Goal: Task Accomplishment & Management: Use online tool/utility

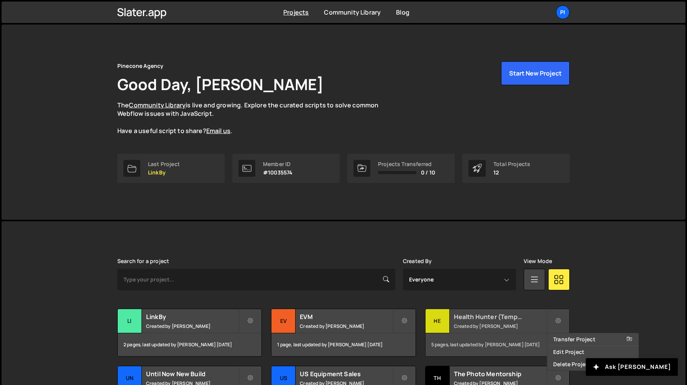
scroll to position [181, 0]
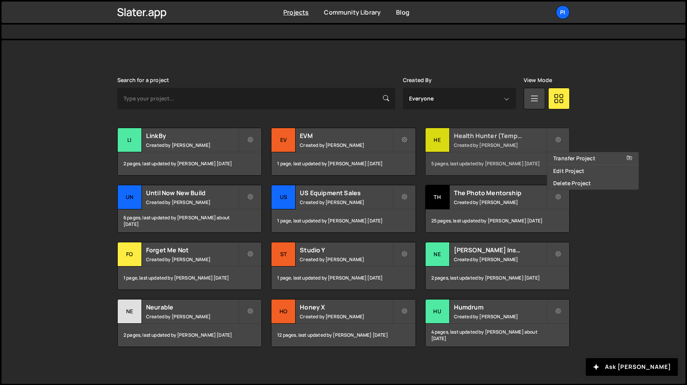
click at [447, 139] on div "He" at bounding box center [437, 140] width 24 height 24
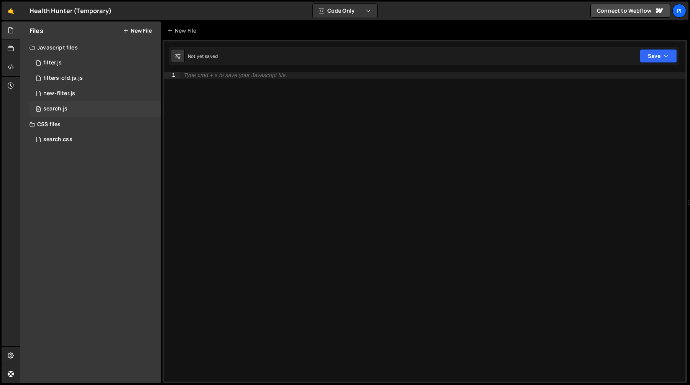
click at [71, 113] on div "0 search.js 0" at bounding box center [95, 108] width 131 height 15
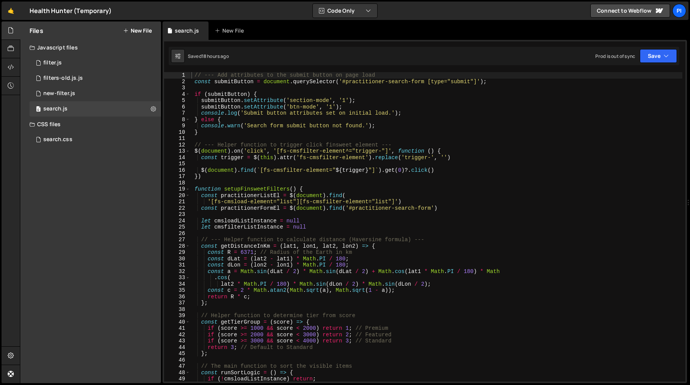
click at [284, 185] on div "// --- Add attributes to the submit button on page load const submitButton = do…" at bounding box center [436, 233] width 492 height 322
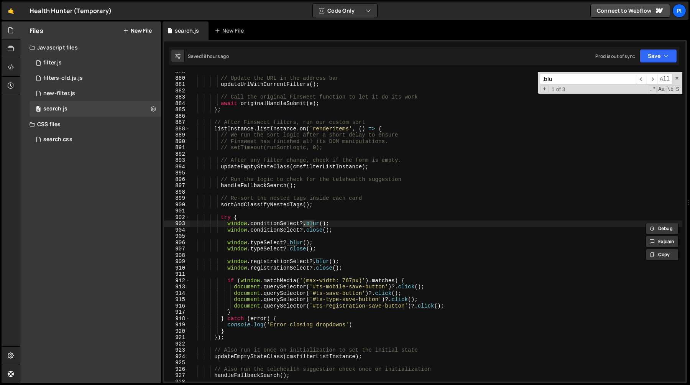
scroll to position [5555, 0]
type input ".blur"
click at [214, 123] on div "// Update the URL in the address bar updateUrlWithCurrentFilters ( ) ; // Call …" at bounding box center [436, 230] width 492 height 322
click at [223, 218] on div "// Update the URL in the address bar updateUrlWithCurrentFilters ( ) ; // Call …" at bounding box center [436, 230] width 492 height 322
click at [220, 218] on div "// Update the URL in the address bar updateUrlWithCurrentFilters ( ) ; // Call …" at bounding box center [436, 230] width 492 height 322
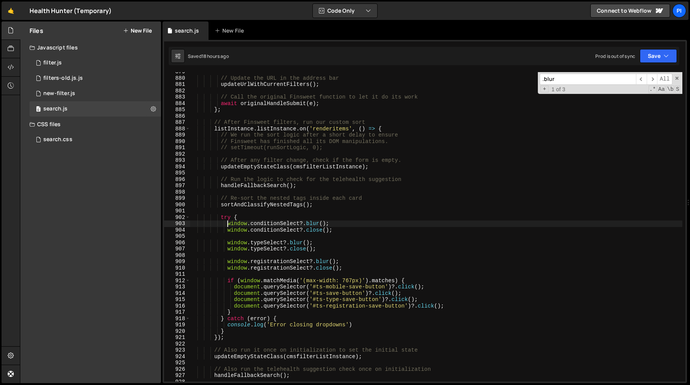
click at [226, 225] on div "// Update the URL in the address bar updateUrlWithCurrentFilters ( ) ; // Call …" at bounding box center [436, 230] width 492 height 322
click at [347, 229] on div "// Update the URL in the address bar updateUrlWithCurrentFilters ( ) ; // Call …" at bounding box center [436, 230] width 492 height 322
type textarea "window.conditionSelect?.blur(); window.conditionSelect?.close();"
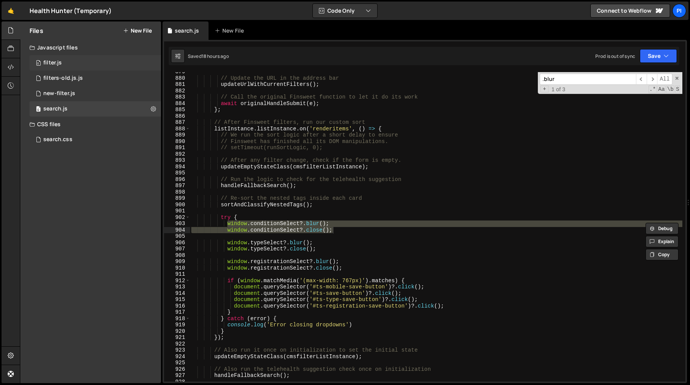
click at [84, 68] on div "0 filter.js 0" at bounding box center [95, 62] width 131 height 15
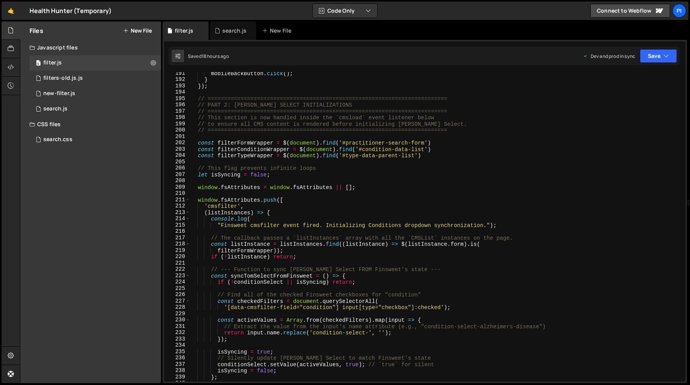
scroll to position [1211, 0]
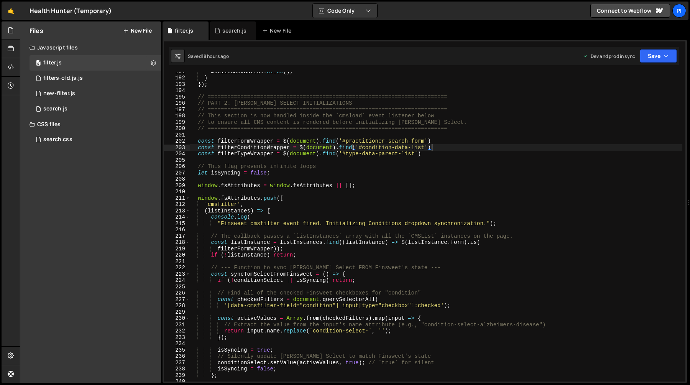
click at [449, 147] on div "mobileBackButton . click ( ) ; } }) ; // ======================================…" at bounding box center [436, 229] width 492 height 322
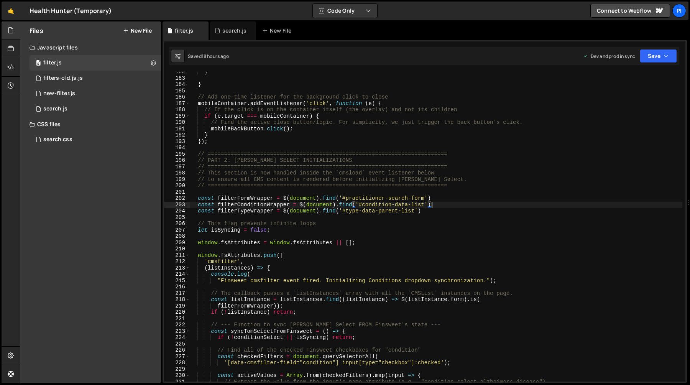
scroll to position [1154, 0]
click at [197, 207] on div "} } // Add one-time listener for the background click-to-close mobileContainer …" at bounding box center [436, 230] width 492 height 322
click at [242, 203] on div "} } // Add one-time listener for the background click-to-close mobileContainer …" at bounding box center [436, 226] width 492 height 309
click at [242, 203] on div "} } // Add one-time listener for the background click-to-close mobileContainer …" at bounding box center [436, 230] width 492 height 322
click at [220, 32] on icon at bounding box center [217, 31] width 5 height 8
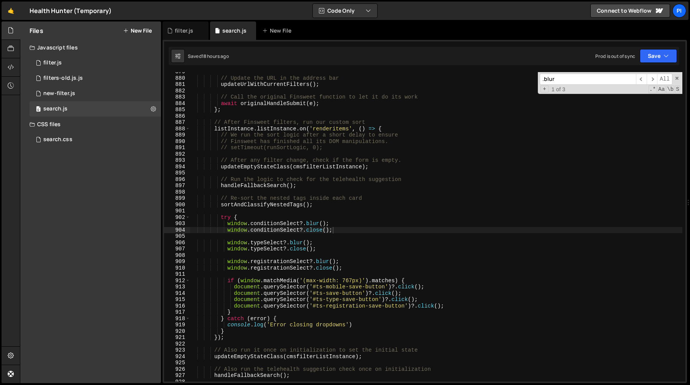
scroll to position [2102, 0]
click at [186, 36] on div "filter.js" at bounding box center [185, 30] width 46 height 18
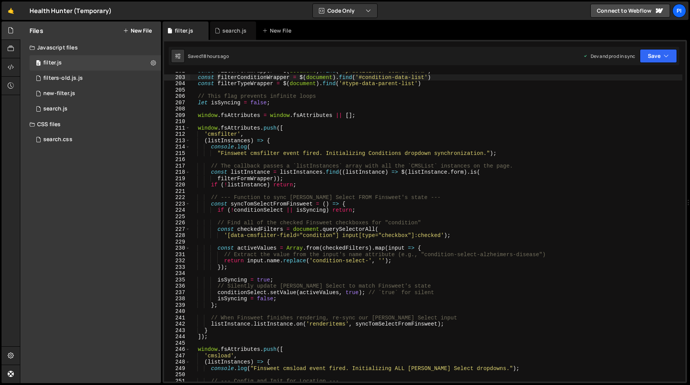
scroll to position [1281, 0]
type textarea "(listInstances) => {"
click at [275, 140] on div "const filterFormWrapper = $ ( document ) . find ( '#practitioner-search-form' )…" at bounding box center [436, 229] width 492 height 322
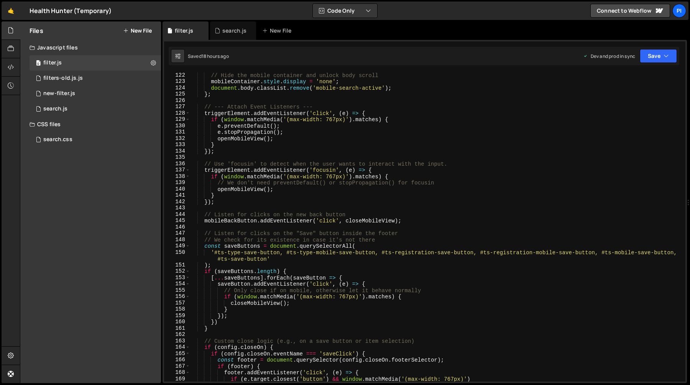
scroll to position [719, 0]
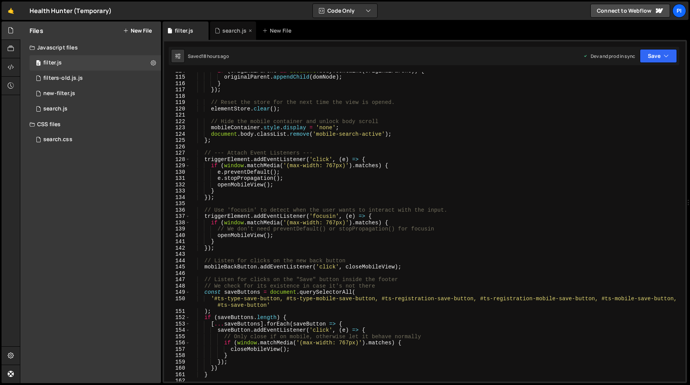
click at [226, 31] on div "search.js" at bounding box center [234, 31] width 24 height 8
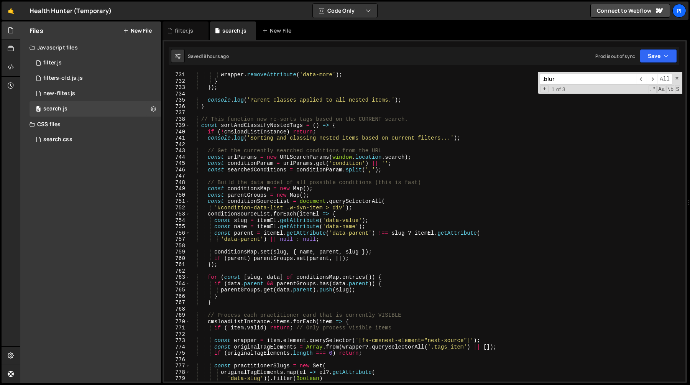
scroll to position [4608, 0]
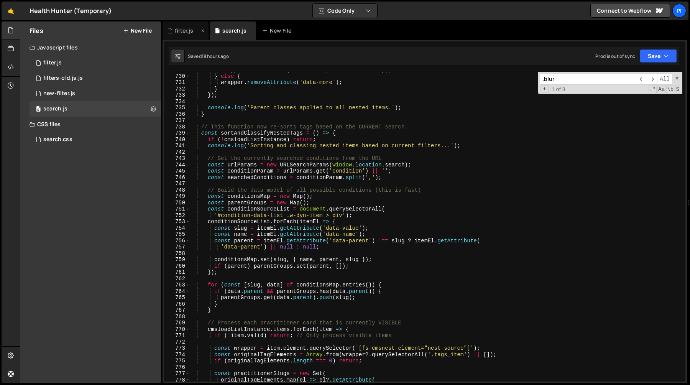
click at [185, 31] on div "filter.js" at bounding box center [184, 31] width 18 height 8
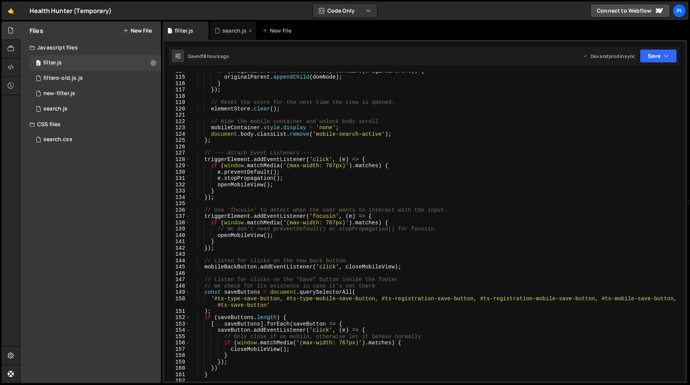
click at [221, 34] on div "search.js" at bounding box center [231, 31] width 32 height 8
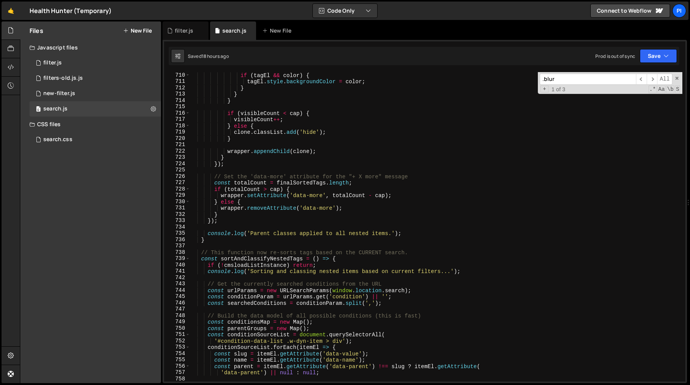
scroll to position [4481, 0]
click at [172, 32] on icon at bounding box center [169, 31] width 5 height 8
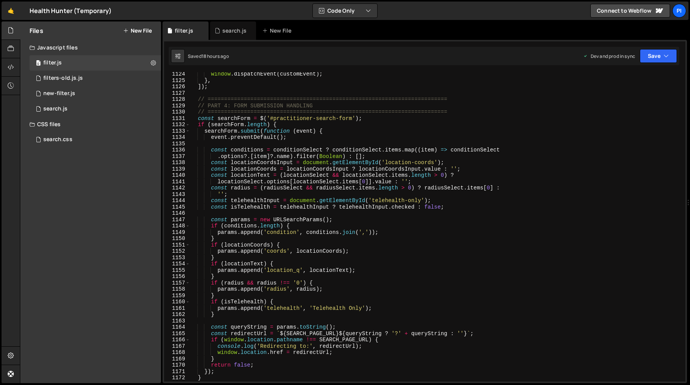
scroll to position [7149, 0]
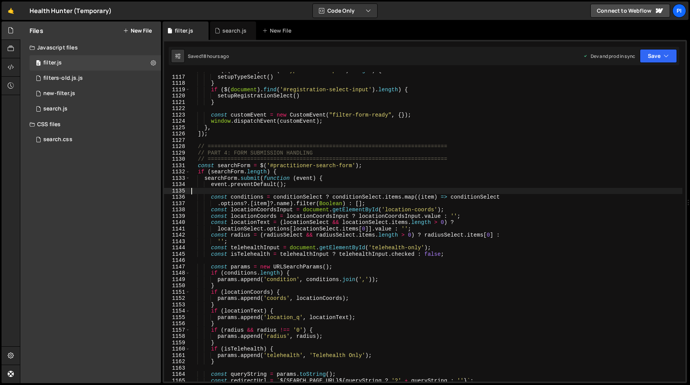
click at [422, 189] on div "if ( $ ( document ) . find ( '#type-select-input' ) . length ) { setupTypeSelec…" at bounding box center [436, 228] width 492 height 322
click at [223, 28] on div "search.js" at bounding box center [234, 31] width 24 height 8
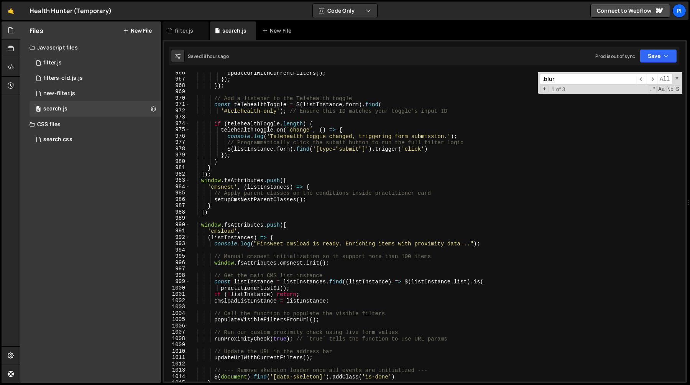
scroll to position [6185, 0]
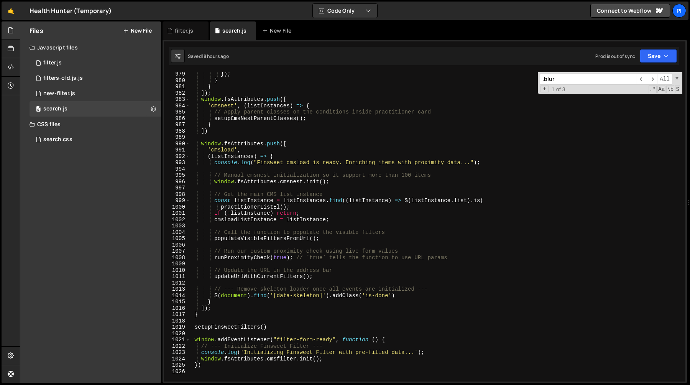
type textarea "window.fsAttributes.push(["
click at [240, 98] on div "}) ; } } ]) ; window . fsAttributes . push ([ 'cmsnest' , ( listInstances ) => …" at bounding box center [436, 232] width 492 height 322
click at [188, 31] on div "filter.js" at bounding box center [184, 31] width 18 height 8
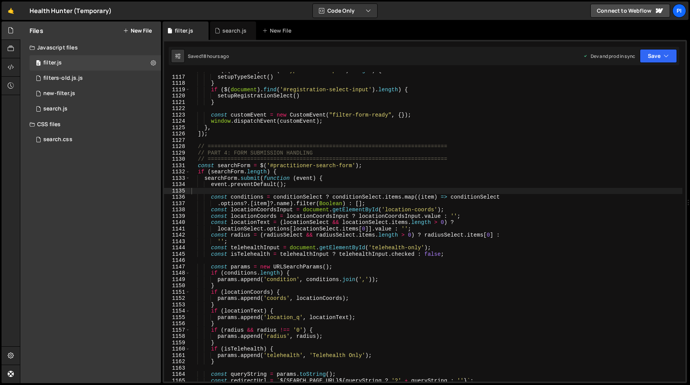
scroll to position [0, 0]
type textarea "// ========================================================================="
click at [258, 149] on div "if ( $ ( document ) . find ( '#type-select-input' ) . length ) { setupTypeSelec…" at bounding box center [436, 228] width 492 height 322
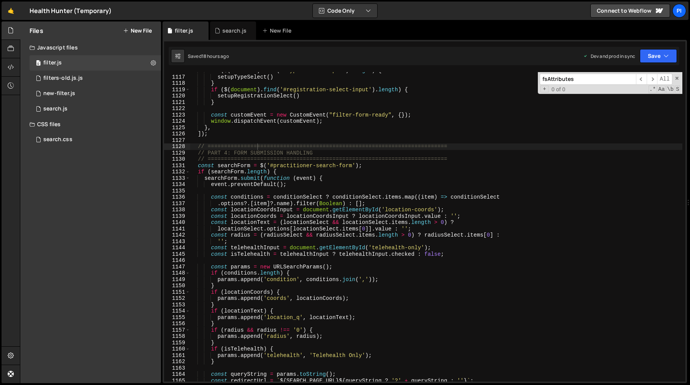
scroll to position [1167, 0]
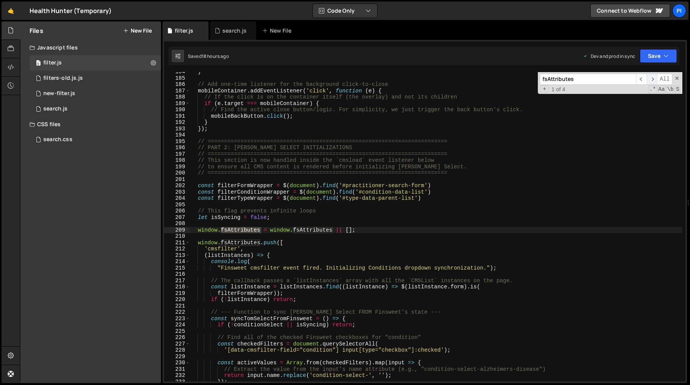
type input "fsAttributes"
click at [652, 81] on span "​" at bounding box center [651, 79] width 11 height 11
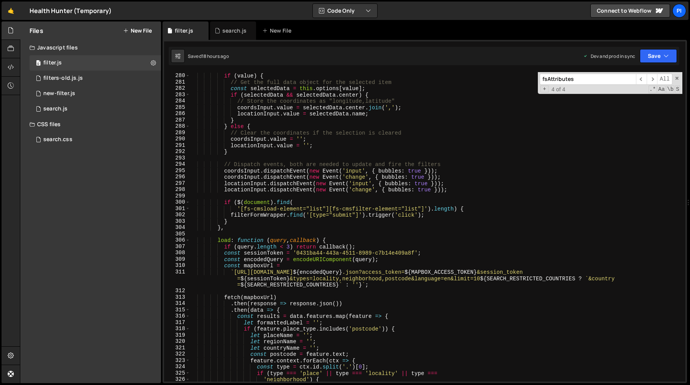
scroll to position [1778, 0]
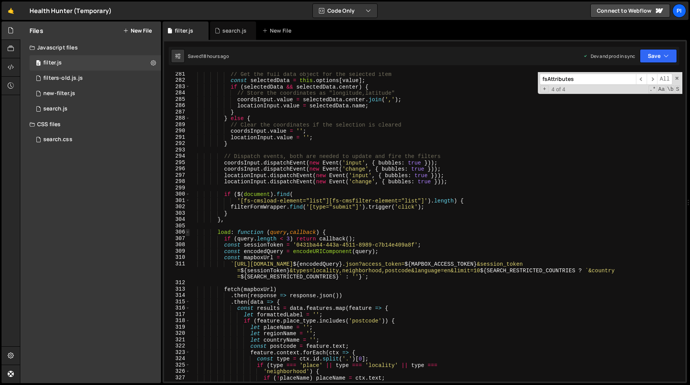
click at [186, 232] on span at bounding box center [187, 232] width 4 height 7
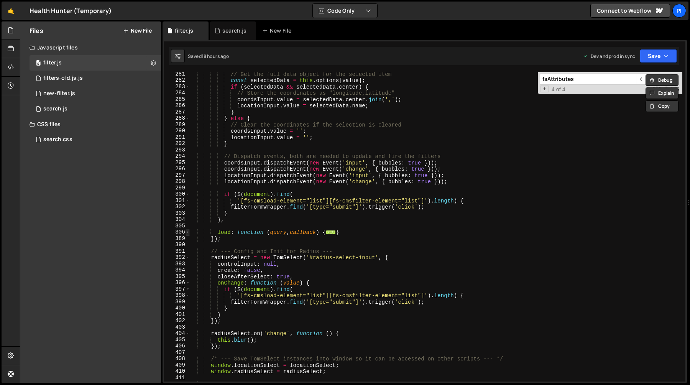
click at [186, 232] on span at bounding box center [187, 232] width 4 height 7
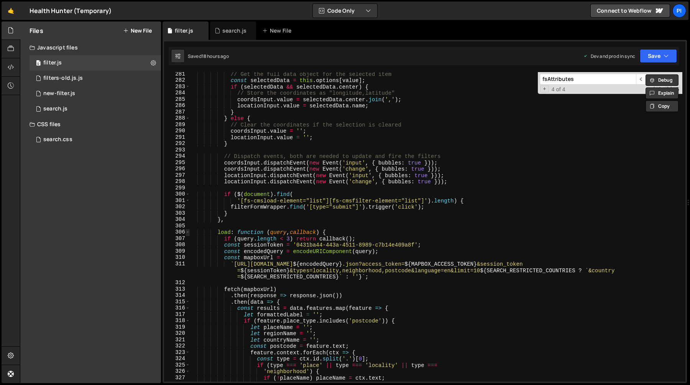
click at [186, 232] on span at bounding box center [187, 232] width 4 height 7
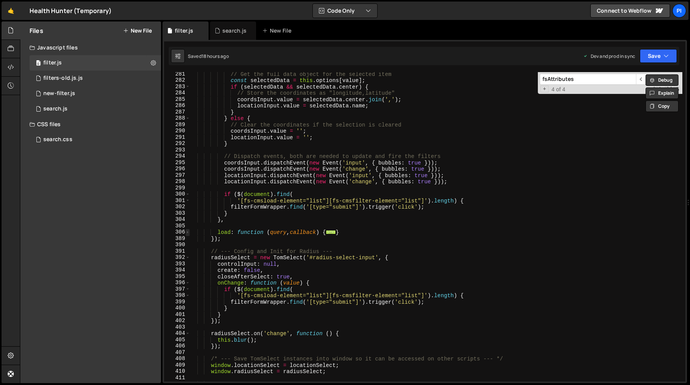
click at [186, 232] on span at bounding box center [187, 232] width 4 height 7
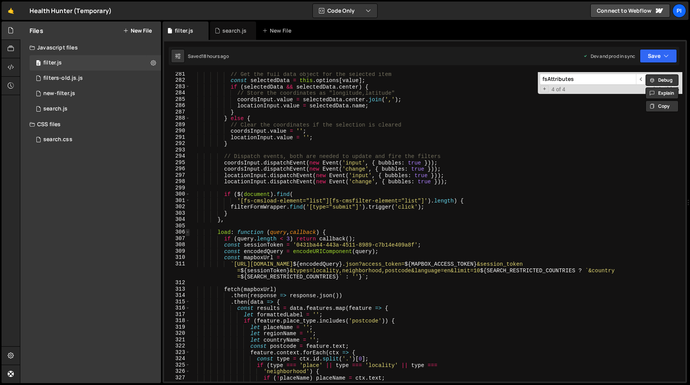
click at [186, 232] on span at bounding box center [187, 232] width 4 height 7
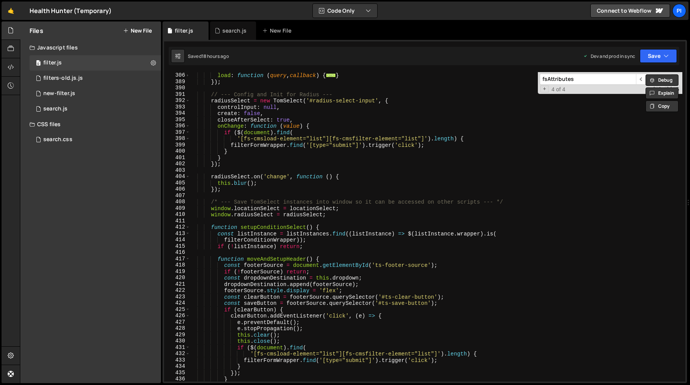
scroll to position [1935, 0]
click at [186, 229] on span at bounding box center [187, 227] width 4 height 7
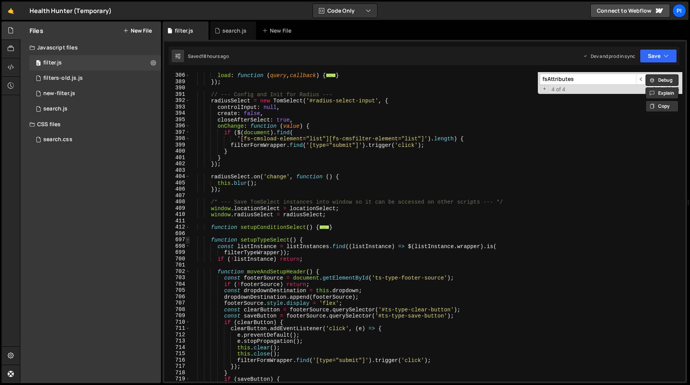
click at [186, 240] on span at bounding box center [187, 239] width 4 height 7
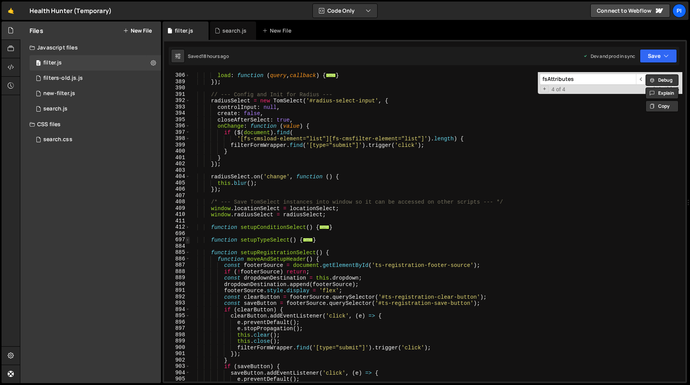
click at [186, 240] on span at bounding box center [187, 239] width 4 height 7
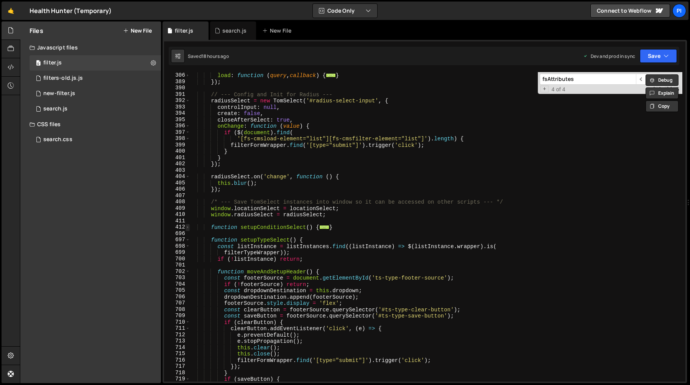
click at [187, 228] on span at bounding box center [187, 227] width 4 height 7
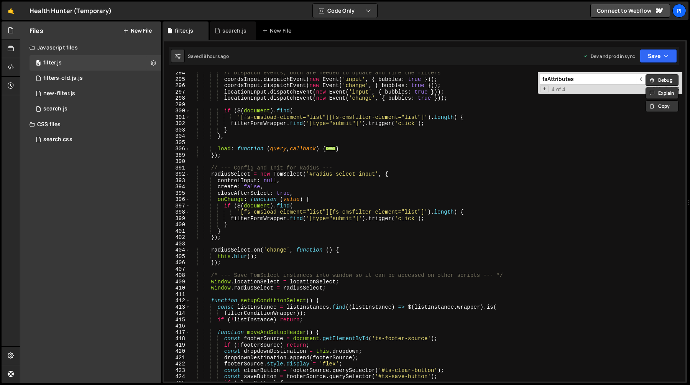
scroll to position [1860, 0]
click at [576, 81] on input "fsAttributes" at bounding box center [588, 79] width 96 height 11
click at [187, 301] on span at bounding box center [187, 301] width 4 height 7
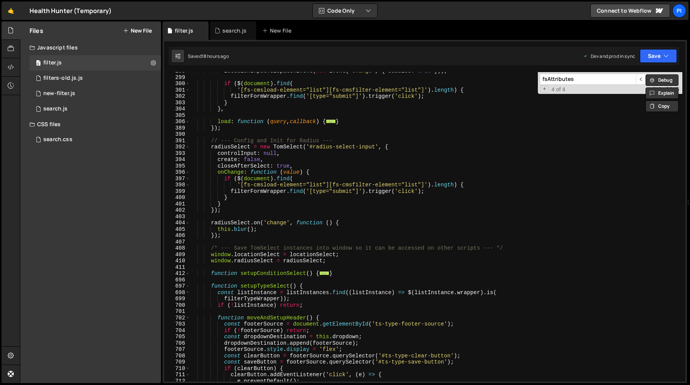
scroll to position [1890, 0]
click at [187, 274] on span at bounding box center [187, 272] width 4 height 7
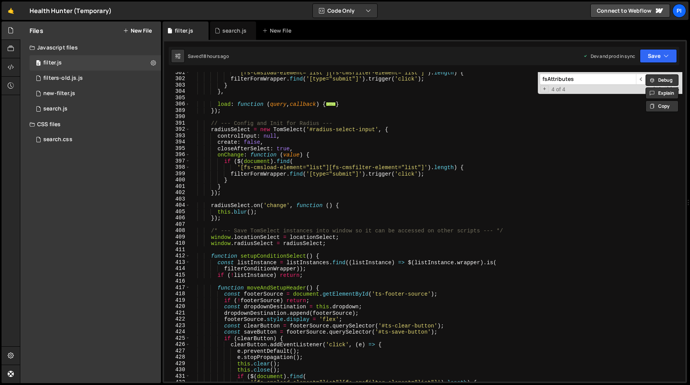
scroll to position [1919, 0]
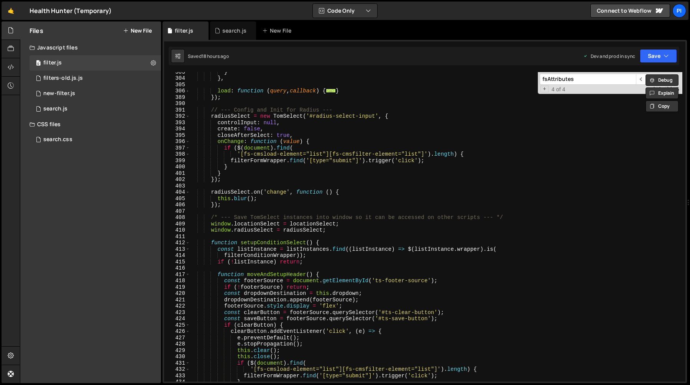
click at [250, 226] on div "} } , load : function ( query , callback ) { ... } }) ; // --- Config and Init …" at bounding box center [436, 230] width 492 height 322
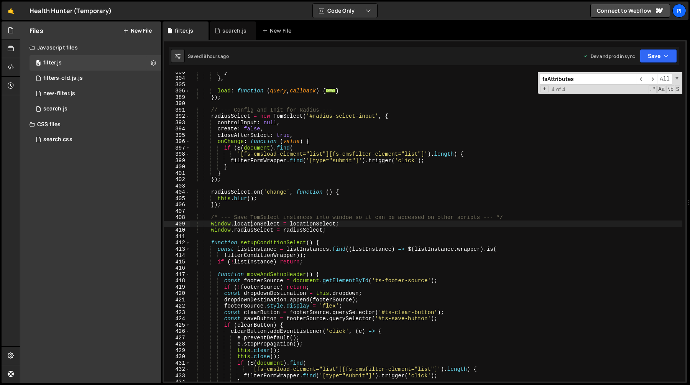
click at [250, 226] on div "} } , load : function ( query , callback ) { ... } }) ; // --- Config and Init …" at bounding box center [436, 230] width 492 height 322
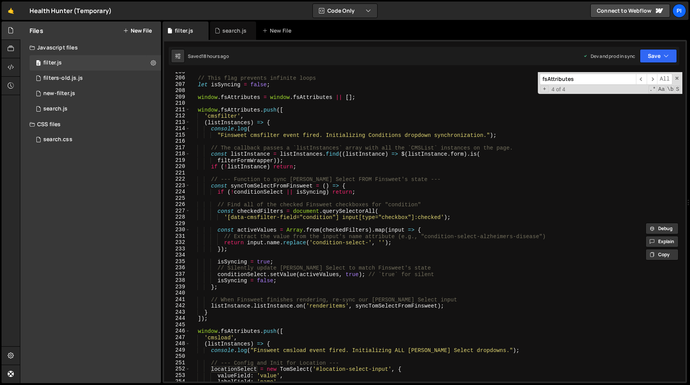
scroll to position [1299, 0]
click at [391, 305] on div "// This flag prevents infinite loops let isSyncing = false ; window . fsAttribu…" at bounding box center [436, 230] width 492 height 322
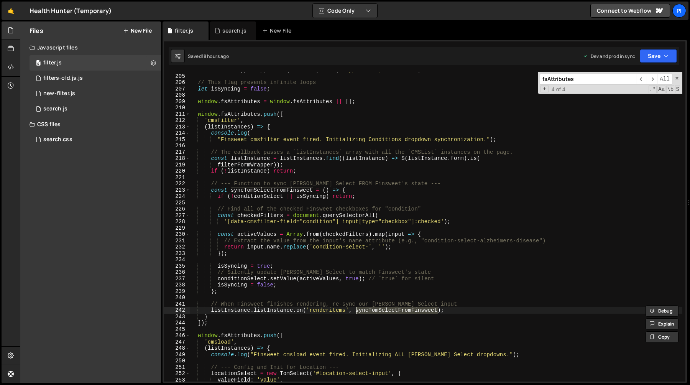
scroll to position [1297, 0]
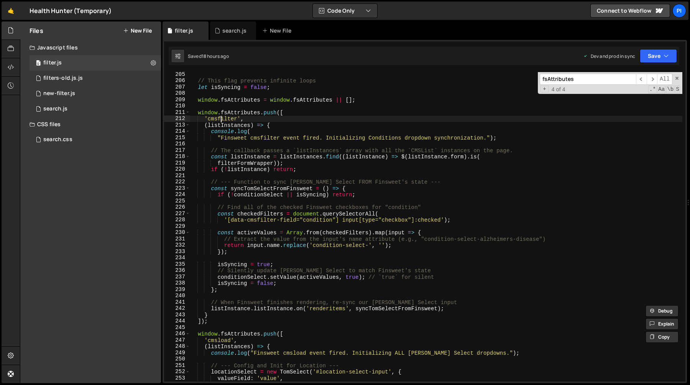
click at [220, 121] on div "// This flag prevents infinite loops let isSyncing = false ; window . fsAttribu…" at bounding box center [436, 232] width 492 height 322
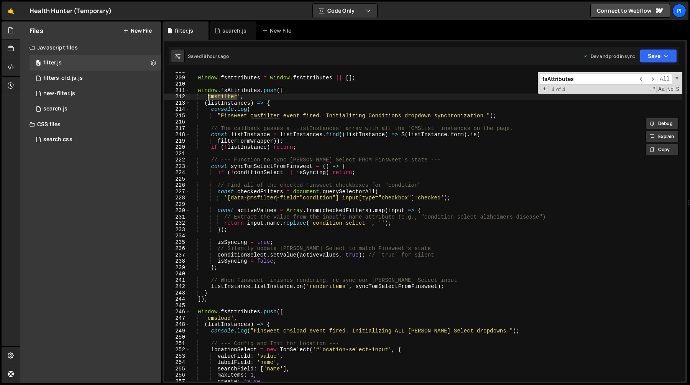
scroll to position [1320, 0]
click at [243, 253] on div "window . fsAttributes = window . fsAttributes || [ ] ; window . fsAttributes . …" at bounding box center [436, 228] width 492 height 322
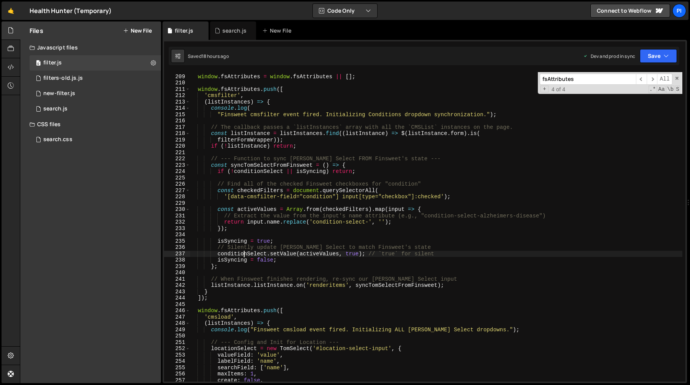
click at [243, 253] on div "window . fsAttributes = window . fsAttributes || [ ] ; window . fsAttributes . …" at bounding box center [436, 228] width 492 height 322
click at [290, 260] on div "window . fsAttributes = window . fsAttributes || [ ] ; window . fsAttributes . …" at bounding box center [436, 228] width 492 height 322
click at [291, 254] on div "window . fsAttributes = window . fsAttributes || [ ] ; window . fsAttributes . …" at bounding box center [436, 228] width 492 height 322
click at [351, 253] on div "window . fsAttributes = window . fsAttributes || [ ] ; window . fsAttributes . …" at bounding box center [436, 228] width 492 height 322
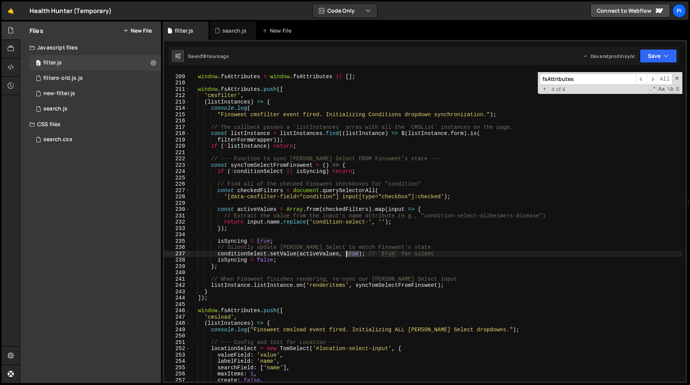
click at [351, 253] on div "window . fsAttributes = window . fsAttributes || [ ] ; window . fsAttributes . …" at bounding box center [436, 228] width 492 height 322
click at [325, 255] on div "window . fsAttributes = window . fsAttributes || [ ] ; window . fsAttributes . …" at bounding box center [436, 228] width 492 height 322
click at [353, 255] on div "window . fsAttributes = window . fsAttributes || [ ] ; window . fsAttributes . …" at bounding box center [436, 228] width 492 height 322
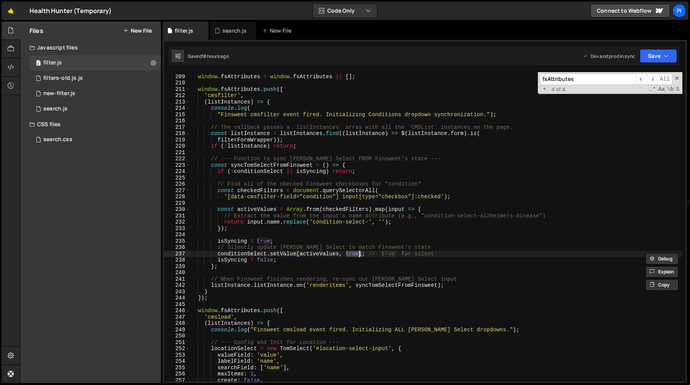
click at [327, 256] on div "window . fsAttributes = window . fsAttributes || [ ] ; window . fsAttributes . …" at bounding box center [436, 228] width 492 height 322
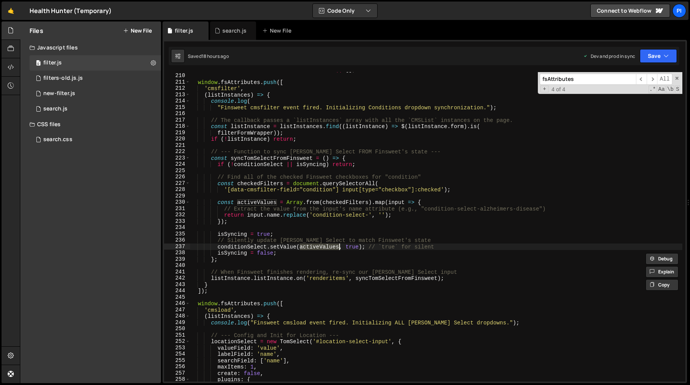
click at [290, 249] on div "window . fsAttributes = window . fsAttributes || [ ] ; window . fsAttributes . …" at bounding box center [436, 227] width 492 height 322
click at [287, 251] on div "window . fsAttributes = window . fsAttributes || [ ] ; window . fsAttributes . …" at bounding box center [436, 227] width 492 height 322
type textarea "isSyncing = false;"
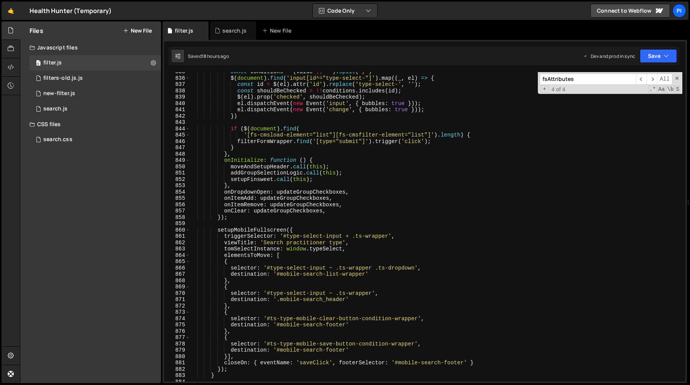
scroll to position [4810, 0]
click at [653, 74] on span "​" at bounding box center [651, 79] width 11 height 11
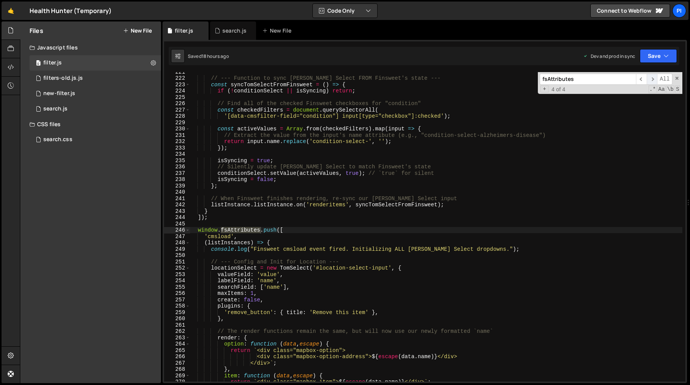
click at [654, 75] on span "​" at bounding box center [651, 79] width 11 height 11
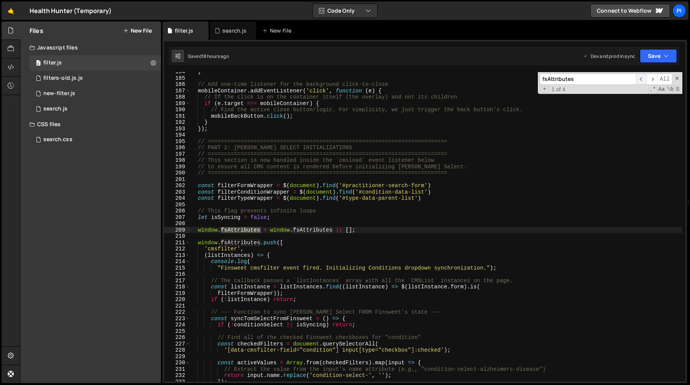
click at [641, 78] on span "​" at bounding box center [641, 79] width 11 height 11
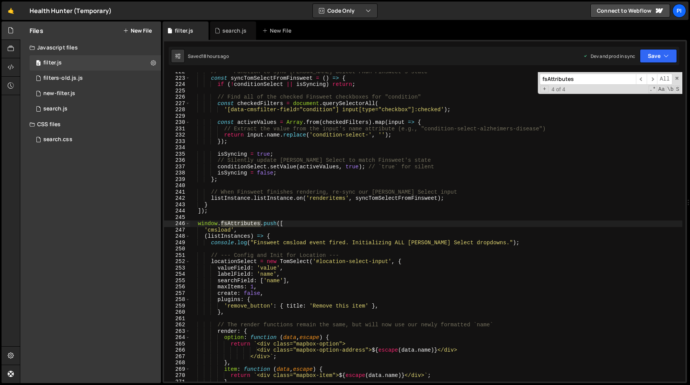
click at [304, 248] on div "// --- Function to sync Tom Select FROM Finsweet's state --- const syncTomSelec…" at bounding box center [436, 230] width 492 height 322
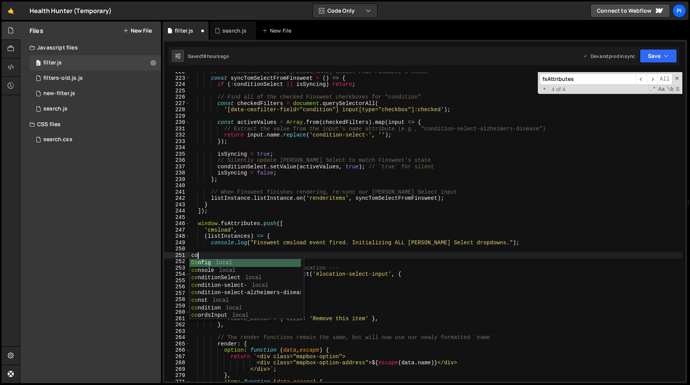
scroll to position [0, 0]
type textarea "conso"
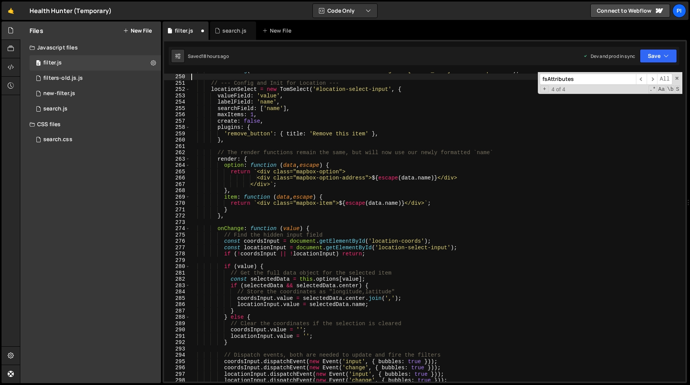
scroll to position [1579, 0]
click at [186, 89] on span at bounding box center [187, 89] width 4 height 7
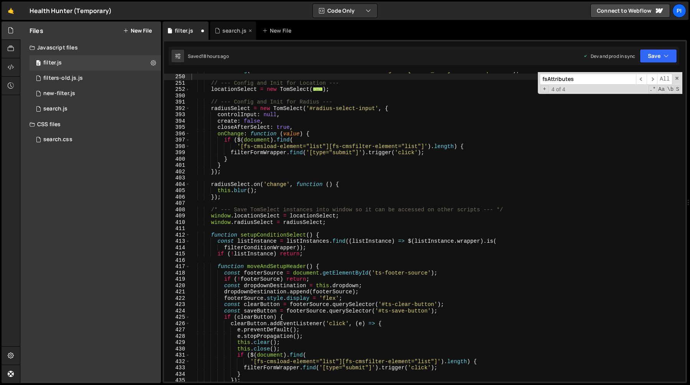
click at [223, 33] on div "search.js" at bounding box center [234, 31] width 24 height 8
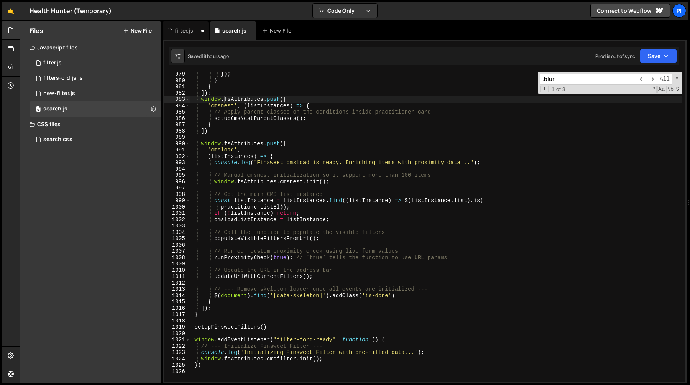
scroll to position [2102, 0]
click at [651, 77] on span "​" at bounding box center [651, 79] width 11 height 11
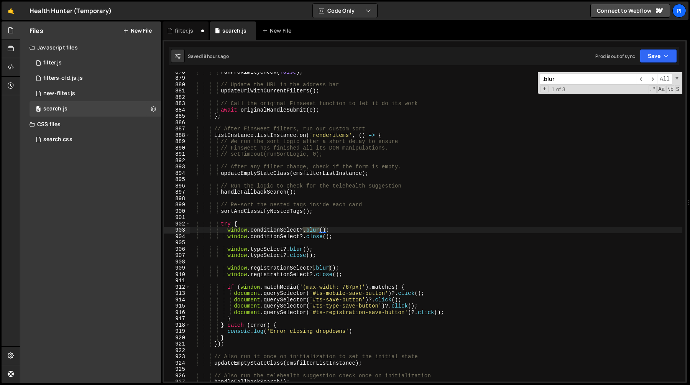
click at [213, 129] on div "runProximityCheck ( false ) ; // Update the URL in the address bar updateUrlWit…" at bounding box center [436, 230] width 492 height 322
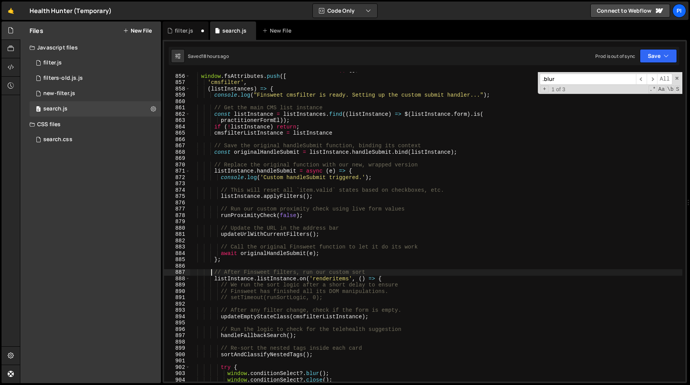
scroll to position [5406, 0]
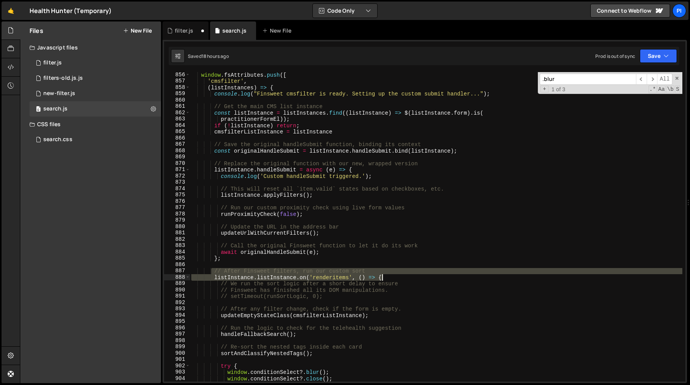
click at [400, 280] on div "window . fsAttributes . push ([ 'cmsfilter' , ( listInstances ) => { console . …" at bounding box center [436, 233] width 492 height 322
type textarea "// After Finsweet filters, run our custom sort listInstance.listInstance.on('re…"
click at [187, 38] on div "filter.js" at bounding box center [185, 30] width 46 height 18
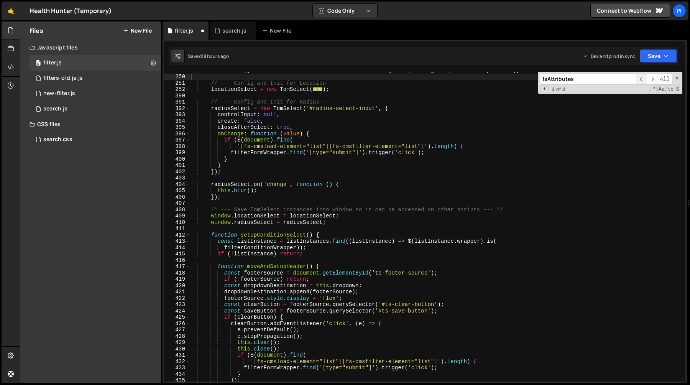
click at [637, 80] on span "​" at bounding box center [641, 79] width 11 height 11
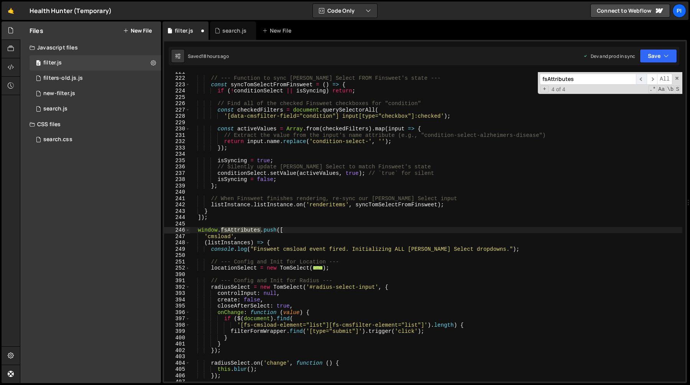
click at [638, 80] on span "​" at bounding box center [641, 79] width 11 height 11
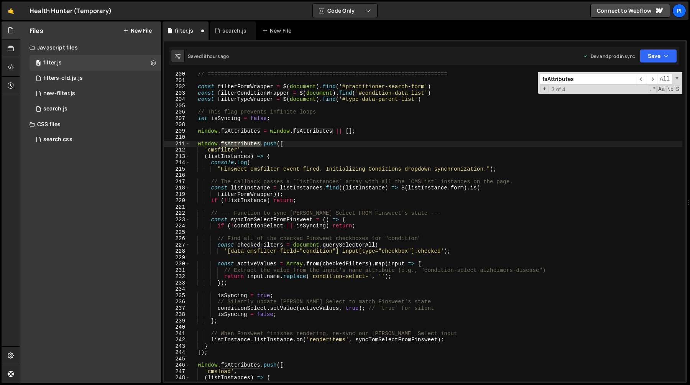
scroll to position [1317, 0]
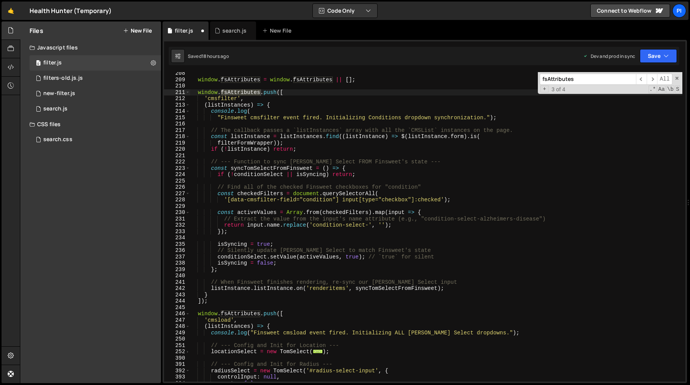
type textarea "listInstance.listInstance.on('renderitems', syncTomSelectFromFinsweet);"
click at [405, 288] on div "window . fsAttributes = window . fsAttributes || [ ] ; window . fsAttributes . …" at bounding box center [436, 231] width 492 height 322
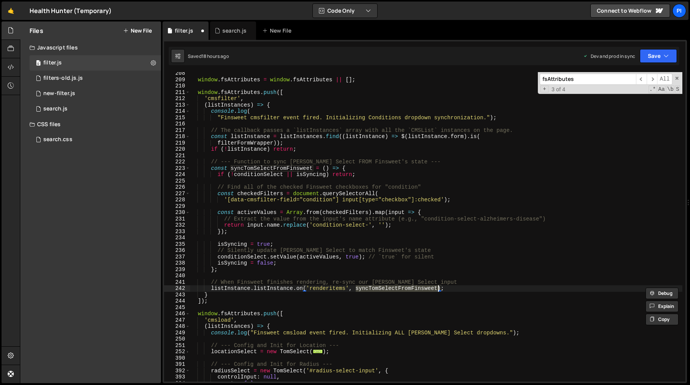
type input "syncTomSelectFromFinsweet"
click at [641, 77] on span "​" at bounding box center [641, 79] width 11 height 11
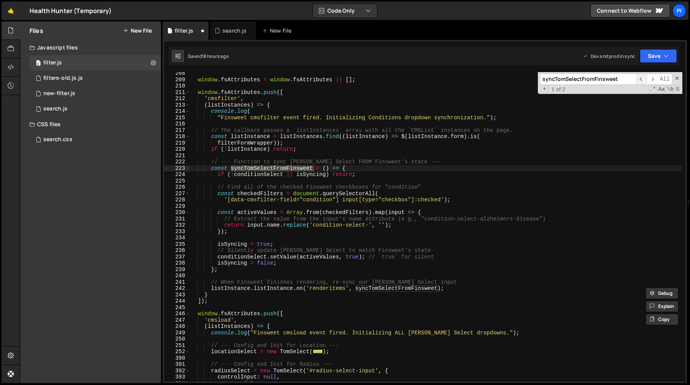
click at [641, 77] on span "​" at bounding box center [641, 79] width 11 height 11
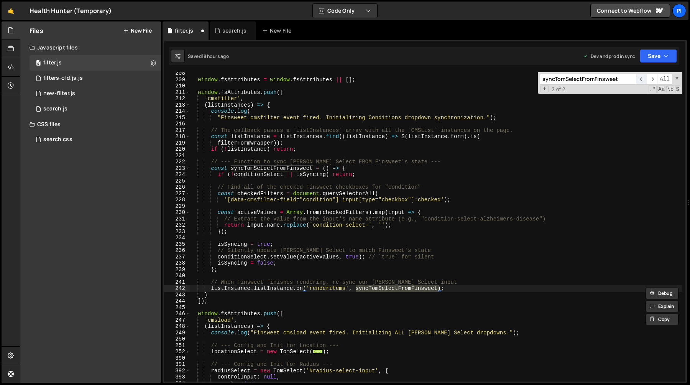
click at [641, 77] on span "​" at bounding box center [641, 79] width 11 height 11
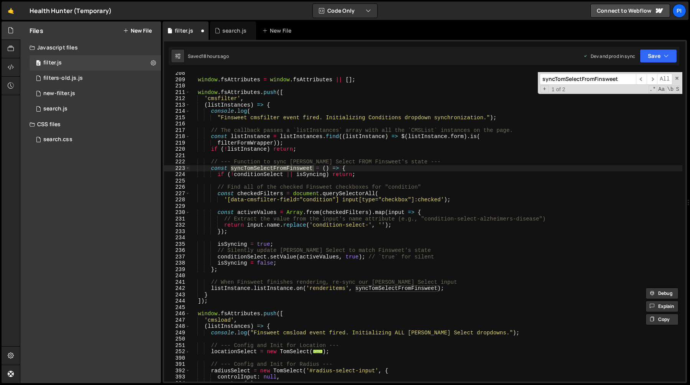
click at [377, 287] on div "window . fsAttributes = window . fsAttributes || [ ] ; window . fsAttributes . …" at bounding box center [436, 231] width 492 height 322
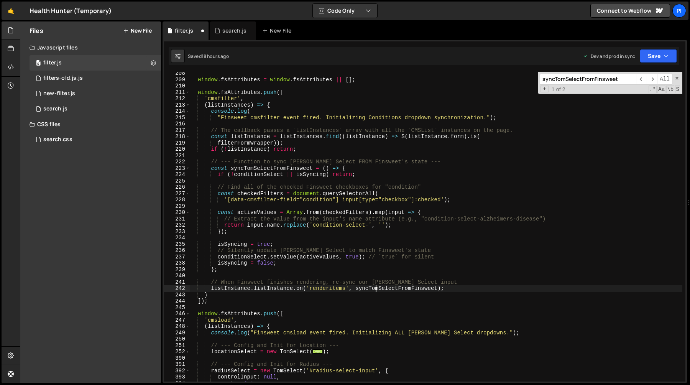
click at [377, 287] on div "window . fsAttributes = window . fsAttributes || [ ] ; window . fsAttributes . …" at bounding box center [436, 231] width 492 height 322
type textarea "listInstance.listInstance.on('renderitems', ()=>{);"
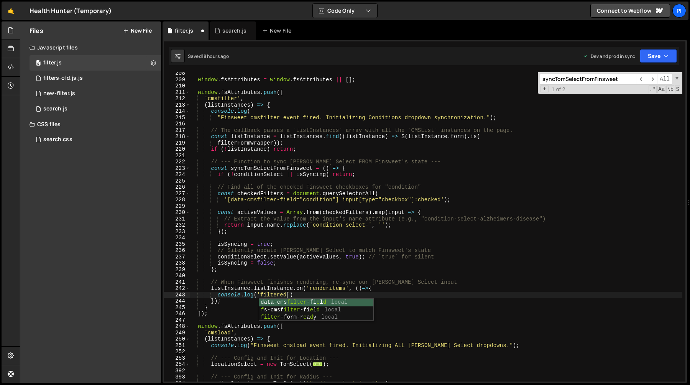
type textarea "console.log('filtered')"
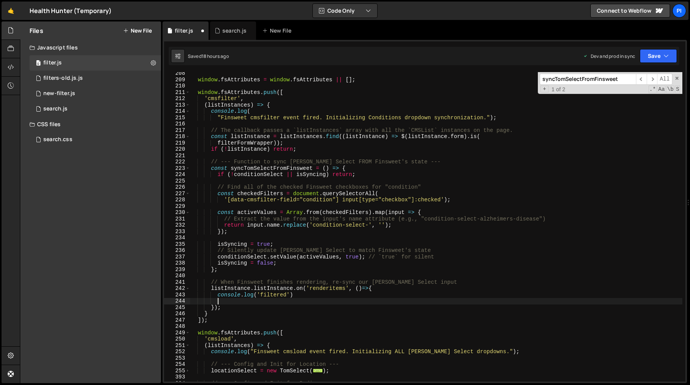
paste textarea "syncTomSelectFromFinsweet"
click at [336, 300] on div "window . fsAttributes = window . fsAttributes || [ ] ; window . fsAttributes . …" at bounding box center [436, 231] width 492 height 322
click at [676, 80] on span at bounding box center [676, 77] width 5 height 5
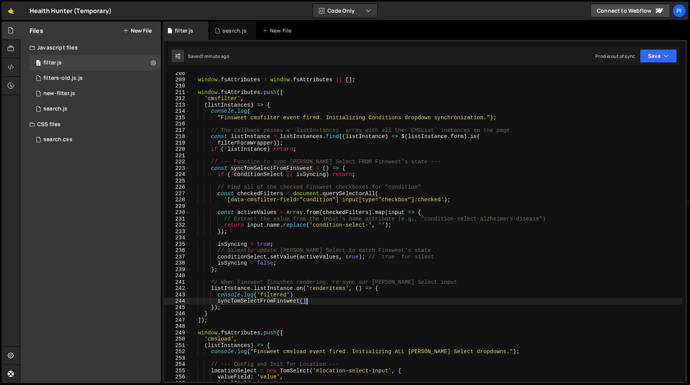
click at [259, 302] on div "window . fsAttributes = window . fsAttributes || [ ] ; window . fsAttributes . …" at bounding box center [436, 231] width 492 height 322
click at [256, 193] on div "window . fsAttributes = window . fsAttributes || [ ] ; window . fsAttributes . …" at bounding box center [436, 231] width 492 height 322
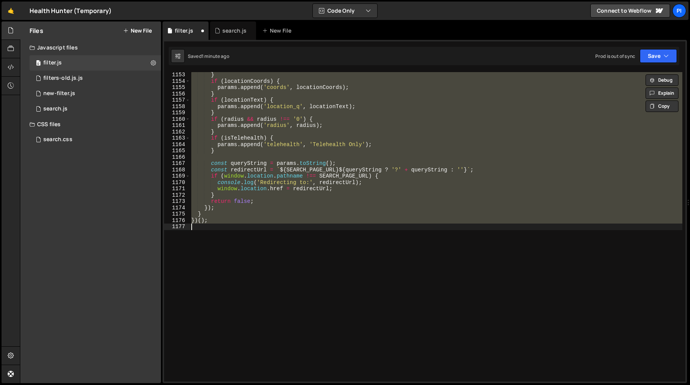
type textarea "syncTomSelectFromFinsweet"
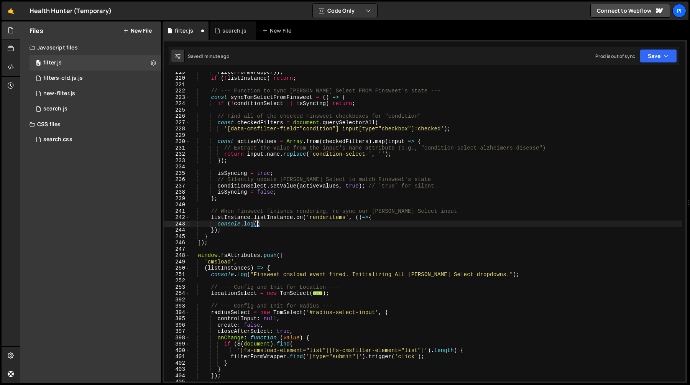
type textarea "console.log"
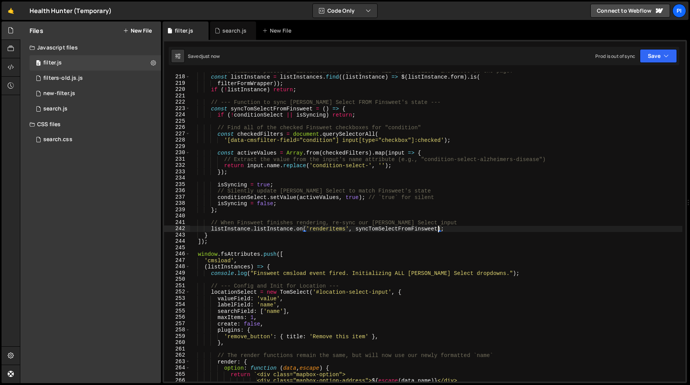
scroll to position [1368, 0]
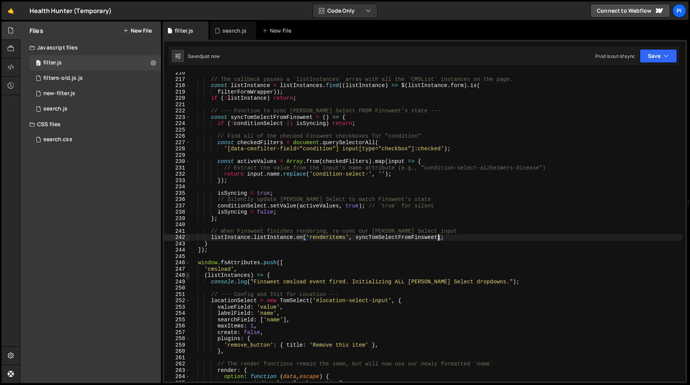
click at [188, 276] on span at bounding box center [187, 275] width 4 height 7
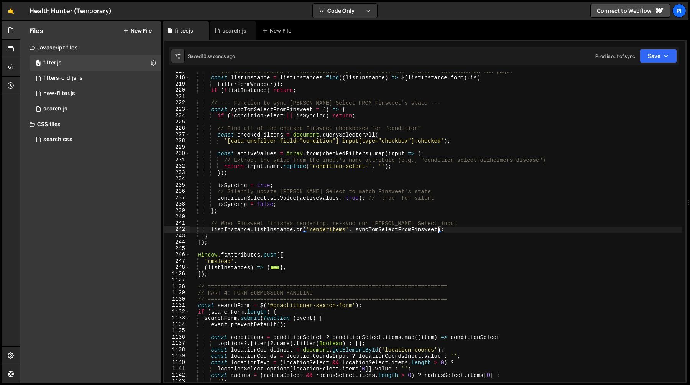
scroll to position [1378, 0]
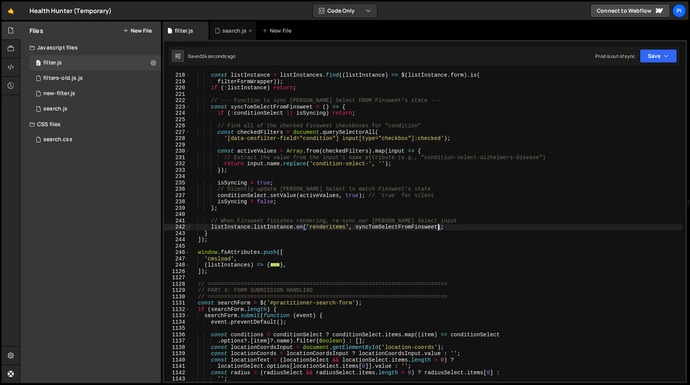
click at [229, 30] on div "search.js" at bounding box center [234, 31] width 24 height 8
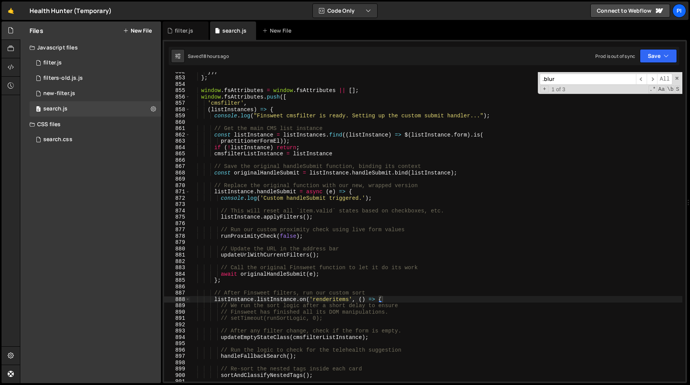
scroll to position [5371, 0]
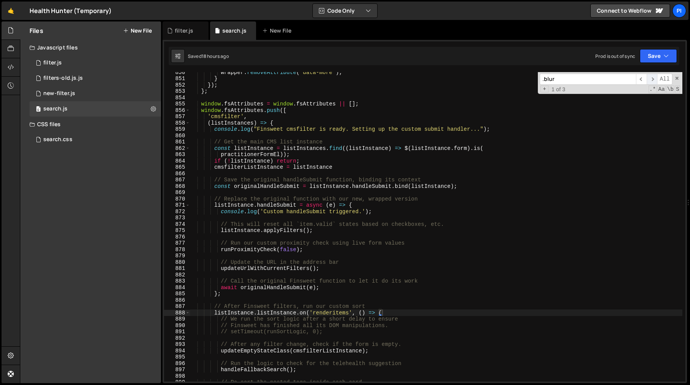
click at [649, 77] on span "​" at bounding box center [651, 79] width 11 height 11
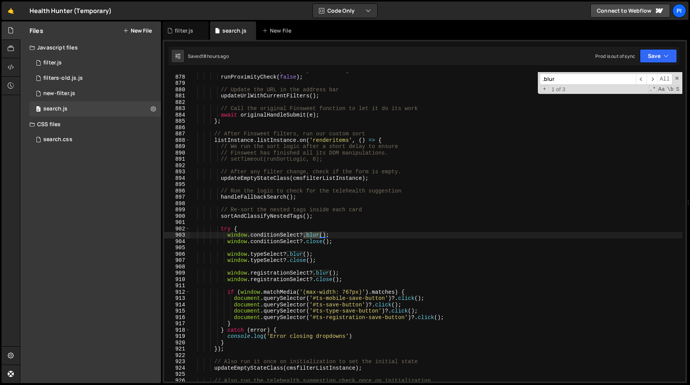
scroll to position [5542, 0]
click at [187, 29] on div "filter.js" at bounding box center [184, 31] width 18 height 8
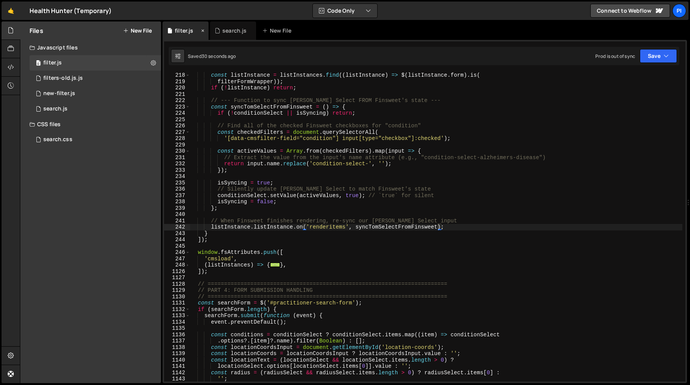
scroll to position [0, 0]
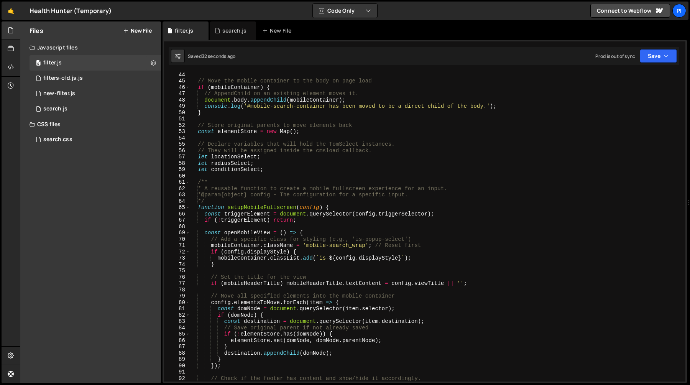
type textarea "*/"
click at [323, 203] on div "// Move the mobile container to the body on page load if ( mobileContainer ) { …" at bounding box center [436, 232] width 492 height 322
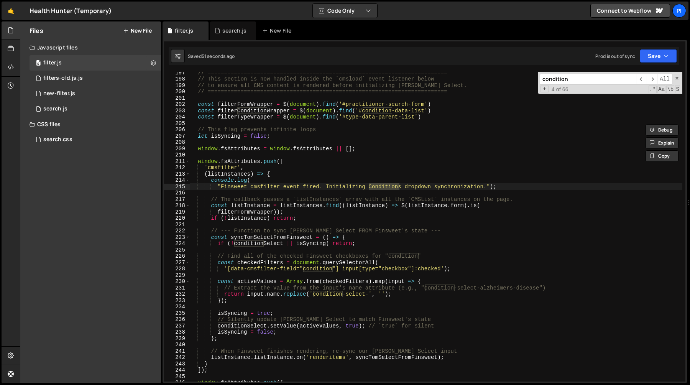
scroll to position [1262, 0]
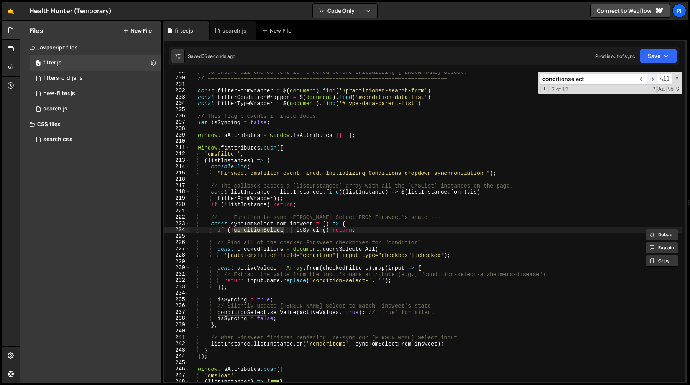
type input "conditionselect"
click at [651, 84] on span "​" at bounding box center [651, 79] width 11 height 11
click at [651, 82] on span "​" at bounding box center [651, 79] width 11 height 11
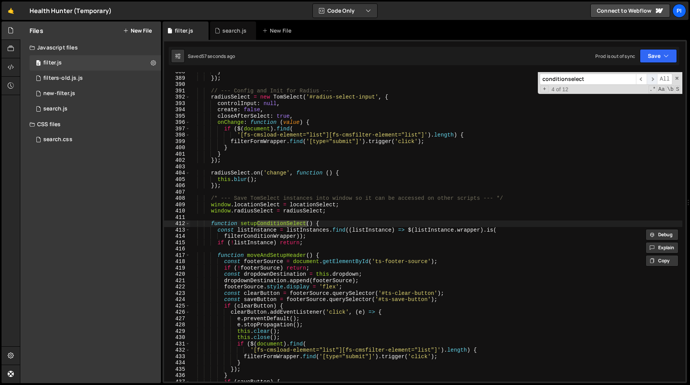
click at [651, 82] on span "​" at bounding box center [651, 79] width 11 height 11
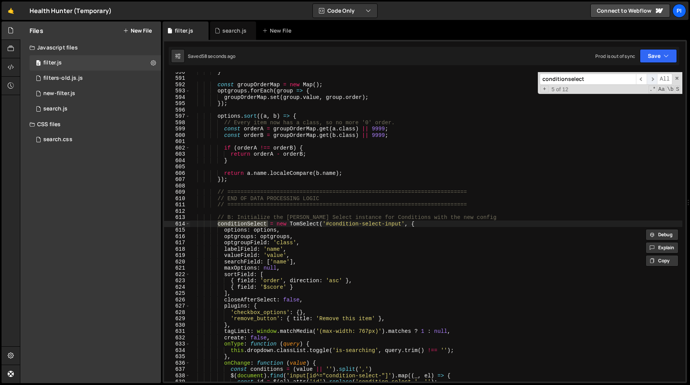
click at [651, 82] on span "​" at bounding box center [651, 79] width 11 height 11
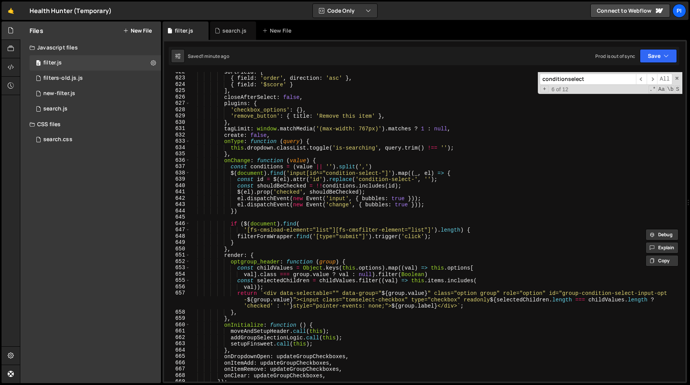
scroll to position [3961, 0]
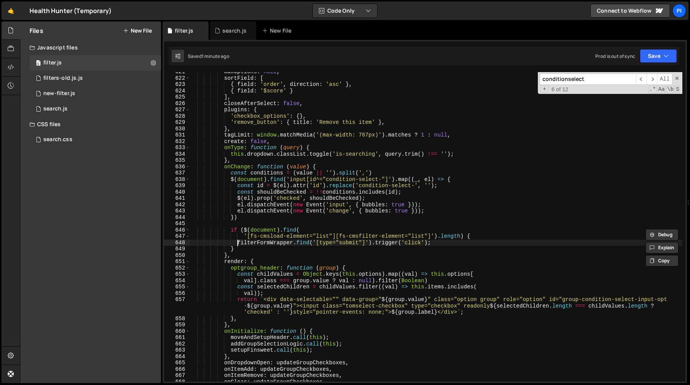
click at [236, 241] on div "maxOptions : null , sortField : [ { field : 'order' , direction : 'asc' } , { f…" at bounding box center [436, 230] width 492 height 322
click at [447, 243] on div "maxOptions : null , sortField : [ { field : 'order' , direction : 'asc' } , { f…" at bounding box center [436, 230] width 492 height 322
click at [244, 231] on div "maxOptions : null , sortField : [ { field : 'order' , direction : 'asc' } , { f…" at bounding box center [436, 230] width 492 height 322
click at [287, 218] on div "maxOptions : null , sortField : [ { field : 'order' , direction : 'asc' } , { f…" at bounding box center [436, 230] width 492 height 322
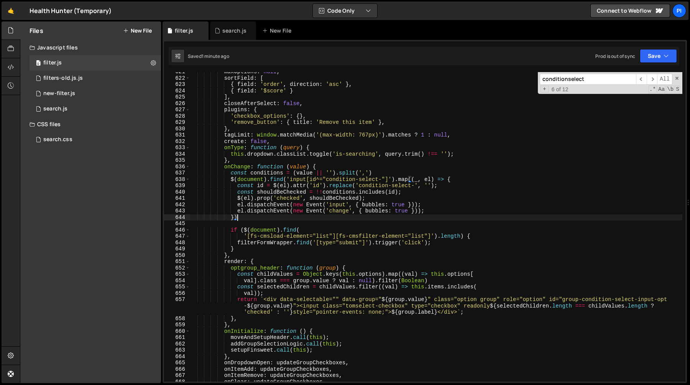
click at [246, 231] on div "maxOptions : null , sortField : [ { field : 'order' , direction : 'asc' } , { f…" at bounding box center [436, 230] width 492 height 322
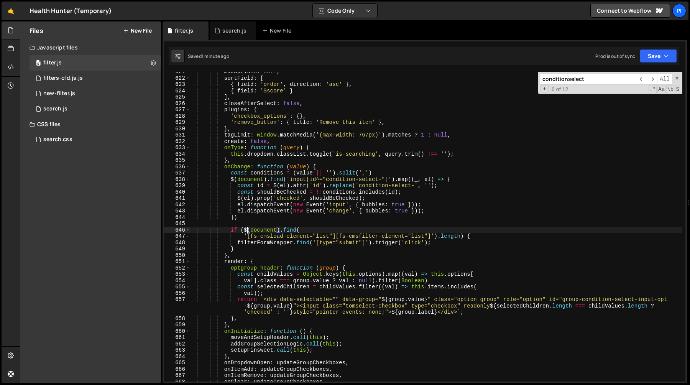
click at [256, 217] on div "maxOptions : null , sortField : [ { field : 'order' , direction : 'asc' } , { f…" at bounding box center [436, 230] width 492 height 322
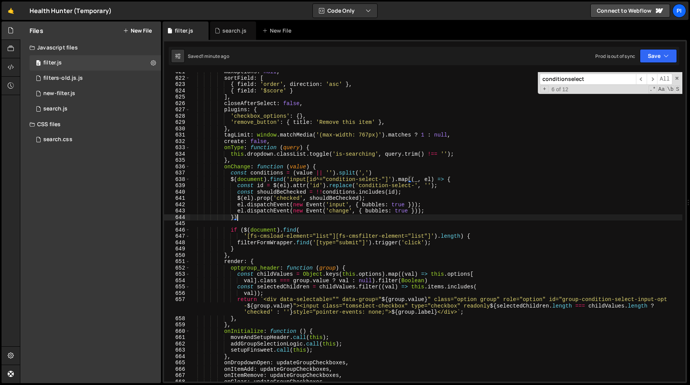
click at [277, 207] on div "maxOptions : null , sortField : [ { field : 'order' , direction : 'asc' } , { f…" at bounding box center [436, 230] width 492 height 322
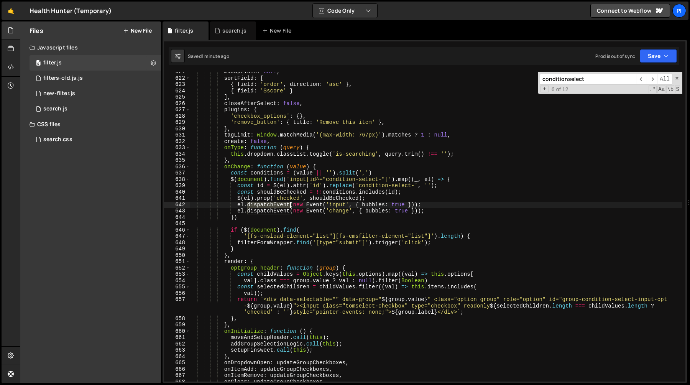
click at [277, 207] on div "maxOptions : null , sortField : [ { field : 'order' , direction : 'asc' } , { f…" at bounding box center [436, 230] width 492 height 322
click at [248, 200] on div "maxOptions : null , sortField : [ { field : 'order' , direction : 'asc' } , { f…" at bounding box center [436, 230] width 492 height 322
click at [238, 200] on div "maxOptions : null , sortField : [ { field : 'order' , direction : 'asc' } , { f…" at bounding box center [436, 230] width 492 height 322
click at [249, 198] on div "maxOptions : null , sortField : [ { field : 'order' , direction : 'asc' } , { f…" at bounding box center [436, 230] width 492 height 322
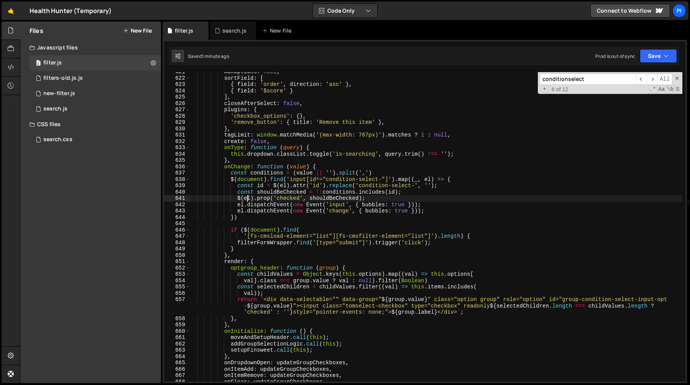
click at [249, 198] on div "maxOptions : null , sortField : [ { field : 'order' , direction : 'asc' } , { f…" at bounding box center [436, 230] width 492 height 322
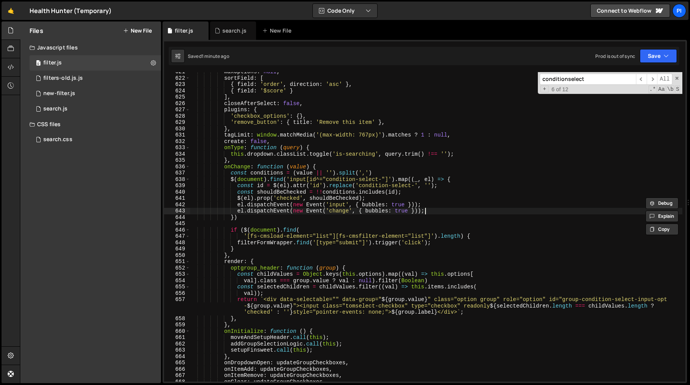
click at [439, 212] on div "maxOptions : null , sortField : [ { field : 'order' , direction : 'asc' } , { f…" at bounding box center [436, 230] width 492 height 322
type textarea "el.dispatchEvent(new Event('change', { bubbles: true }));"
click at [228, 29] on div "search.js" at bounding box center [234, 31] width 24 height 8
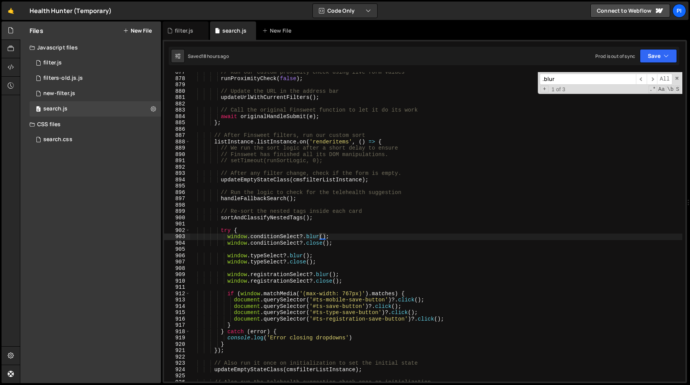
scroll to position [2102, 0]
click at [226, 238] on div "// Run our custom proximity check using live form values runProximityCheck ( fa…" at bounding box center [436, 230] width 492 height 322
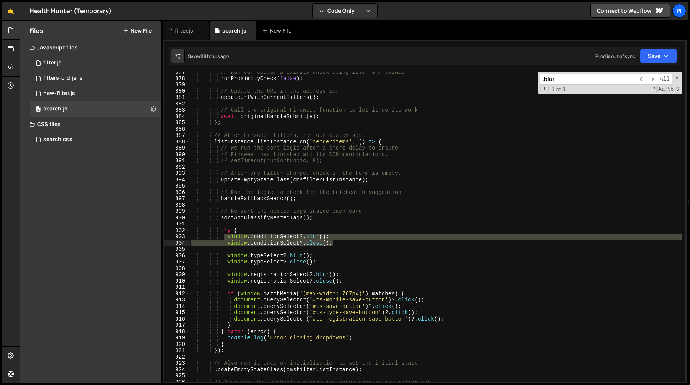
click at [341, 240] on div "// Run our custom proximity check using live form values runProximityCheck ( fa…" at bounding box center [436, 230] width 492 height 322
type textarea "window.conditionSelect?.blur(); window.conditionSelect?.close();"
click at [183, 34] on div "filter.js" at bounding box center [185, 30] width 46 height 18
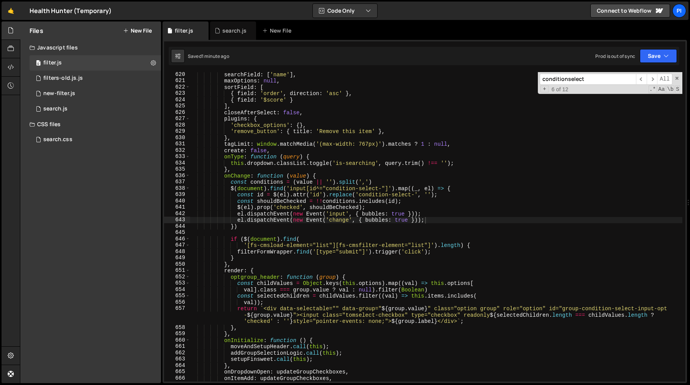
scroll to position [3953, 0]
click at [436, 220] on div "searchField : [ 'name' ] , maxOptions : null , sortField : [ { field : 'order' …" at bounding box center [436, 232] width 492 height 322
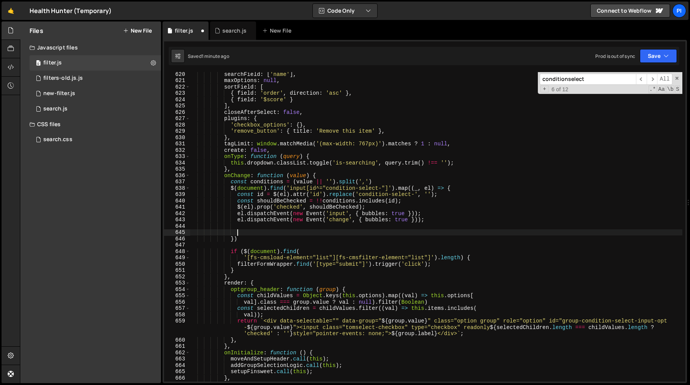
paste textarea "window.conditionSelect?.close();"
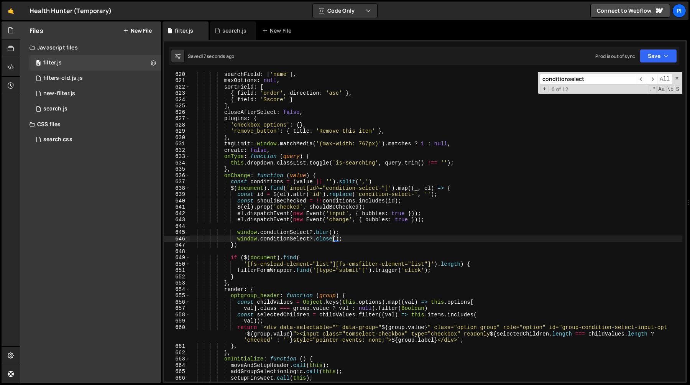
click at [351, 236] on div "searchField : [ 'name' ] , maxOptions : null , sortField : [ { field : 'order' …" at bounding box center [436, 232] width 492 height 322
click at [337, 235] on div "searchField : [ 'name' ] , maxOptions : null , sortField : [ { field : 'order' …" at bounding box center [436, 232] width 492 height 322
type textarea "// window.conditionSelect?.blur();"
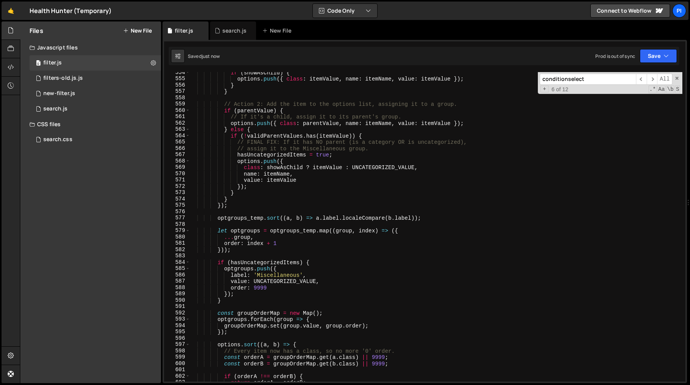
scroll to position [3526, 0]
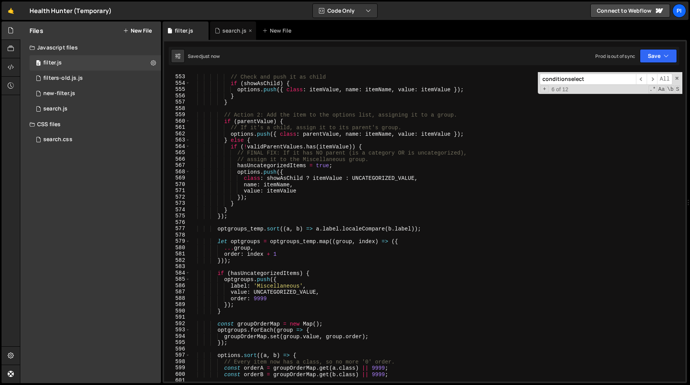
click at [232, 31] on div "search.js" at bounding box center [234, 31] width 24 height 8
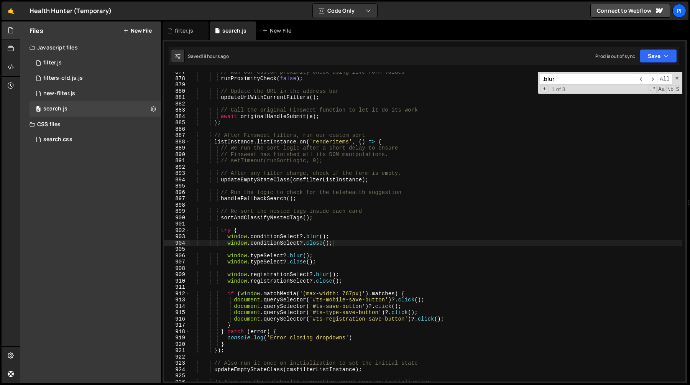
scroll to position [2102, 0]
click at [650, 82] on span "​" at bounding box center [651, 79] width 11 height 11
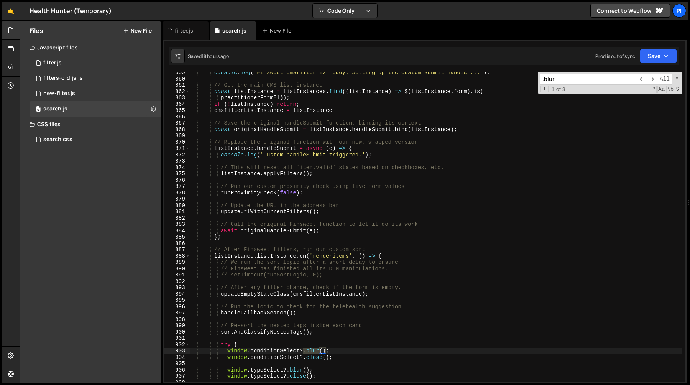
scroll to position [5423, 0]
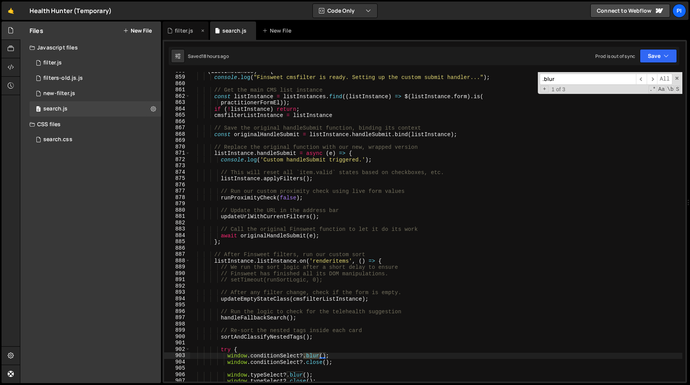
click at [185, 35] on div "filter.js" at bounding box center [185, 30] width 46 height 18
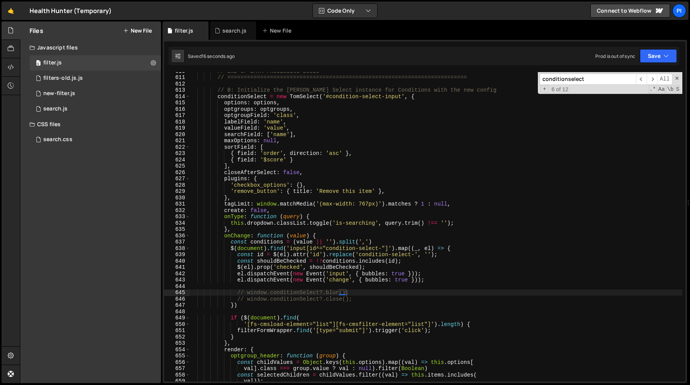
scroll to position [3981, 0]
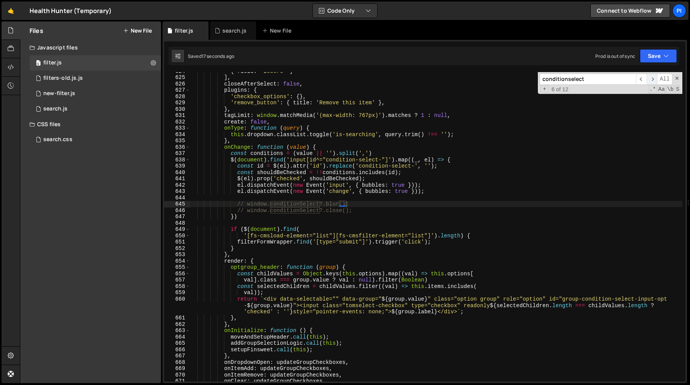
click at [651, 80] on span "​" at bounding box center [651, 79] width 11 height 11
click at [221, 29] on div "search.js" at bounding box center [231, 31] width 32 height 8
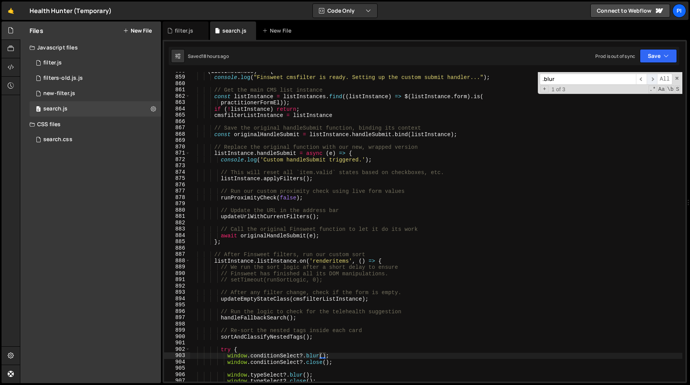
scroll to position [2102, 0]
click at [649, 81] on span "​" at bounding box center [651, 79] width 11 height 11
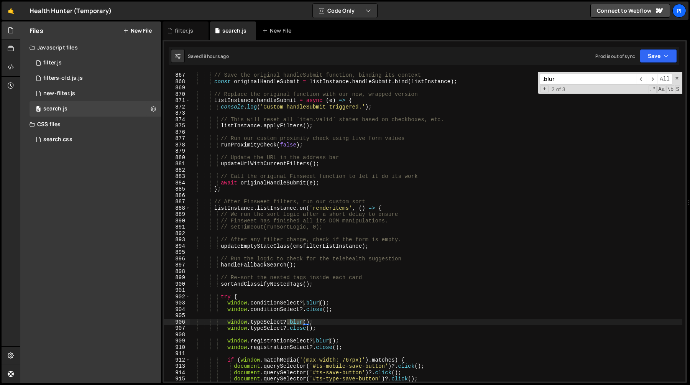
scroll to position [5511, 0]
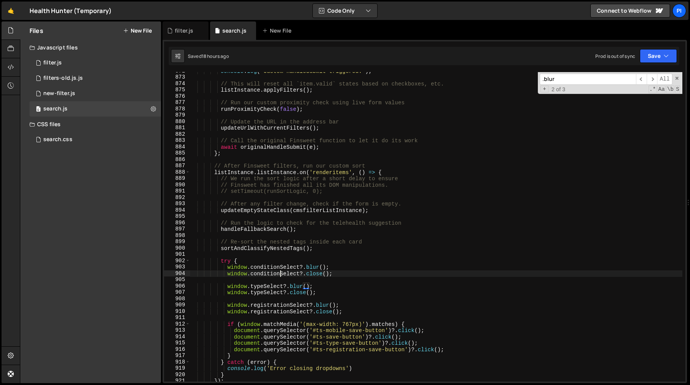
click at [282, 274] on div "console . log ( 'Custom handleSubmit triggered.' ) ; // This will reset all `it…" at bounding box center [436, 229] width 492 height 322
click at [355, 276] on div "console . log ( 'Custom handleSubmit triggered.' ) ; // This will reset all `it…" at bounding box center [436, 229] width 492 height 322
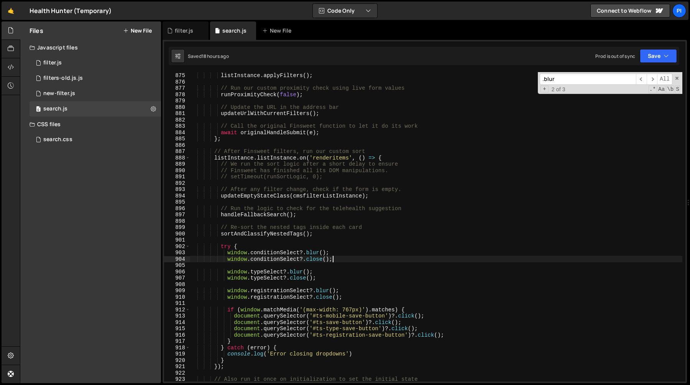
scroll to position [5539, 0]
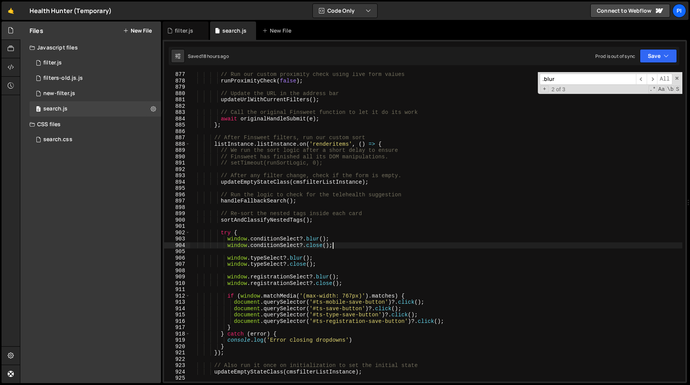
click at [226, 296] on div "// Run our custom proximity check using live form values runProximityCheck ( fa…" at bounding box center [436, 232] width 492 height 322
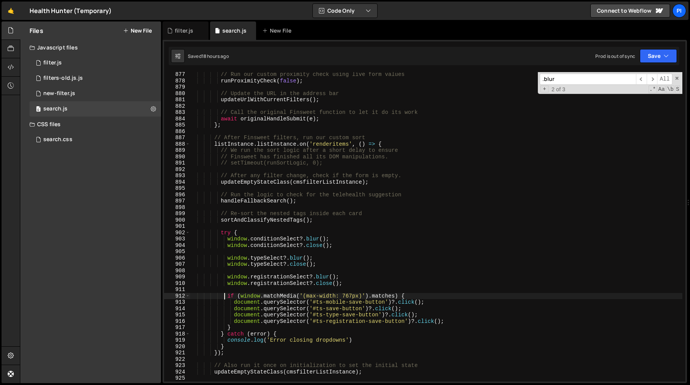
click at [227, 295] on div "// Run our custom proximity check using live form values runProximityCheck ( fa…" at bounding box center [436, 232] width 492 height 322
click at [238, 326] on div "// Run our custom proximity check using live form values runProximityCheck ( fa…" at bounding box center [436, 232] width 492 height 322
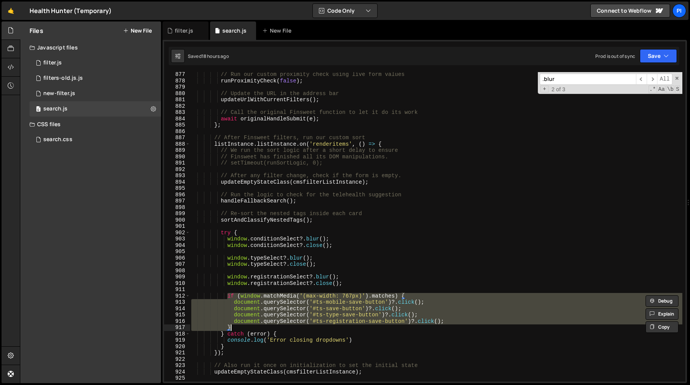
click at [268, 231] on div "// Run our custom proximity check using live form values runProximityCheck ( fa…" at bounding box center [436, 232] width 492 height 322
type textarea "try {"
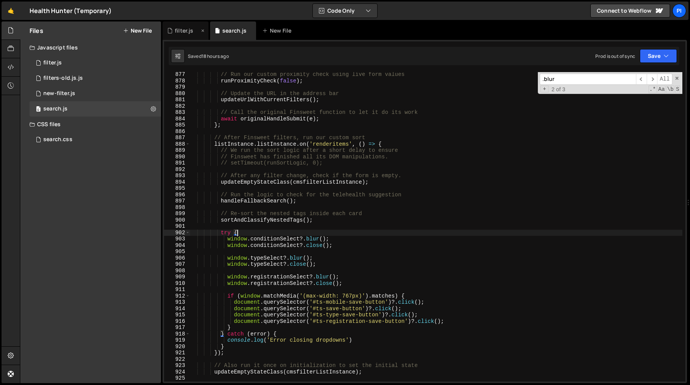
click at [180, 32] on div "filter.js" at bounding box center [184, 31] width 18 height 8
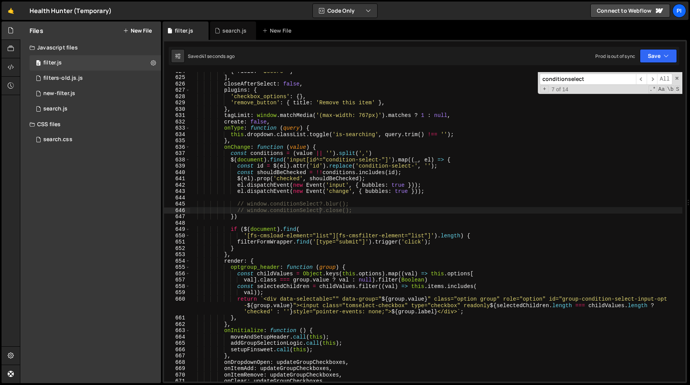
scroll to position [0, 0]
click at [253, 198] on div "{ field : '$score' } ] , closeAfterSelect : false , plugins : { 'checkbox_optio…" at bounding box center [436, 229] width 492 height 322
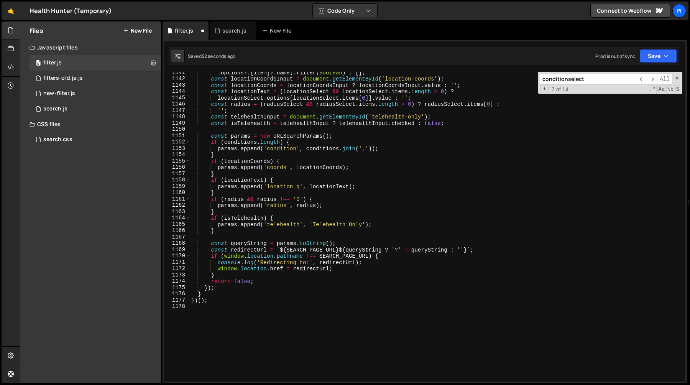
scroll to position [7305, 0]
click at [305, 250] on div ". options ?. [ item ] ?. name ) . filter ( Boolean ) : [ ] ; const locationCoor…" at bounding box center [436, 230] width 492 height 322
type textarea "const redirectUrl = `${SEARCH_PAGE_URL}${queryString ? '?' + queryString : ''}`;"
type input "SEARCH_PAGE_URL"
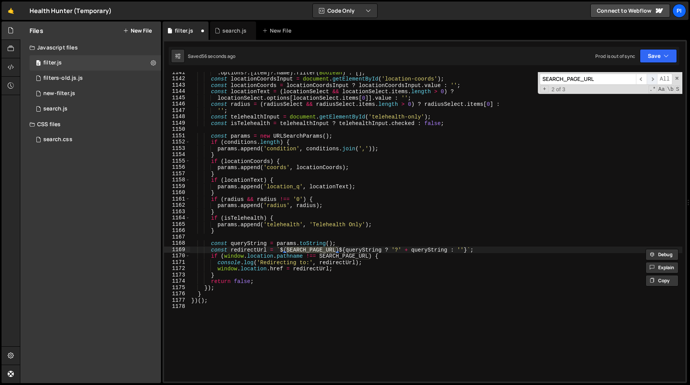
click at [647, 78] on span "​" at bounding box center [651, 79] width 11 height 11
click at [211, 256] on div ". options ?. [ item ] ?. name ) . filter ( Boolean ) : [ ] ; const locationCoor…" at bounding box center [436, 230] width 492 height 322
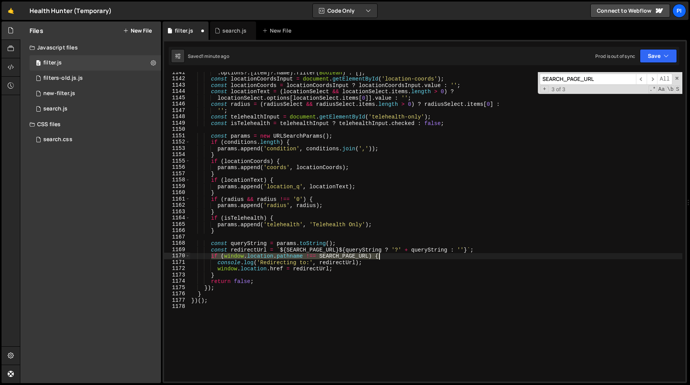
click at [389, 257] on div ". options ?. [ item ] ?. name ) . filter ( Boolean ) : [ ] ; const locationCoor…" at bounding box center [436, 230] width 492 height 322
click at [602, 79] on input "SEARCH_PAGE_URL" at bounding box center [588, 79] width 96 height 11
click at [562, 159] on div ". options ?. [ item ] ?. name ) . filter ( Boolean ) : [ ] ; const locationCoor…" at bounding box center [436, 230] width 492 height 322
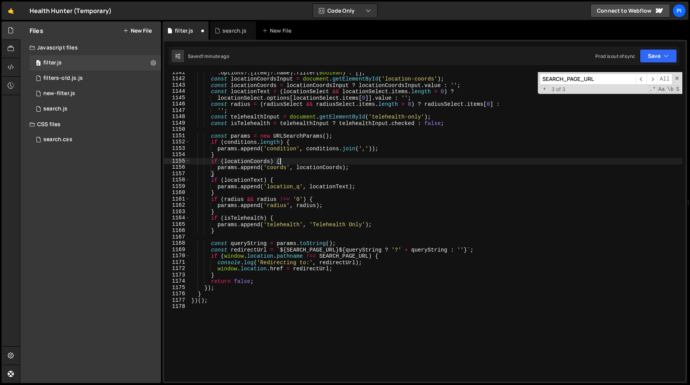
scroll to position [3955, 0]
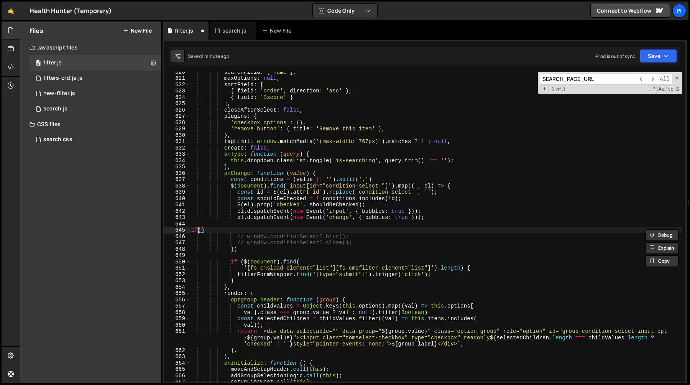
paste textarea "if (window.location.pathname !== SEARCH_PAGE_URL) {"
type textarea "if()"
paste textarea "if (window.location.pathname !== SEARCH_PAGE_URL) {"
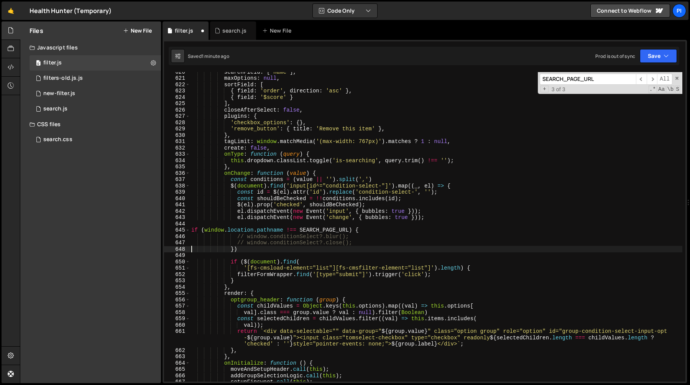
type textarea "// window.conditionSelect?.close();"
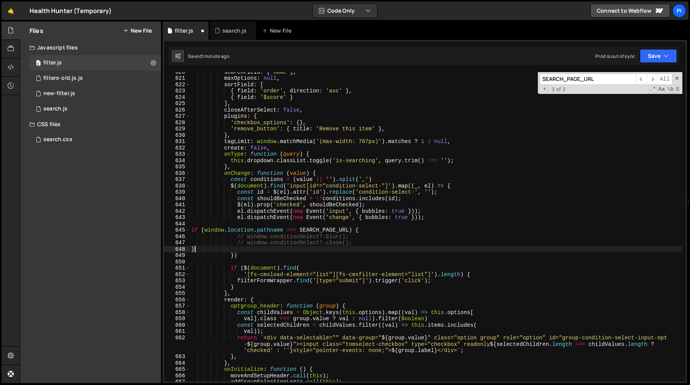
scroll to position [0, 3]
click at [291, 230] on div "searchField : [ 'name' ] , maxOptions : null , sortField : [ { field : 'order' …" at bounding box center [436, 230] width 492 height 322
click at [312, 234] on div "searchField : [ 'name' ] , maxOptions : null , sortField : [ { field : 'order' …" at bounding box center [436, 230] width 492 height 322
click at [379, 243] on div "searchField : [ 'name' ] , maxOptions : null , sortField : [ { field : 'order' …" at bounding box center [436, 230] width 492 height 322
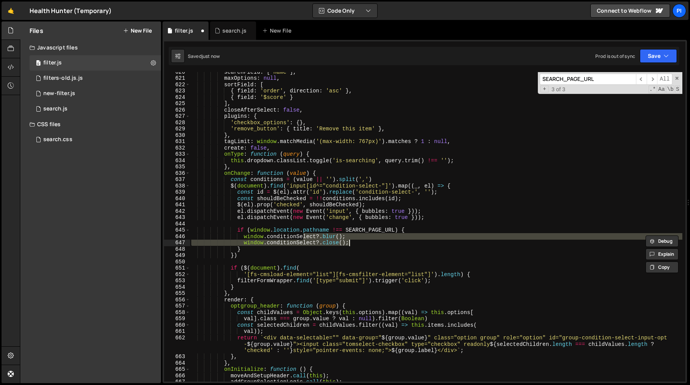
click at [370, 241] on div "searchField : [ 'name' ] , maxOptions : null , sortField : [ { field : 'order' …" at bounding box center [436, 226] width 492 height 309
type textarea "window.conditionSelect?.close();"
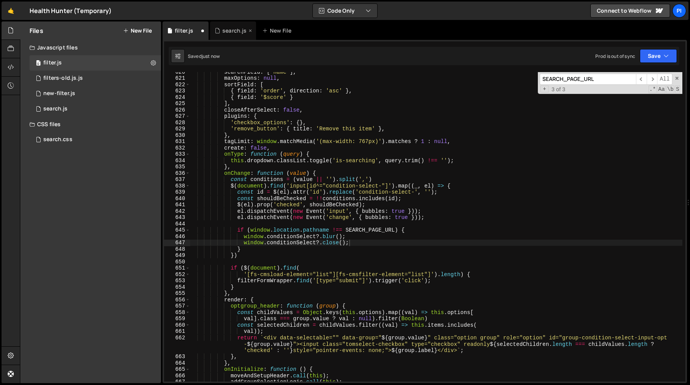
click at [231, 35] on div "search.js" at bounding box center [233, 30] width 46 height 18
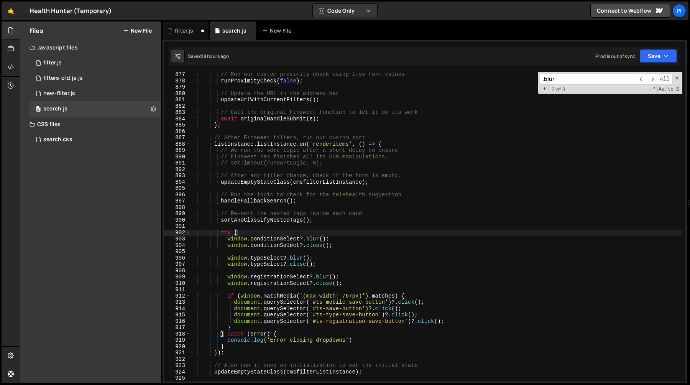
scroll to position [2102, 0]
click at [233, 302] on div "// Run our custom proximity check using live form values runProximityCheck ( fa…" at bounding box center [436, 232] width 492 height 322
click at [228, 297] on div "// Run our custom proximity check using live form values runProximityCheck ( fa…" at bounding box center [436, 232] width 492 height 322
click at [239, 328] on div "// Run our custom proximity check using live form values runProximityCheck ( fa…" at bounding box center [436, 232] width 492 height 322
type textarea "document.querySelector('#ts-registration-save-button')?.click(); }"
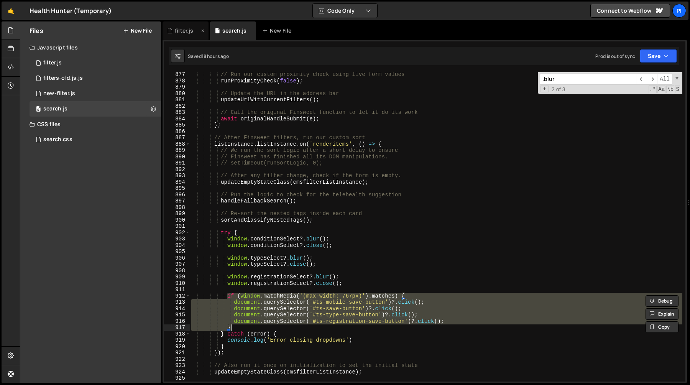
click at [189, 36] on div "filter.js" at bounding box center [185, 30] width 46 height 18
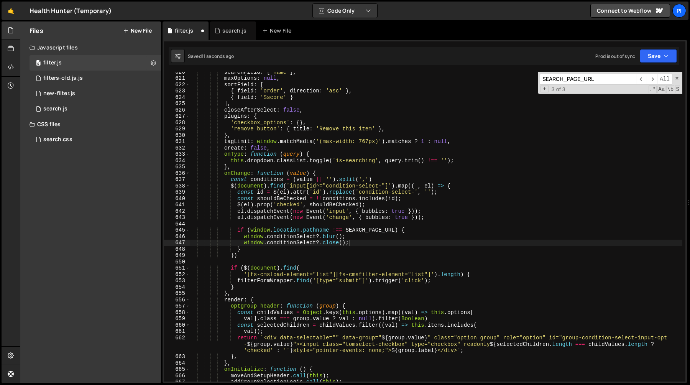
click at [389, 241] on div "searchField : [ 'name' ] , maxOptions : null , sortField : [ { field : 'order' …" at bounding box center [436, 230] width 492 height 322
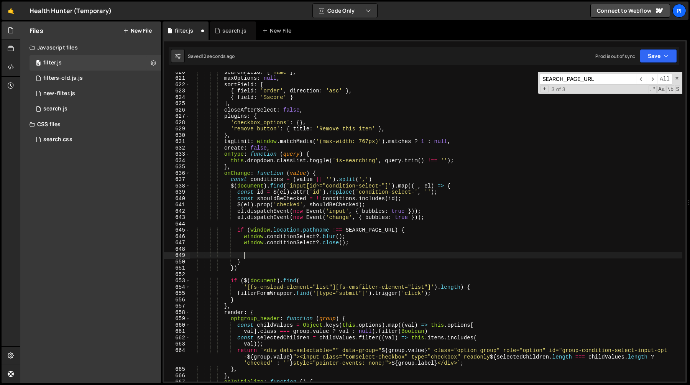
paste textarea "}"
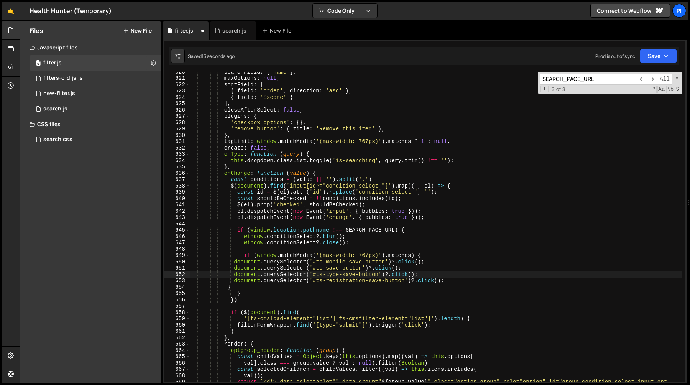
click at [461, 276] on div "searchField : [ 'name' ] , maxOptions : null , sortField : [ { field : 'order' …" at bounding box center [436, 236] width 492 height 335
click at [456, 290] on div "searchField : [ 'name' ] , maxOptions : null , sortField : [ { field : 'order' …" at bounding box center [436, 236] width 492 height 335
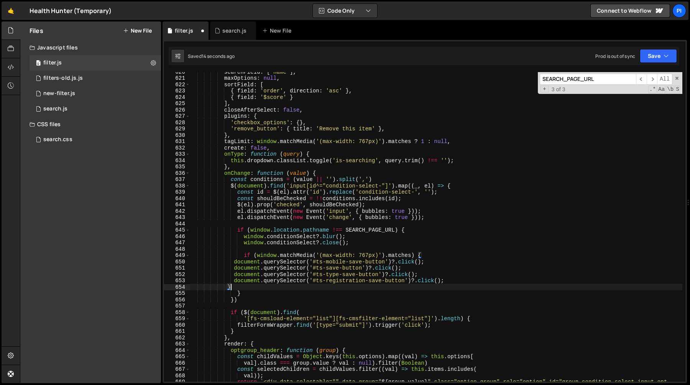
click at [456, 285] on div "searchField : [ 'name' ] , maxOptions : null , sortField : [ { field : 'order' …" at bounding box center [436, 236] width 492 height 335
click at [455, 280] on div "searchField : [ 'name' ] , maxOptions : null , sortField : [ { field : 'order' …" at bounding box center [436, 236] width 492 height 335
click at [441, 267] on div "searchField : [ 'name' ] , maxOptions : null , sortField : [ { field : 'order' …" at bounding box center [436, 236] width 492 height 335
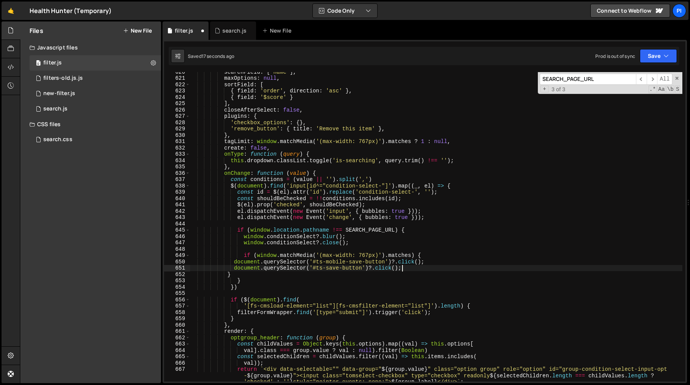
type textarea "document.querySelector('#ts-save-button')?.click();"
click at [343, 246] on div "searchField : [ 'name' ] , maxOptions : null , sortField : [ { field : 'order' …" at bounding box center [436, 236] width 492 height 335
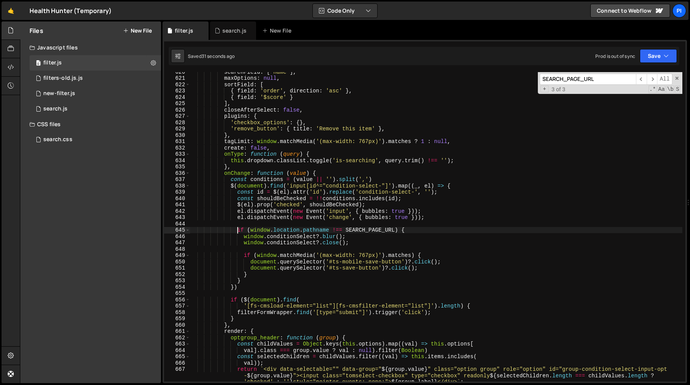
click at [236, 230] on div "searchField : [ 'name' ] , maxOptions : null , sortField : [ { field : 'order' …" at bounding box center [436, 236] width 492 height 335
click at [250, 284] on div "searchField : [ 'name' ] , maxOptions : null , sortField : [ { field : 'order' …" at bounding box center [436, 236] width 492 height 335
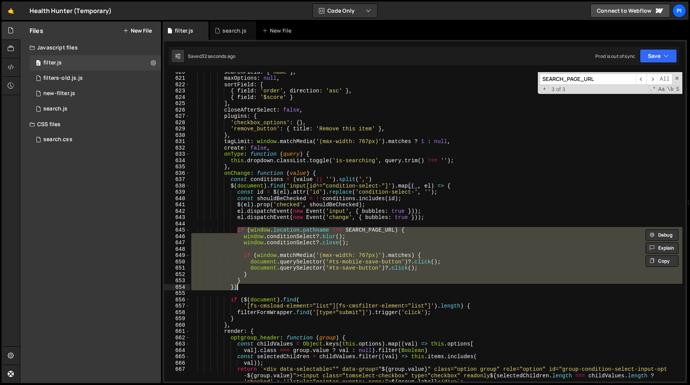
click at [251, 281] on div "searchField : [ 'name' ] , maxOptions : null , sortField : [ { field : 'order' …" at bounding box center [436, 226] width 492 height 309
type textarea "} }"
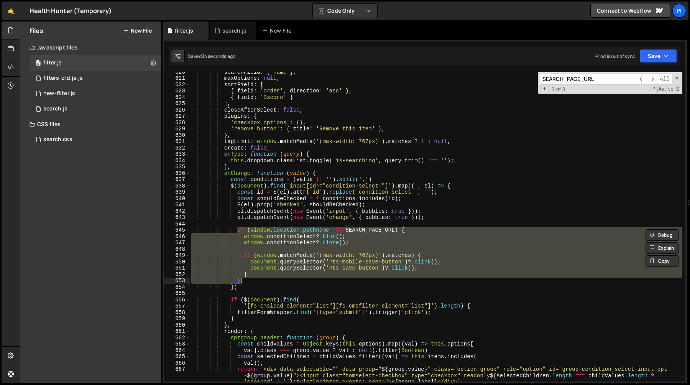
click at [589, 76] on input "SEARCH_PAGE_URL" at bounding box center [588, 79] width 96 height 11
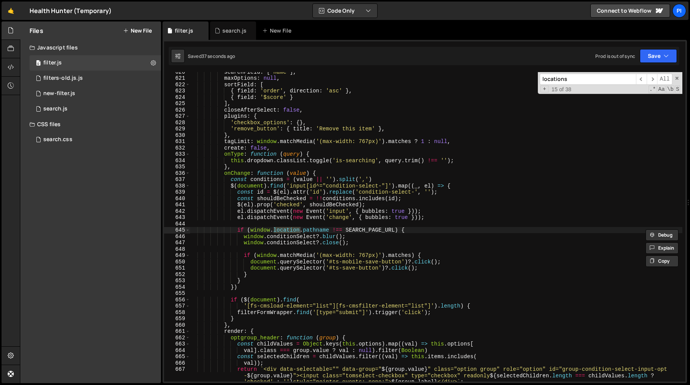
scroll to position [6756, 0]
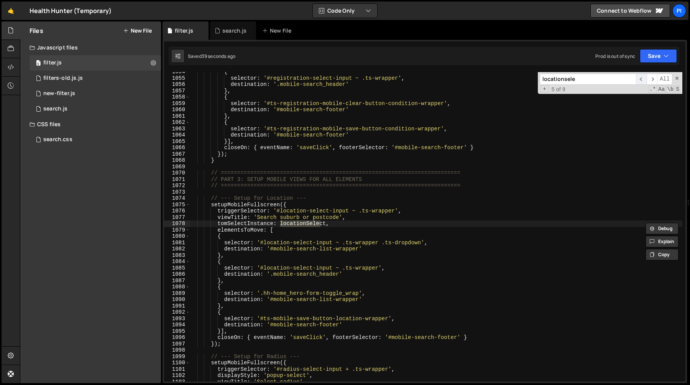
type input "locationsele"
click at [642, 78] on span "​" at bounding box center [641, 79] width 11 height 11
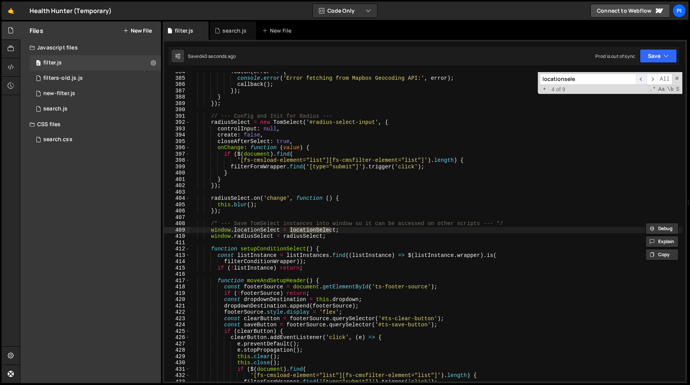
click at [642, 78] on span "​" at bounding box center [641, 79] width 11 height 11
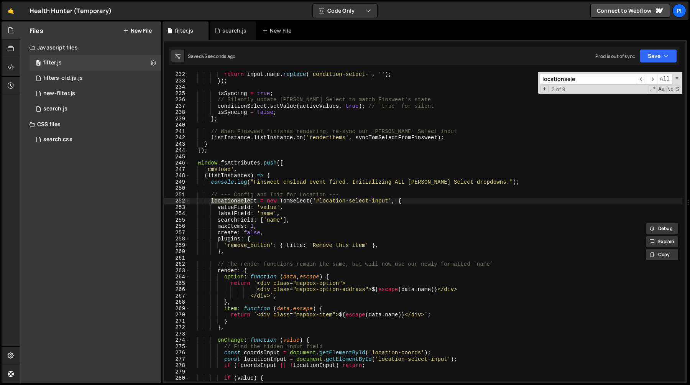
scroll to position [1468, 0]
click at [189, 237] on span at bounding box center [187, 238] width 4 height 7
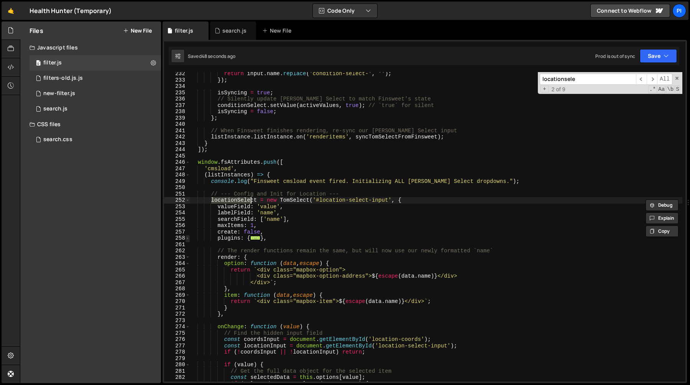
click at [189, 237] on span at bounding box center [187, 238] width 4 height 7
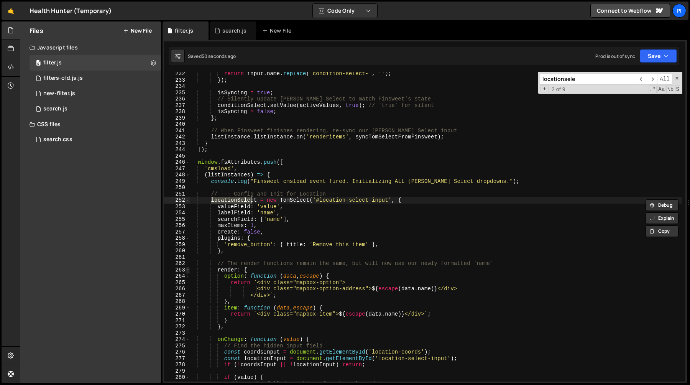
click at [187, 269] on span at bounding box center [187, 270] width 4 height 7
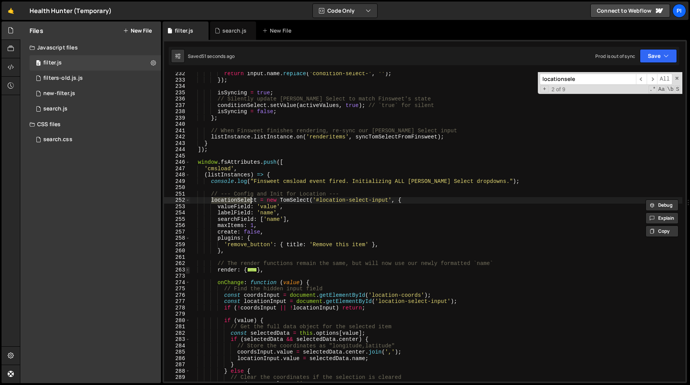
click at [187, 269] on span at bounding box center [187, 270] width 4 height 7
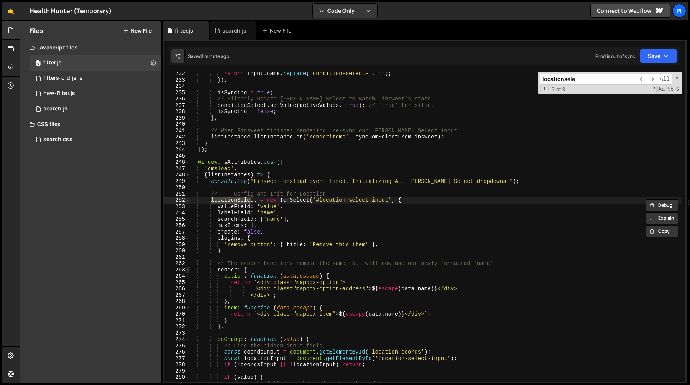
click at [187, 269] on span at bounding box center [187, 270] width 4 height 7
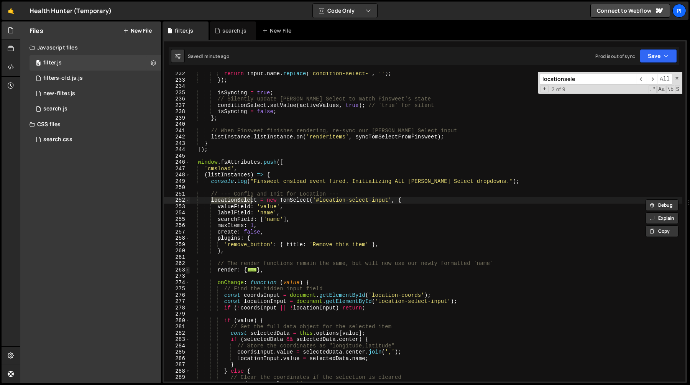
click at [187, 269] on span at bounding box center [187, 270] width 4 height 7
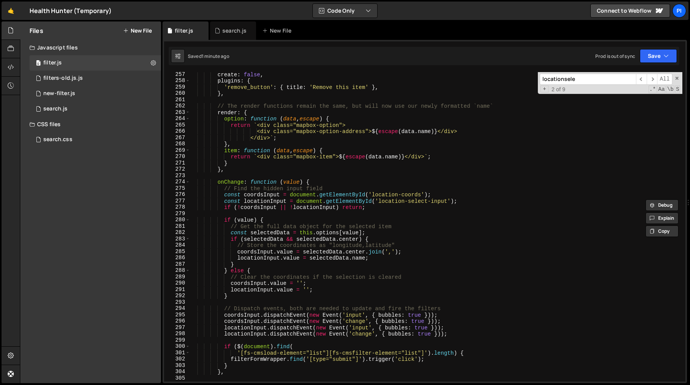
scroll to position [1710, 0]
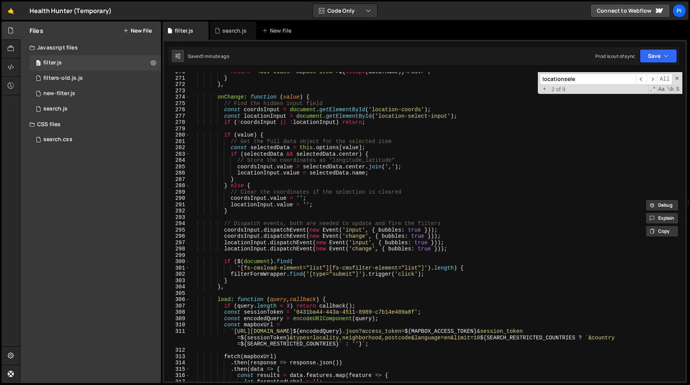
click at [247, 282] on div "return ` <div class="mapbox-item"> ${ escape ( data . name ) } </div> ` ; } } ,…" at bounding box center [436, 230] width 492 height 322
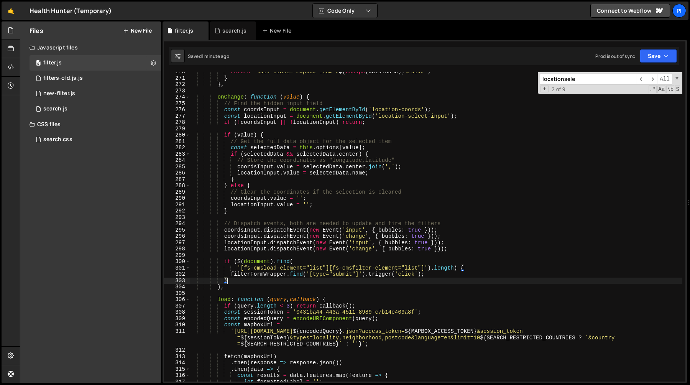
click at [464, 246] on div "return ` <div class="mapbox-item"> ${ escape ( data . name ) } </div> ` ; } } ,…" at bounding box center [436, 230] width 492 height 322
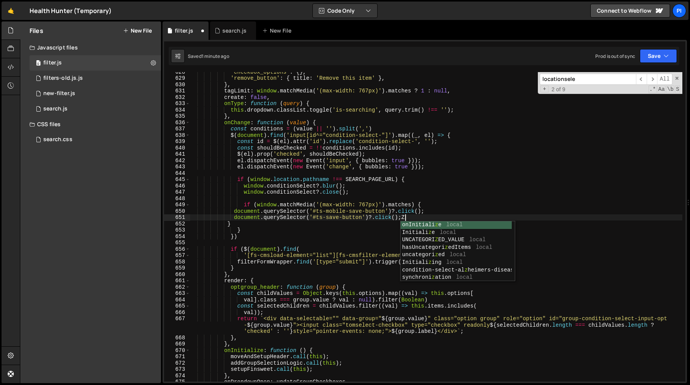
scroll to position [0, 14]
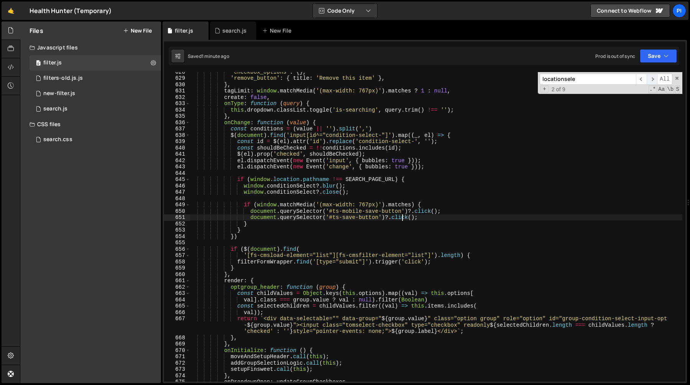
type textarea "document.querySelector('#ts-save-button')?.click();"
click at [651, 80] on span "​" at bounding box center [651, 79] width 11 height 11
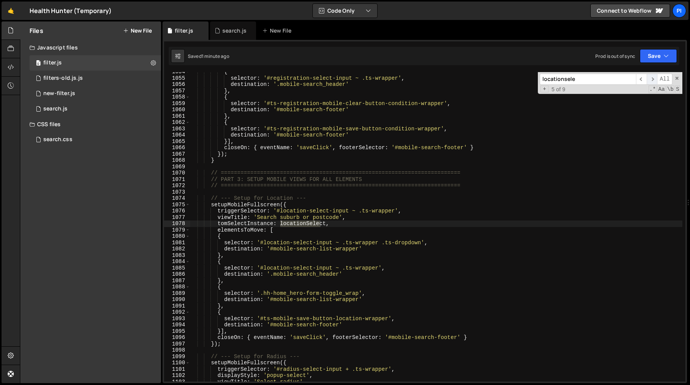
click at [651, 80] on span "​" at bounding box center [651, 79] width 11 height 11
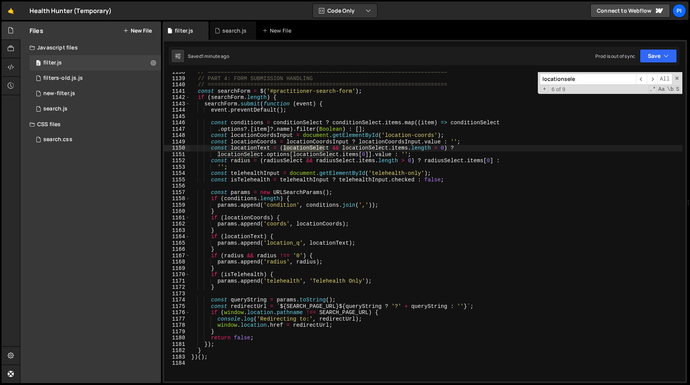
scroll to position [7233, 0]
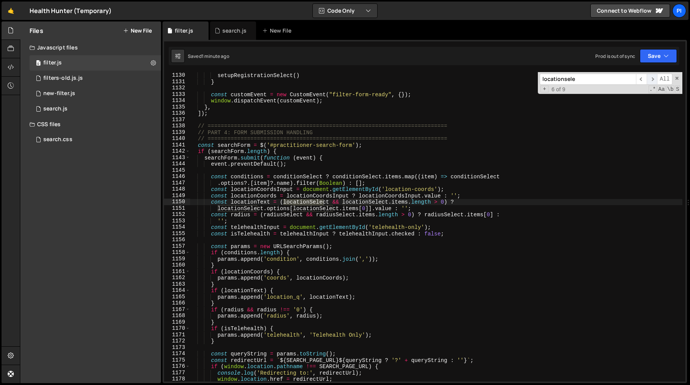
click at [653, 79] on span "​" at bounding box center [651, 79] width 11 height 11
click at [653, 80] on span "​" at bounding box center [651, 79] width 11 height 11
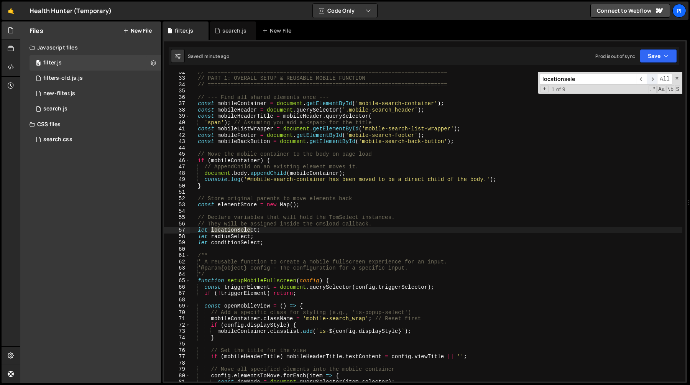
click at [653, 80] on span "​" at bounding box center [651, 79] width 11 height 11
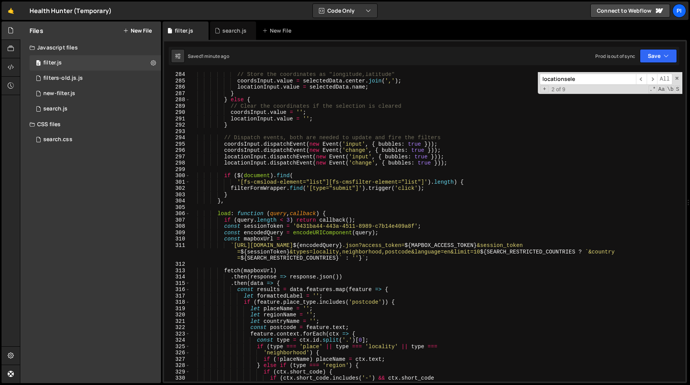
scroll to position [1714, 0]
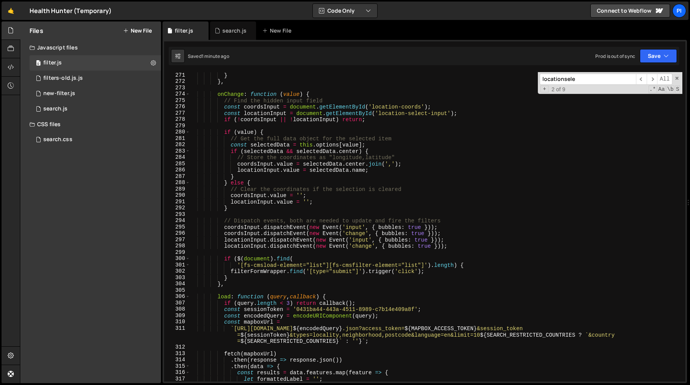
click at [288, 251] on div "} } , onChange : function ( value ) { // Find the hidden input field const coor…" at bounding box center [436, 233] width 492 height 322
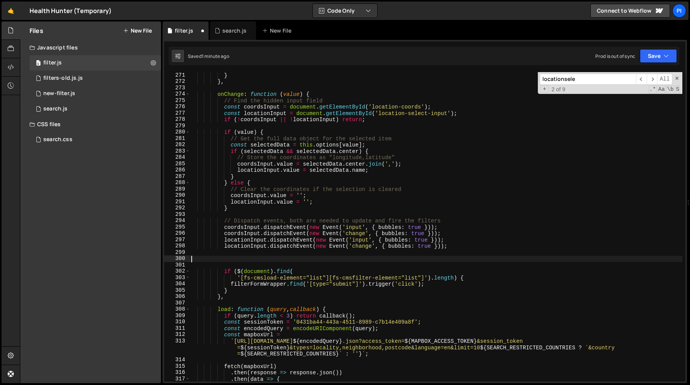
paste textarea "}"
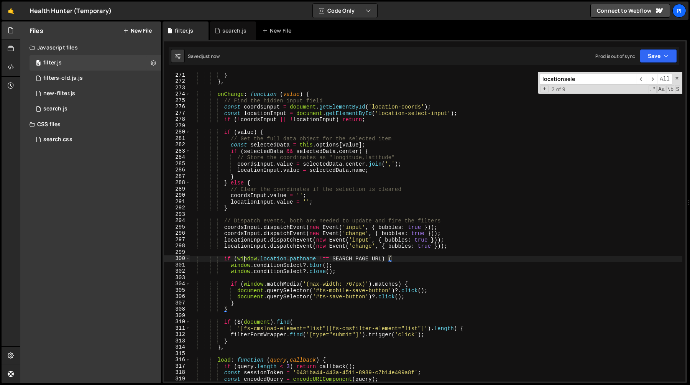
click at [245, 260] on div "} } , onChange : function ( value ) { // Find the hidden input field const coor…" at bounding box center [436, 233] width 492 height 322
click at [265, 260] on div "} } , onChange : function ( value ) { // Find the hidden input field const coor…" at bounding box center [436, 233] width 492 height 322
click at [238, 260] on div "} } , onChange : function ( value ) { // Find the hidden input field const coor…" at bounding box center [436, 233] width 492 height 322
click at [258, 260] on div "} } , onChange : function ( value ) { // Find the hidden input field const coor…" at bounding box center [436, 233] width 492 height 322
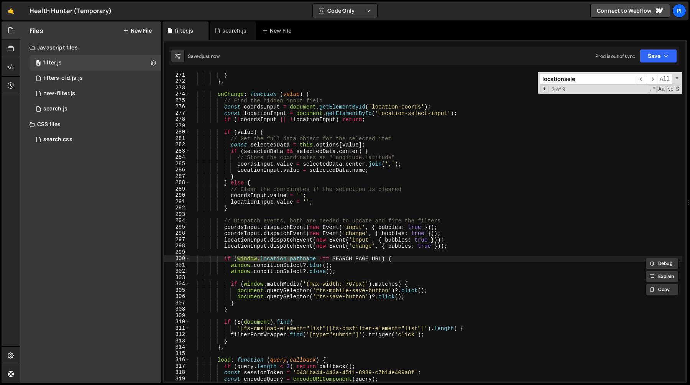
click at [305, 260] on div "} } , onChange : function ( value ) { // Find the hidden input field const coor…" at bounding box center [436, 233] width 492 height 322
click at [327, 259] on div "} } , onChange : function ( value ) { // Find the hidden input field const coor…" at bounding box center [436, 233] width 492 height 322
click at [338, 259] on div "} } , onChange : function ( value ) { // Find the hidden input field const coor…" at bounding box center [436, 233] width 492 height 322
click at [378, 259] on div "} } , onChange : function ( value ) { // Find the hidden input field const coor…" at bounding box center [436, 233] width 492 height 322
click at [380, 259] on div "} } , onChange : function ( value ) { // Find the hidden input field const coor…" at bounding box center [436, 226] width 492 height 309
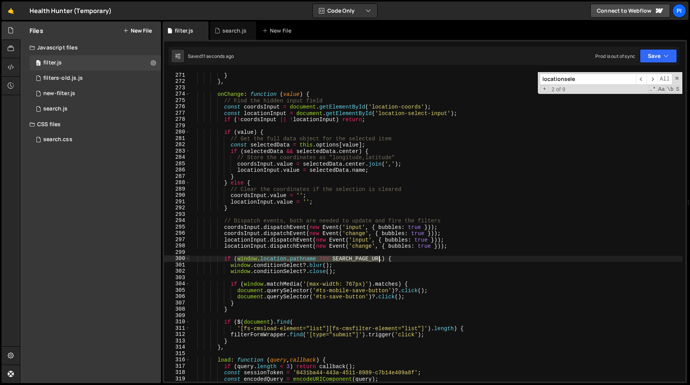
click at [382, 259] on div "} } , onChange : function ( value ) { // Find the hidden input field const coor…" at bounding box center [436, 233] width 492 height 322
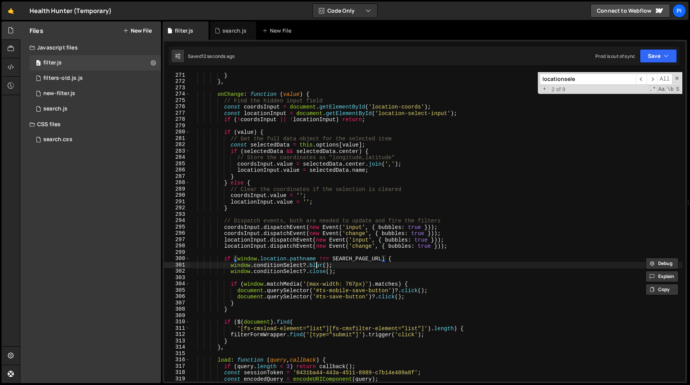
click at [318, 263] on div "} } , onChange : function ( value ) { // Find the hidden input field const coor…" at bounding box center [436, 233] width 492 height 322
click at [336, 264] on div "} } , onChange : function ( value ) { // Find the hidden input field const coor…" at bounding box center [436, 233] width 492 height 322
click at [346, 271] on div "} } , onChange : function ( value ) { // Find the hidden input field const coor…" at bounding box center [436, 233] width 492 height 322
click at [231, 266] on div "} } , onChange : function ( value ) { // Find the hidden input field const coor…" at bounding box center [436, 233] width 492 height 322
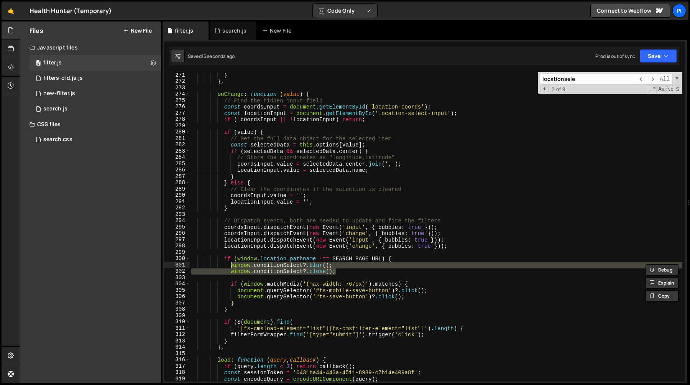
click at [354, 270] on div "} } , onChange : function ( value ) { // Find the hidden input field const coor…" at bounding box center [436, 226] width 492 height 309
click at [231, 265] on div "} } , onChange : function ( value ) { // Find the hidden input field const coor…" at bounding box center [436, 233] width 492 height 322
click at [231, 266] on div "} } , onChange : function ( value ) { // Find the hidden input field const coor…" at bounding box center [436, 226] width 492 height 309
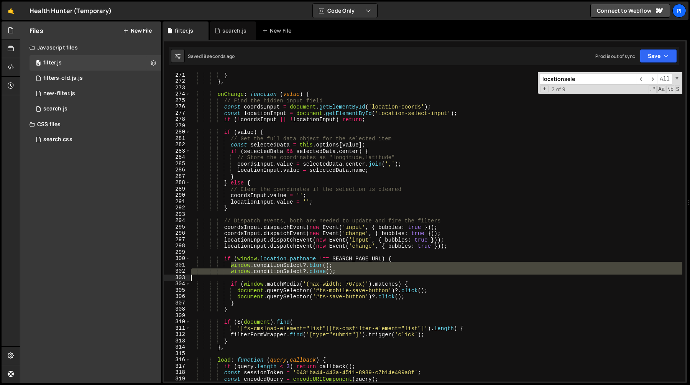
click at [359, 276] on div "} } , onChange : function ( value ) { // Find the hidden input field const coor…" at bounding box center [436, 233] width 492 height 322
click at [347, 271] on div "} } , onChange : function ( value ) { // Find the hidden input field const coor…" at bounding box center [436, 226] width 492 height 309
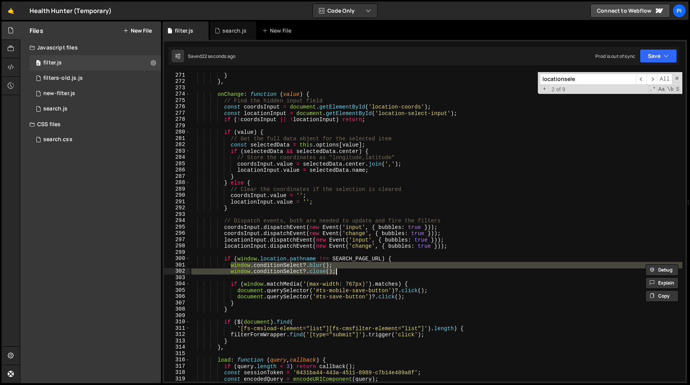
click at [346, 272] on div "} } , onChange : function ( value ) { // Find the hidden input field const coor…" at bounding box center [436, 226] width 492 height 309
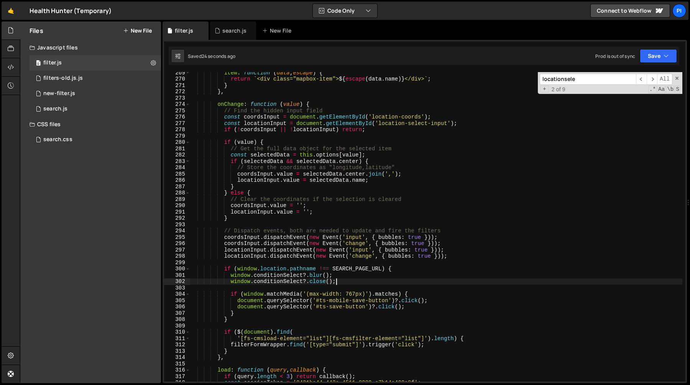
scroll to position [1693, 0]
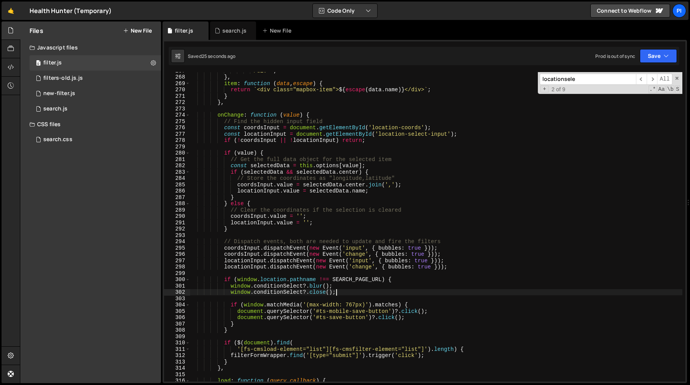
click at [271, 283] on div "</div> ` ; } , item : function ( data , escape ) { return ` <div class="mapbox-…" at bounding box center [436, 228] width 492 height 322
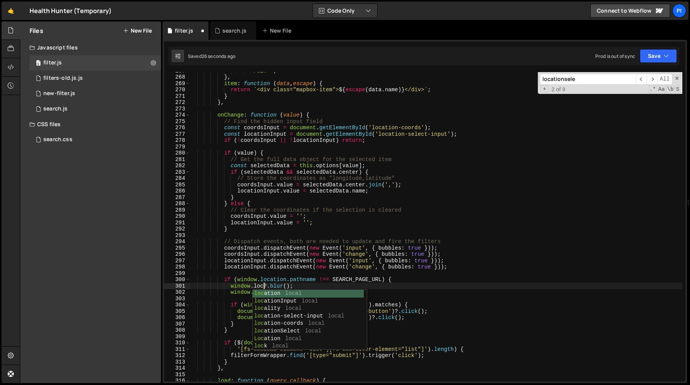
scroll to position [0, 5]
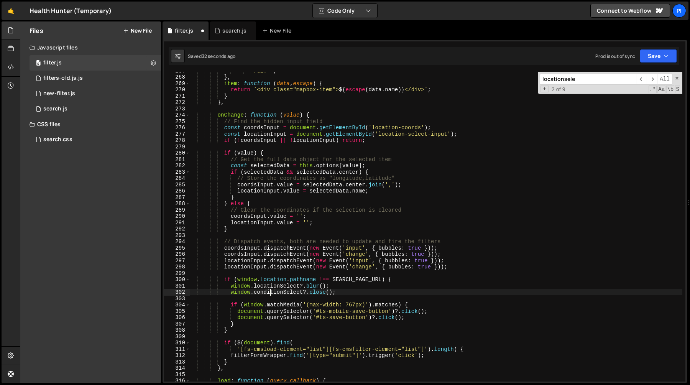
click at [271, 289] on div "</div> ` ; } , item : function ( data , escape ) { return ` <div class="mapbox-…" at bounding box center [436, 228] width 492 height 322
click at [272, 287] on div "</div> ` ; } , item : function ( data , escape ) { return ` <div class="mapbox-…" at bounding box center [436, 228] width 492 height 322
click at [271, 292] on div "</div> ` ; } , item : function ( data , escape ) { return ` <div class="mapbox-…" at bounding box center [436, 228] width 492 height 322
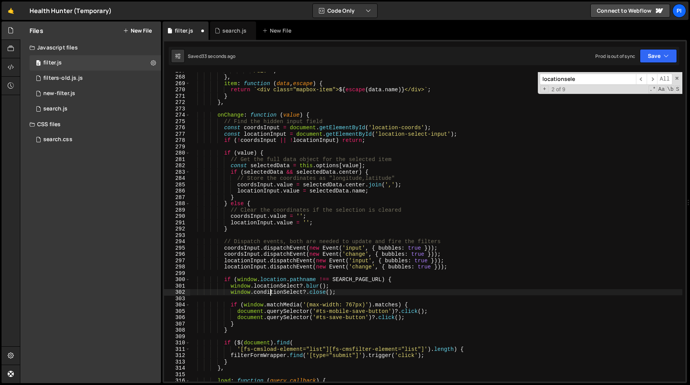
click at [271, 292] on div "</div> ` ; } , item : function ( data , escape ) { return ` <div class="mapbox-…" at bounding box center [436, 228] width 492 height 322
paste textarea "loca"
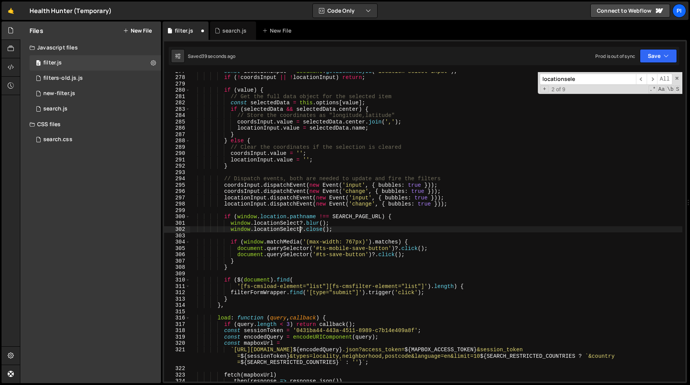
scroll to position [1760, 0]
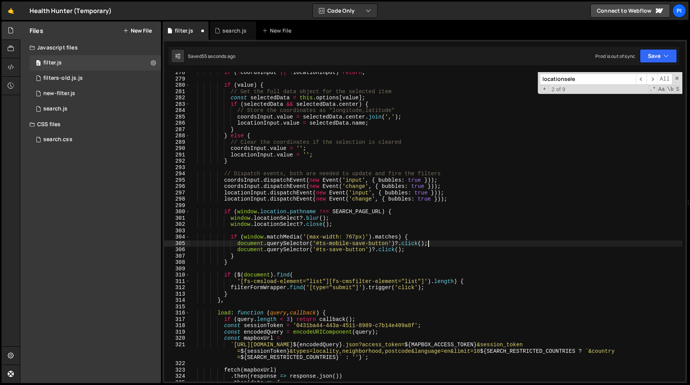
click at [441, 244] on div "if ( ! coordsInput || ! locationInput ) return ; if ( value ) { // Get the full…" at bounding box center [436, 230] width 492 height 322
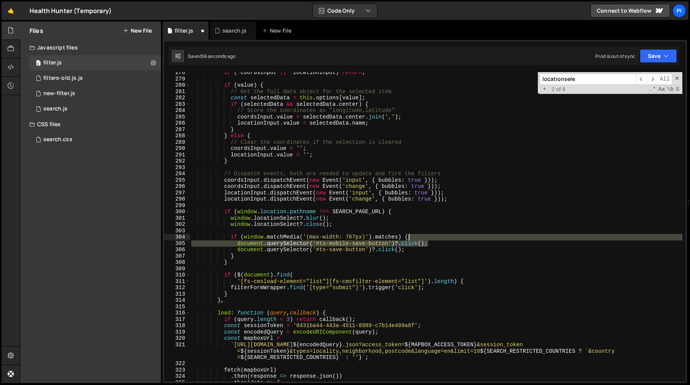
click at [436, 236] on div "if ( ! coordsInput || ! locationInput ) return ; if ( value ) { // Get the full…" at bounding box center [436, 230] width 492 height 322
type textarea "if (window.matchMedia('(max-width: 767px)').matches) {"
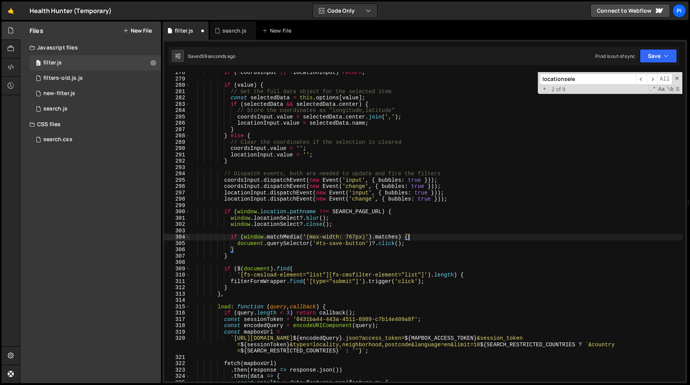
click at [595, 78] on input "locationsele" at bounding box center [588, 79] width 96 height 11
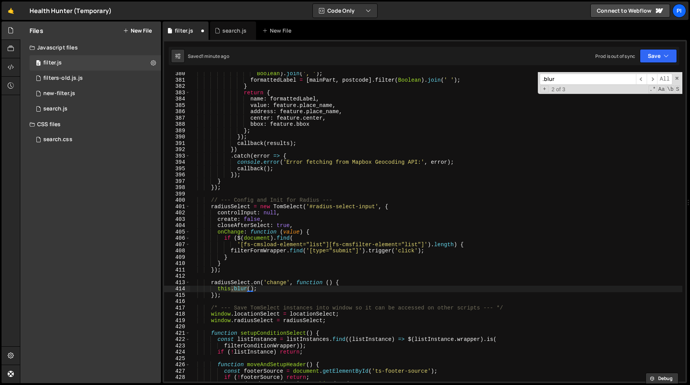
scroll to position [2444, 0]
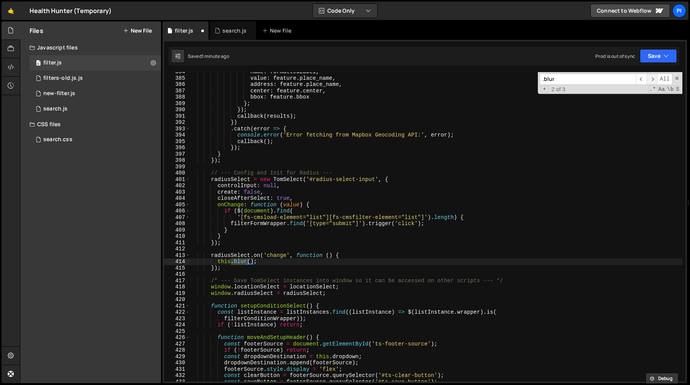
type input ".blur"
click at [650, 77] on span "​" at bounding box center [651, 79] width 11 height 11
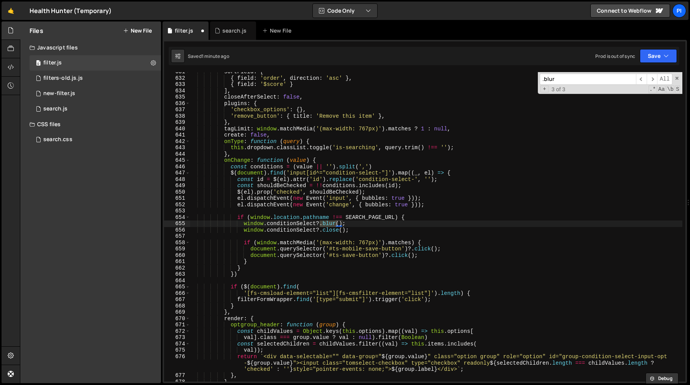
click at [450, 249] on div "sortField : [ { field : 'order' , direction : 'asc' } , { field : '$score' } ] …" at bounding box center [436, 230] width 492 height 322
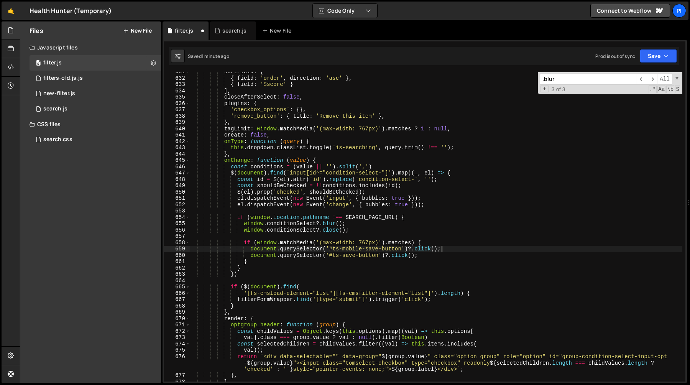
click at [443, 242] on div "sortField : [ { field : 'order' , direction : 'asc' } , { field : '$score' } ] …" at bounding box center [436, 230] width 492 height 322
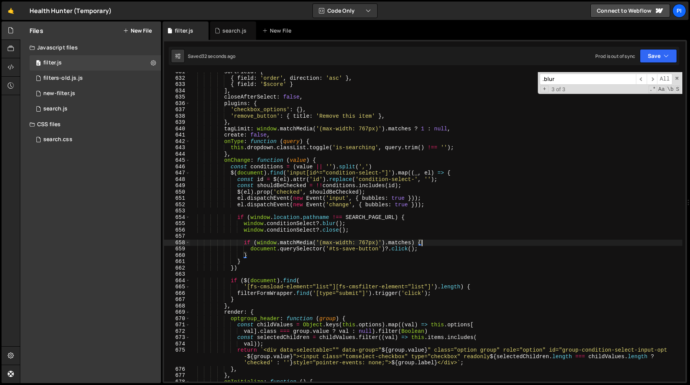
click at [361, 223] on div "sortField : [ { field : 'order' , direction : 'asc' } , { field : '$score' } ] …" at bounding box center [436, 230] width 492 height 322
click at [264, 253] on div "sortField : [ { field : 'order' , direction : 'asc' } , { field : '$score' } ] …" at bounding box center [436, 230] width 492 height 322
type textarea "} else {"
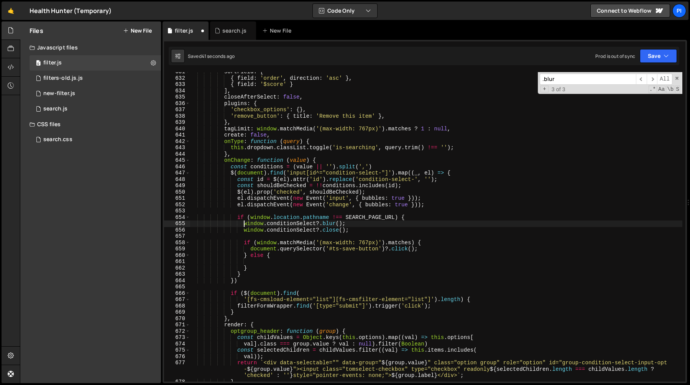
click at [244, 225] on div "sortField : [ { field : 'order' , direction : 'asc' } , { field : '$score' } ] …" at bounding box center [436, 230] width 492 height 322
click at [354, 224] on div "sortField : [ { field : 'order' , direction : 'asc' } , { field : '$score' } ] …" at bounding box center [436, 230] width 492 height 322
click at [353, 228] on div "sortField : [ { field : 'order' , direction : 'asc' } , { field : '$score' } ] …" at bounding box center [436, 230] width 492 height 322
click at [242, 225] on div "sortField : [ { field : 'order' , direction : 'asc' } , { field : '$score' } ] …" at bounding box center [436, 230] width 492 height 322
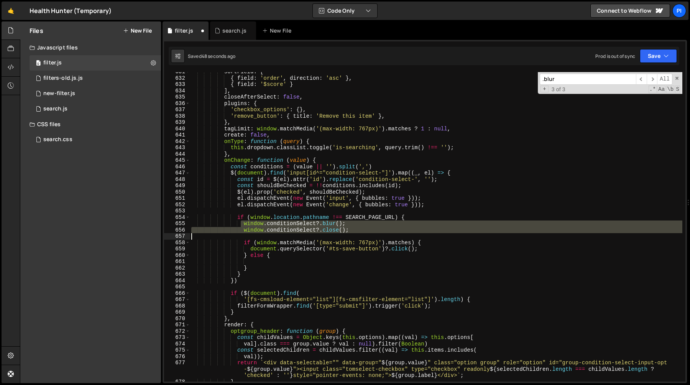
click at [374, 233] on div "sortField : [ { field : 'order' , direction : 'asc' } , { field : '$score' } ] …" at bounding box center [436, 230] width 492 height 322
click at [375, 230] on div "sortField : [ { field : 'order' , direction : 'asc' } , { field : '$score' } ] …" at bounding box center [436, 226] width 492 height 309
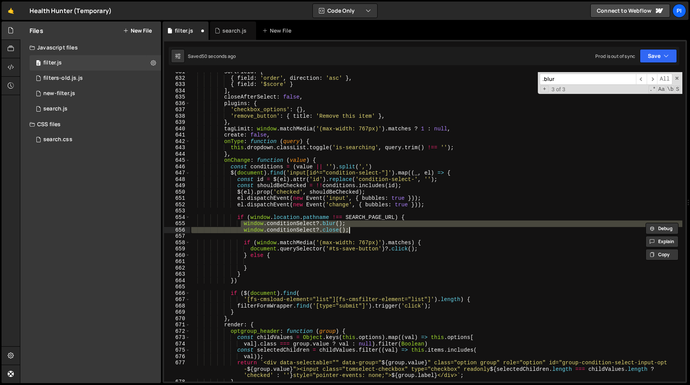
click at [357, 227] on div "sortField : [ { field : 'order' , direction : 'asc' } , { field : '$score' } ] …" at bounding box center [436, 226] width 492 height 309
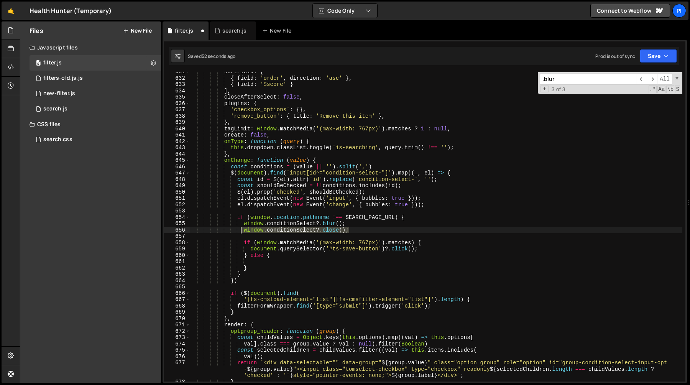
click at [242, 230] on div "sortField : [ { field : 'order' , direction : 'asc' } , { field : '$score' } ] …" at bounding box center [436, 230] width 492 height 322
click at [368, 224] on div "sortField : [ { field : 'order' , direction : 'asc' } , { field : '$score' } ] …" at bounding box center [436, 230] width 492 height 322
click at [244, 223] on div "sortField : [ { field : 'order' , direction : 'asc' } , { field : '$score' } ] …" at bounding box center [436, 230] width 492 height 322
click at [261, 266] on div "sortField : [ { field : 'order' , direction : 'asc' } , { field : '$score' } ] …" at bounding box center [436, 230] width 492 height 322
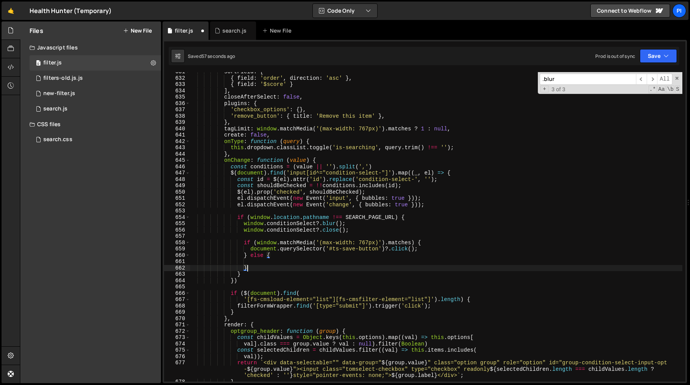
scroll to position [0, 3]
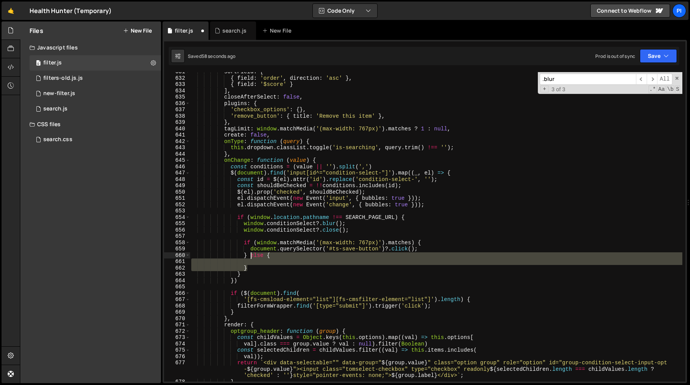
click at [250, 256] on div "sortField : [ { field : 'order' , direction : 'asc' } , { field : '$score' } ] …" at bounding box center [436, 230] width 492 height 322
click at [244, 225] on div "sortField : [ { field : 'order' , direction : 'asc' } , { field : '$score' } ] …" at bounding box center [436, 230] width 492 height 322
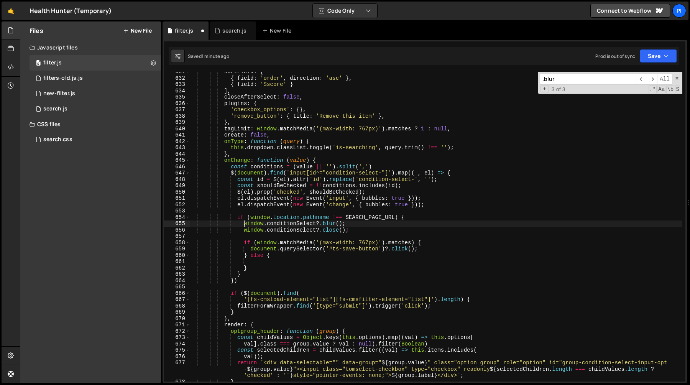
click at [245, 229] on div "sortField : [ { field : 'order' , direction : 'asc' } , { field : '$score' } ] …" at bounding box center [436, 230] width 492 height 322
click at [362, 229] on div "sortField : [ { field : 'order' , direction : 'asc' } , { field : '$score' } ] …" at bounding box center [436, 230] width 492 height 322
click at [243, 222] on div "sortField : [ { field : 'order' , direction : 'asc' } , { field : '$score' } ] …" at bounding box center [436, 230] width 492 height 322
click at [366, 226] on div "sortField : [ { field : 'order' , direction : 'asc' } , { field : '$score' } ] …" at bounding box center [436, 230] width 492 height 322
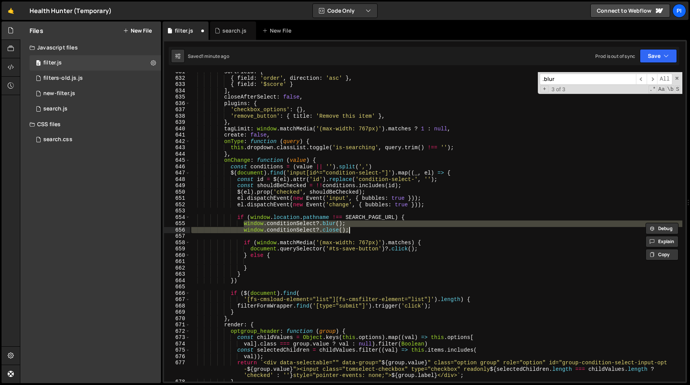
click at [362, 227] on div "sortField : [ { field : 'order' , direction : 'asc' } , { field : '$score' } ] …" at bounding box center [436, 230] width 492 height 322
type textarea "window.conditionSelect?.blur(); window.conditionSelect?.close();"
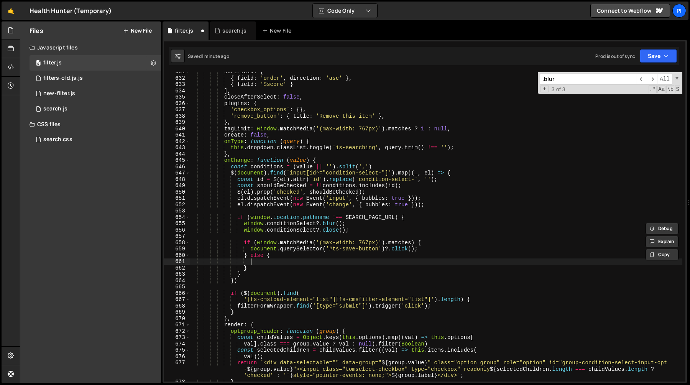
click at [271, 263] on div "sortField : [ { field : 'order' , direction : 'asc' } , { field : '$score' } ] …" at bounding box center [436, 230] width 492 height 322
paste textarea "window.conditionSelect?.close();"
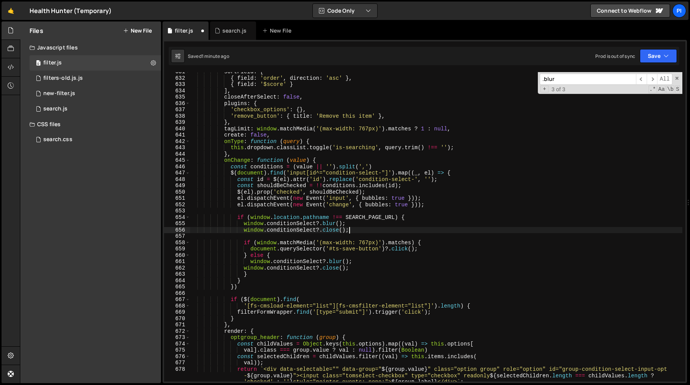
click at [351, 228] on div "sortField : [ { field : 'order' , direction : 'asc' } , { field : '$score' } ] …" at bounding box center [436, 236] width 492 height 335
click at [239, 223] on div "sortField : [ { field : 'order' , direction : 'asc' } , { field : '$score' } ] …" at bounding box center [436, 236] width 492 height 335
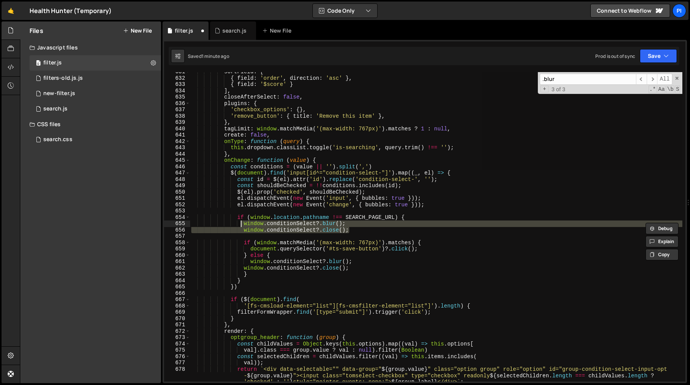
click at [353, 226] on div "sortField : [ { field : 'order' , direction : 'asc' } , { field : '$score' } ] …" at bounding box center [436, 226] width 492 height 309
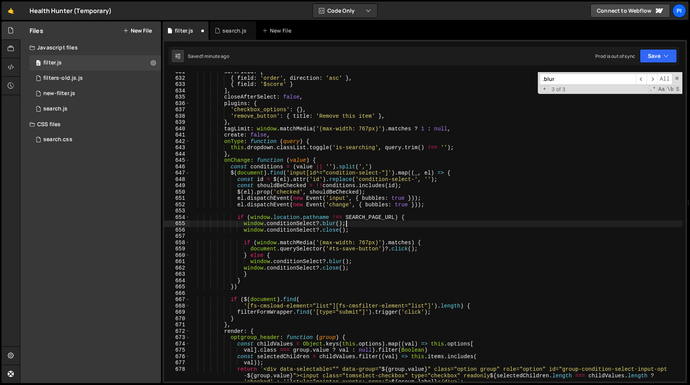
click at [376, 230] on div "sortField : [ { field : 'order' , direction : 'asc' } , { field : '$score' } ] …" at bounding box center [436, 236] width 492 height 335
click at [245, 230] on div "sortField : [ { field : 'order' , direction : 'asc' } , { field : '$score' } ] …" at bounding box center [436, 236] width 492 height 335
click at [241, 224] on div "sortField : [ { field : 'order' , direction : 'asc' } , { field : '$score' } ] …" at bounding box center [436, 236] width 492 height 335
type textarea "window.conditionSelect?.blur(); window.conditionSelect?.close();"
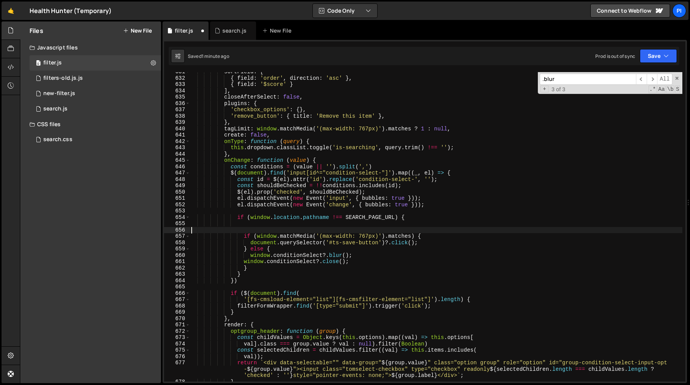
scroll to position [0, 0]
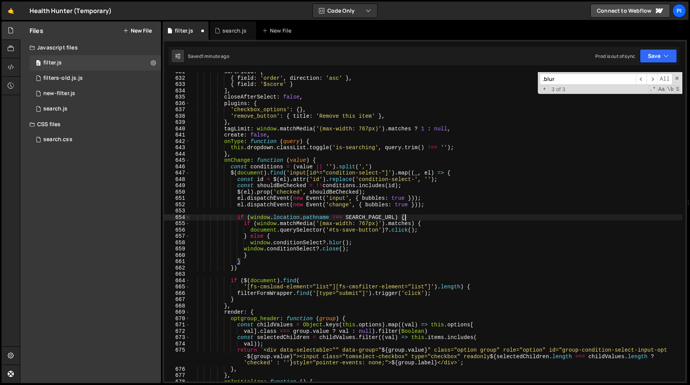
click at [439, 221] on div "sortField : [ { field : 'order' , direction : 'asc' } , { field : '$score' } ] …" at bounding box center [436, 230] width 492 height 322
type textarea "if (window.matchMedia('(max-width: 767px)').matches) {"
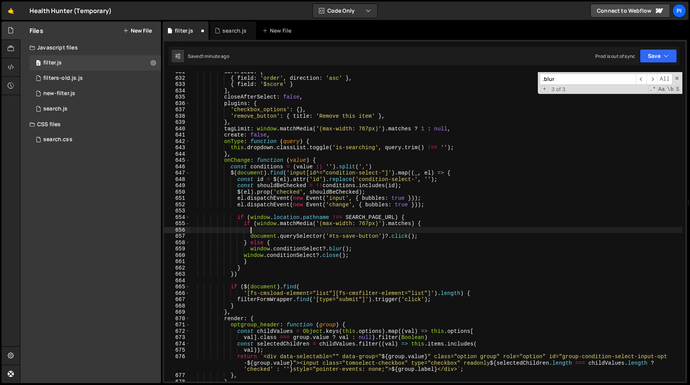
paste textarea "window.conditionSelect?.close();"
click at [359, 251] on div "sortField : [ { field : 'order' , direction : 'asc' } , { field : '$score' } ] …" at bounding box center [436, 230] width 492 height 322
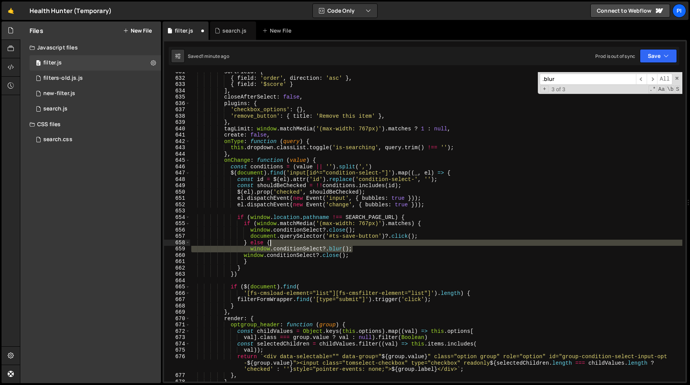
click at [300, 241] on div "sortField : [ { field : 'order' , direction : 'asc' } , { field : '$score' } ] …" at bounding box center [436, 230] width 492 height 322
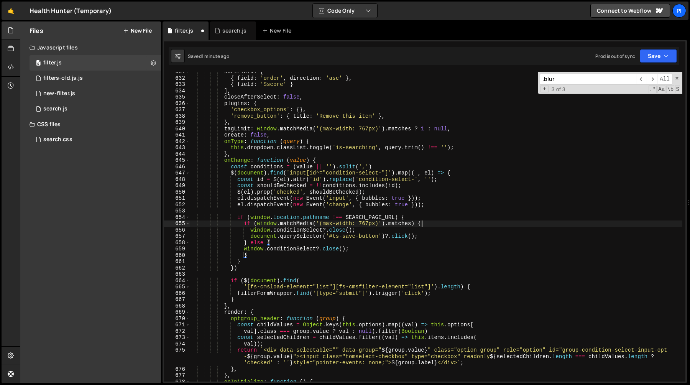
click at [432, 221] on div "sortField : [ { field : 'order' , direction : 'asc' } , { field : '$score' } ] …" at bounding box center [436, 230] width 492 height 322
paste textarea "window.conditionSelect?.blur();"
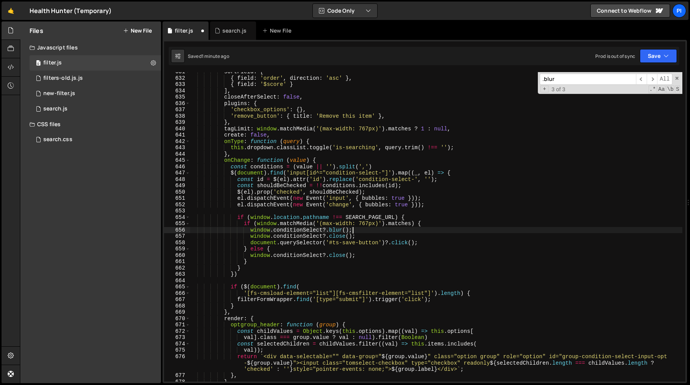
click at [282, 251] on div "sortField : [ { field : 'order' , direction : 'asc' } , { field : '$score' } ] …" at bounding box center [436, 230] width 492 height 322
click at [244, 224] on div "sortField : [ { field : 'order' , direction : 'asc' } , { field : '$score' } ] …" at bounding box center [436, 230] width 492 height 322
click at [372, 217] on div "sortField : [ { field : 'order' , direction : 'asc' } , { field : '$score' } ] …" at bounding box center [436, 230] width 492 height 322
type textarea "if (window.location.pathname !== SEARCH_PAGE_URL) {"
click at [372, 217] on div "sortField : [ { field : 'order' , direction : 'asc' } , { field : '$score' } ] …" at bounding box center [436, 230] width 492 height 322
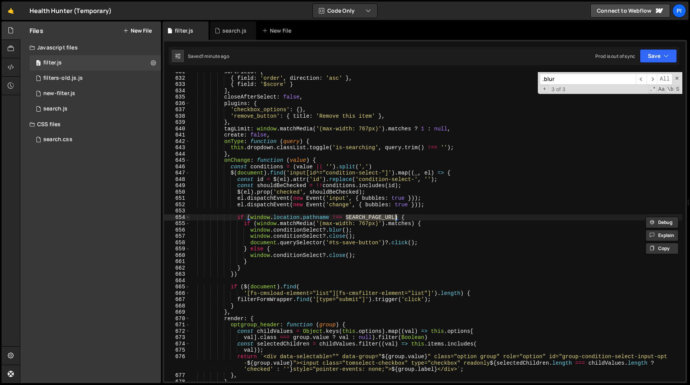
type input "SEARCH_PAGE_URL"
click at [636, 79] on span "​" at bounding box center [641, 79] width 11 height 11
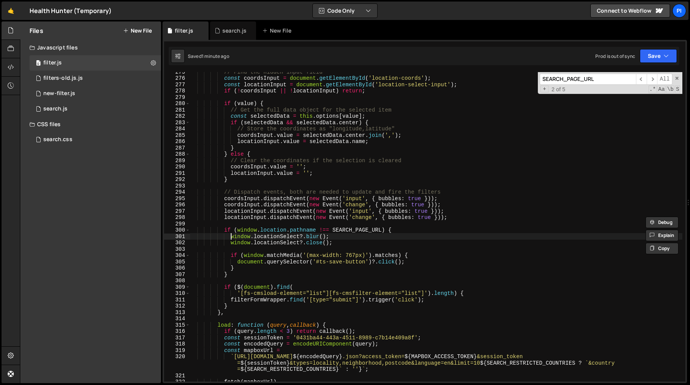
click at [231, 236] on div "// Find the hidden input field const coordsInput = document . getElementById ( …" at bounding box center [436, 230] width 492 height 322
click at [348, 241] on div "// Find the hidden input field const coordsInput = document . getElementById ( …" at bounding box center [436, 230] width 492 height 322
type textarea "window.locationSelect?.blur(); window.locationSelect?.close();"
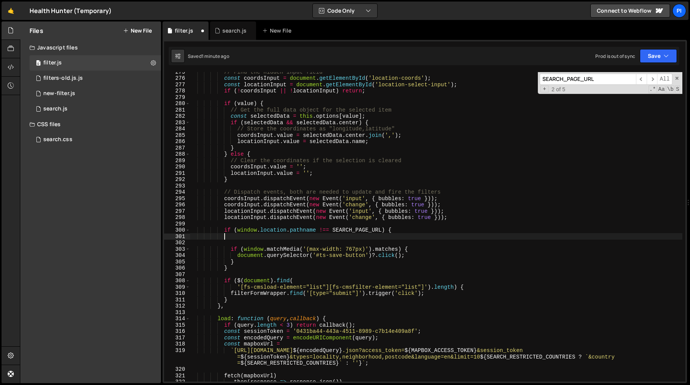
scroll to position [0, 0]
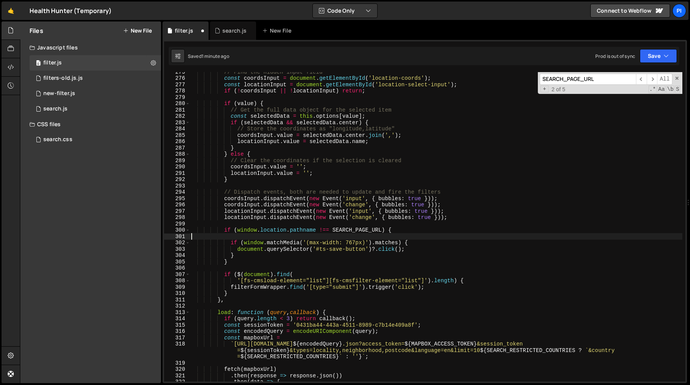
type textarea "if (window.matchMedia('(max-width: 767px)').matches) {"
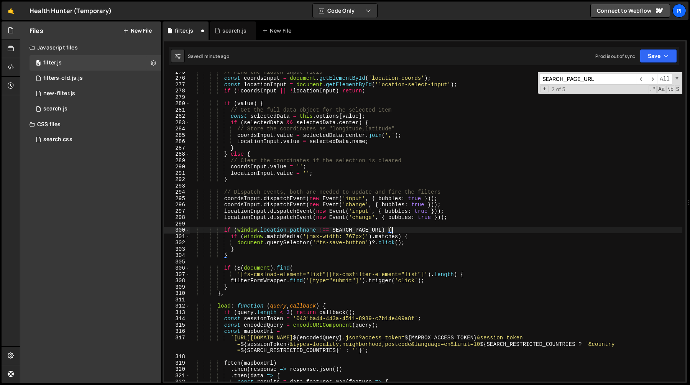
type textarea "if (window.matchMedia('(max-width: 767px)').matches) {"
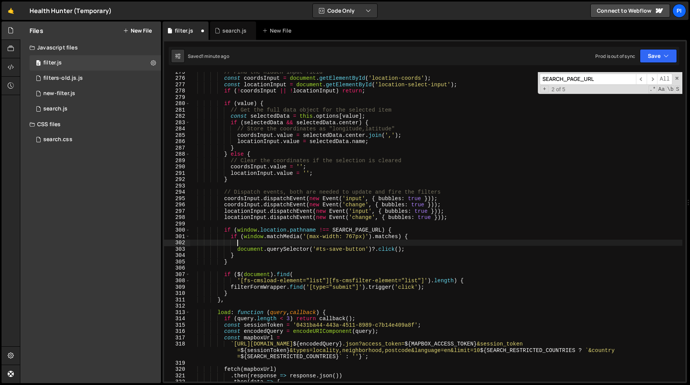
paste textarea "window.locationSelect?.close();"
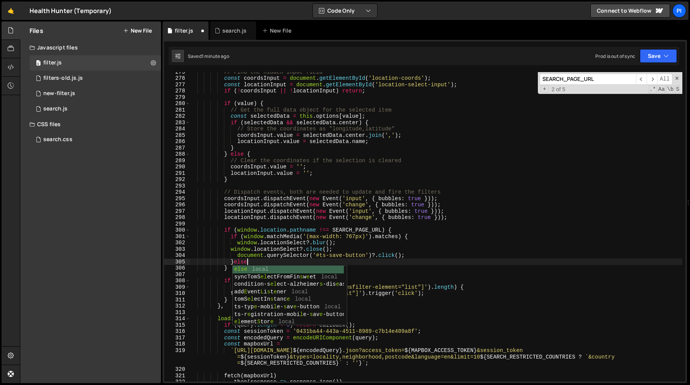
type textarea "}else{"
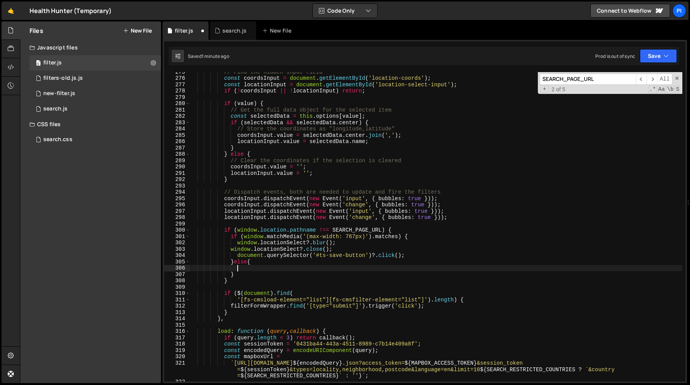
paste textarea "window.locationSelect?.close();"
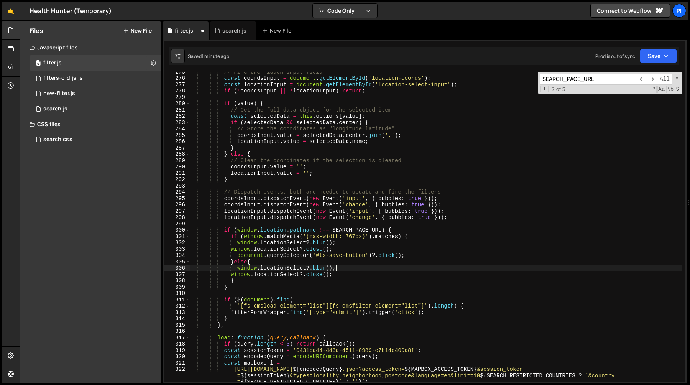
click at [340, 267] on div "// Find the hidden input field const coordsInput = document . getElementById ( …" at bounding box center [436, 236] width 492 height 335
click at [332, 261] on div "// Find the hidden input field const coordsInput = document . getElementById ( …" at bounding box center [436, 236] width 492 height 335
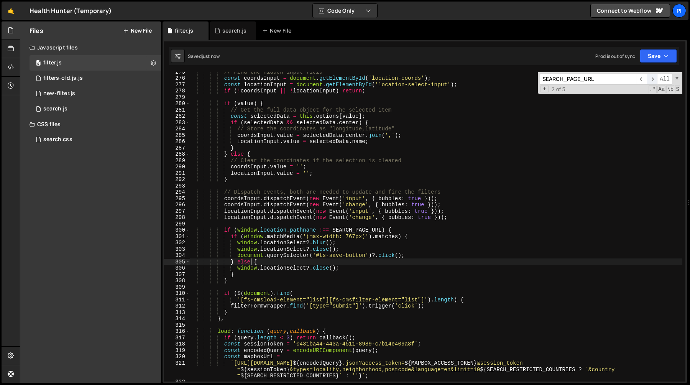
type textarea "} else {"
click at [651, 79] on span "​" at bounding box center [651, 79] width 11 height 11
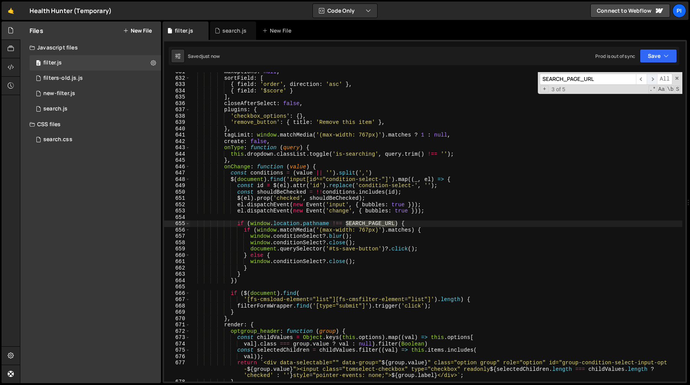
scroll to position [4025, 0]
click at [640, 79] on span "​" at bounding box center [641, 79] width 11 height 11
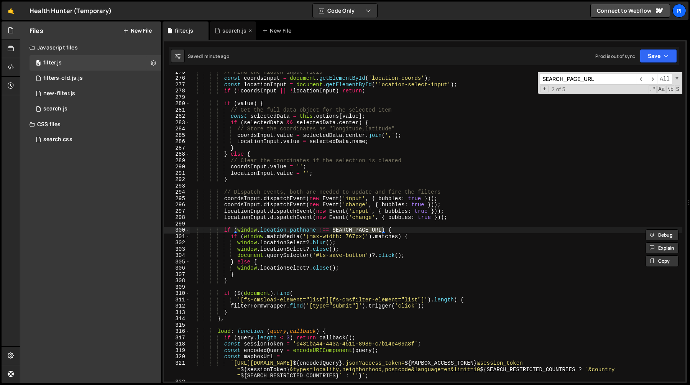
click at [223, 38] on div "search.js" at bounding box center [233, 30] width 46 height 18
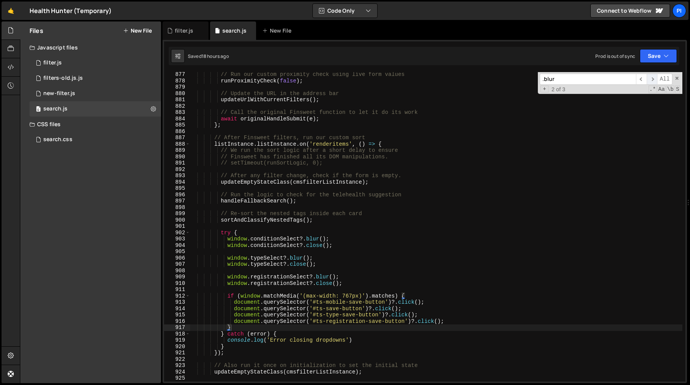
scroll to position [2102, 0]
click at [653, 80] on span "​" at bounding box center [651, 79] width 11 height 11
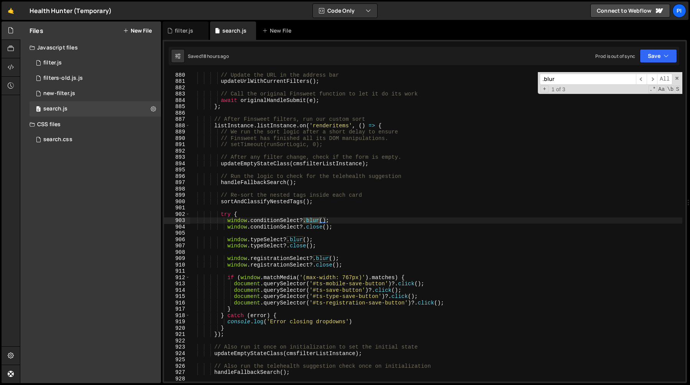
scroll to position [5558, 0]
click at [349, 220] on div "// Update the URL in the address bar updateUrlWithCurrentFilters ( ) ; // Call …" at bounding box center [436, 233] width 492 height 322
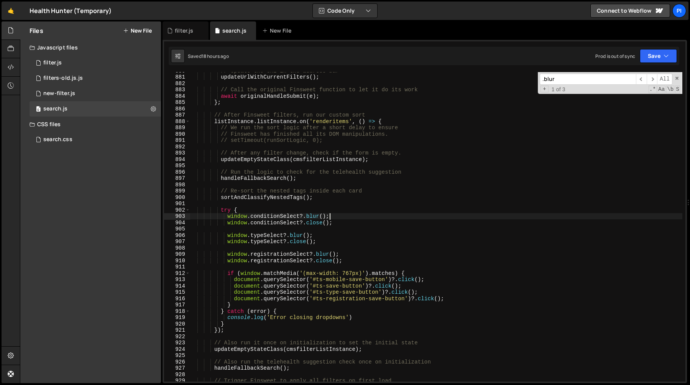
scroll to position [5564, 0]
click at [228, 273] on div "// Update the URL in the address bar updateUrlWithCurrentFilters ( ) ; // Call …" at bounding box center [436, 227] width 492 height 322
click at [413, 270] on div "// Update the URL in the address bar updateUrlWithCurrentFilters ( ) ; // Call …" at bounding box center [436, 227] width 492 height 322
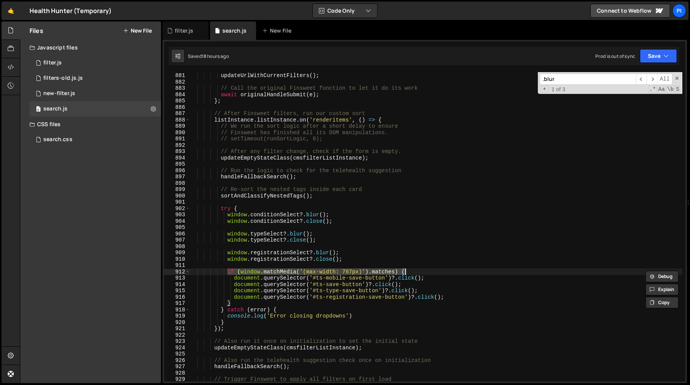
click at [349, 216] on div "// Update the URL in the address bar updateUrlWithCurrentFilters ( ) ; // Call …" at bounding box center [436, 227] width 492 height 322
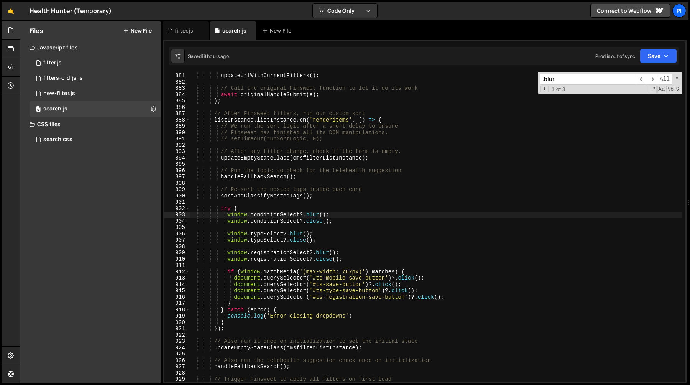
type textarea "try {"
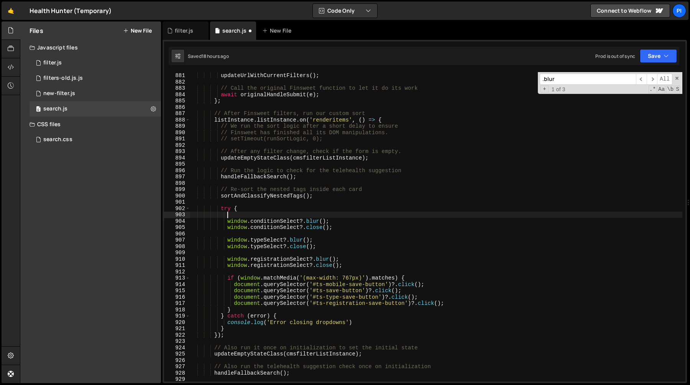
paste textarea "if (window.matchMedia('(max-width: 767px)').matches) {"
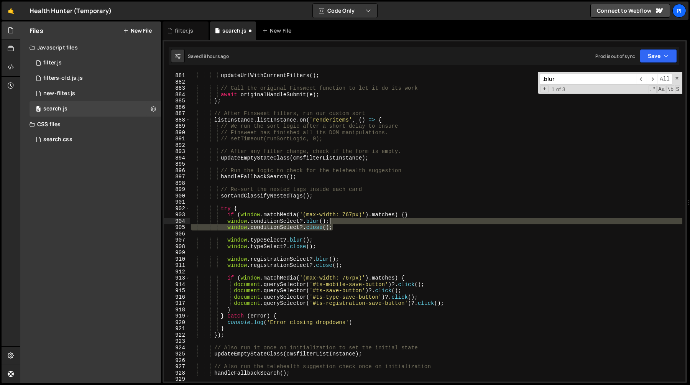
click at [346, 224] on div "// Update the URL in the address bar updateUrlWithCurrentFilters ( ) ; // Call …" at bounding box center [436, 227] width 492 height 322
click at [338, 221] on div "// Update the URL in the address bar updateUrlWithCurrentFilters ( ) ; // Call …" at bounding box center [436, 226] width 492 height 309
type textarea "window.conditionSelect?.blur();"
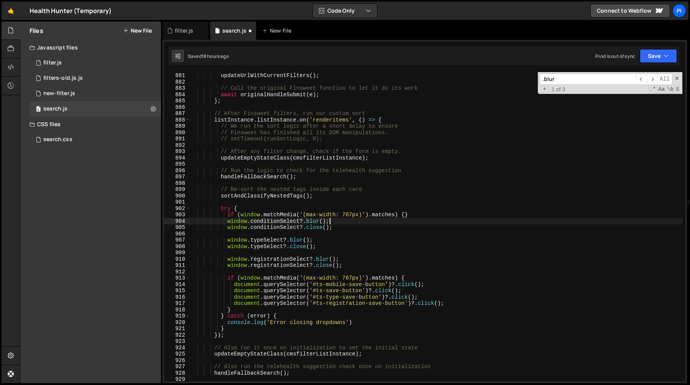
click at [228, 220] on div "// Update the URL in the address bar updateUrlWithCurrentFilters ( ) ; // Call …" at bounding box center [436, 227] width 492 height 322
type textarea "if (window.matchMedia('(max-width: 767px)').matches) {}"
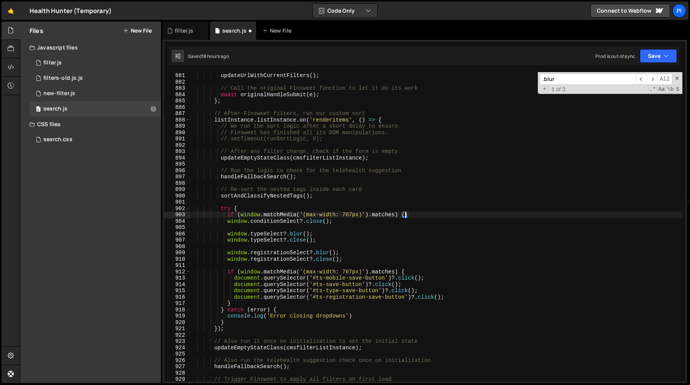
scroll to position [0, 2]
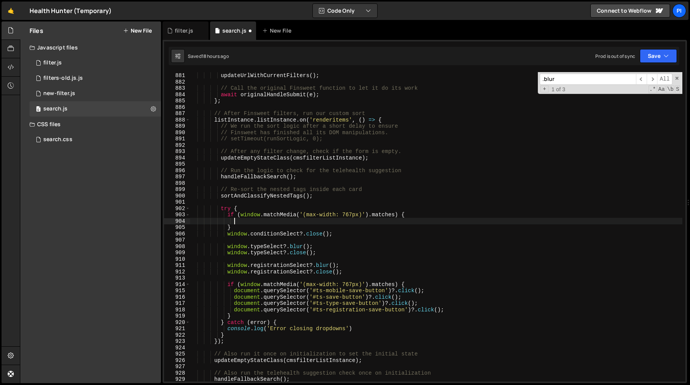
paste textarea "window.conditionSelect?.blur();"
click at [226, 214] on div "// Update the URL in the address bar updateUrlWithCurrentFilters ( ) ; // Call …" at bounding box center [436, 227] width 492 height 322
click at [416, 216] on div "// Update the URL in the address bar updateUrlWithCurrentFilters ( ) ; // Call …" at bounding box center [436, 227] width 492 height 322
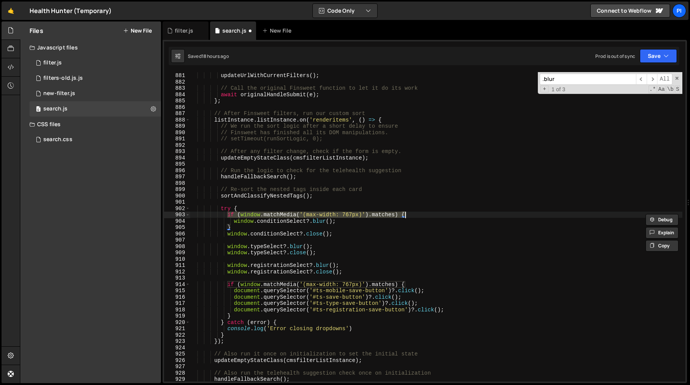
click at [280, 205] on div "// Update the URL in the address bar updateUrlWithCurrentFilters ( ) ; // Call …" at bounding box center [436, 227] width 492 height 322
type textarea "try {"
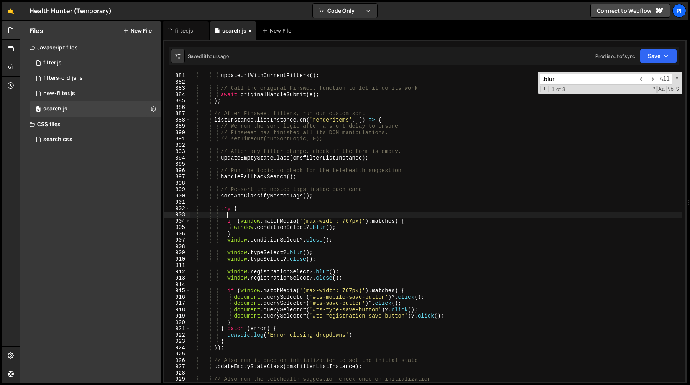
type textarea "i"
click at [241, 221] on div "// Update the URL in the address bar updateUrlWithCurrentFilters ( ) ; // Call …" at bounding box center [436, 227] width 492 height 322
click at [395, 221] on div "// Update the URL in the address bar updateUrlWithCurrentFilters ( ) ; // Call …" at bounding box center [436, 227] width 492 height 322
click at [324, 217] on div "// Update the URL in the address bar updateUrlWithCurrentFilters ( ) ; // Call …" at bounding box center [436, 227] width 492 height 322
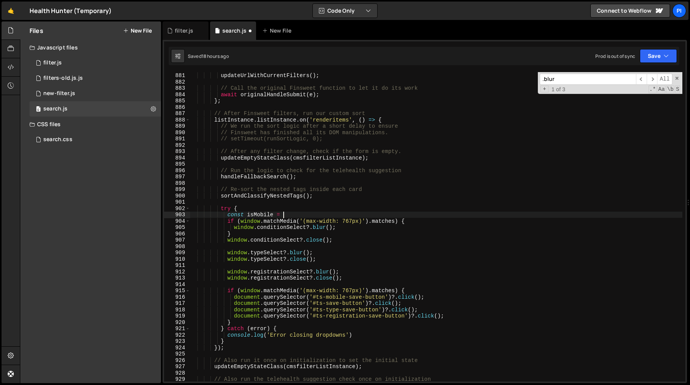
paste textarea "window.matchMedia('(max-width: 767px)').matches"
click at [241, 222] on div "// Update the URL in the address bar updateUrlWithCurrentFilters ( ) ; // Call …" at bounding box center [436, 227] width 492 height 322
click at [394, 223] on div "// Update the URL in the address bar updateUrlWithCurrentFilters ( ) ; // Call …" at bounding box center [436, 227] width 492 height 322
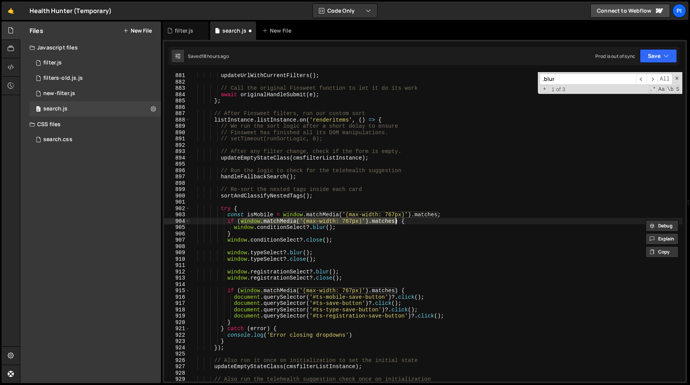
click at [395, 221] on div "// Update the URL in the address bar updateUrlWithCurrentFilters ( ) ; // Call …" at bounding box center [436, 227] width 492 height 322
click at [257, 221] on div "// Update the URL in the address bar updateUrlWithCurrentFilters ( ) ; // Call …" at bounding box center [436, 227] width 492 height 322
click at [242, 291] on div "// Update the URL in the address bar updateUrlWithCurrentFilters ( ) ; // Call …" at bounding box center [436, 227] width 492 height 322
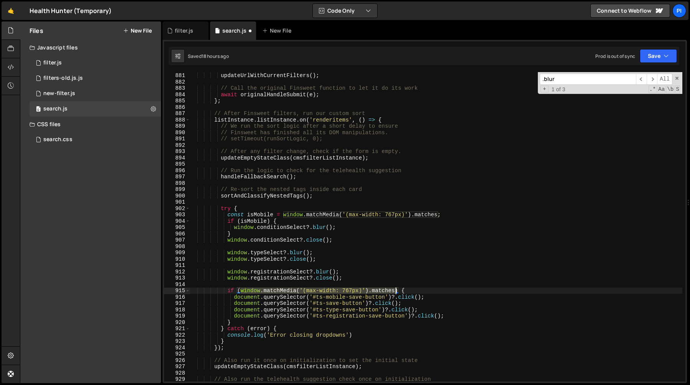
click at [394, 290] on div "// Update the URL in the address bar updateUrlWithCurrentFilters ( ) ; // Call …" at bounding box center [436, 227] width 492 height 322
paste textarea "isMobile"
click at [227, 224] on div "// Update the URL in the address bar updateUrlWithCurrentFilters ( ) ; // Call …" at bounding box center [436, 227] width 492 height 322
click at [285, 223] on div "// Update the URL in the address bar updateUrlWithCurrentFilters ( ) ; // Call …" at bounding box center [436, 227] width 492 height 322
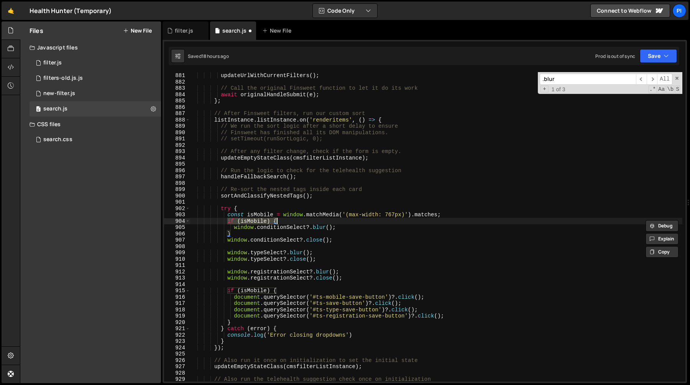
click at [450, 216] on div "// Update the URL in the address bar updateUrlWithCurrentFilters ( ) ; // Call …" at bounding box center [436, 227] width 492 height 322
type textarea "const isMobile = window.matchMedia('(max-width: 767px)').matches;"
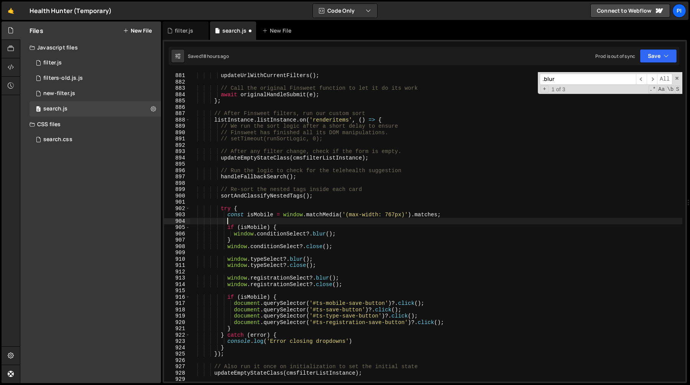
scroll to position [0, 2]
click at [240, 238] on div "// Update the URL in the address bar updateUrlWithCurrentFilters ( ) ; // Call …" at bounding box center [436, 227] width 492 height 322
click at [356, 232] on div "// Update the URL in the address bar updateUrlWithCurrentFilters ( ) ; // Call …" at bounding box center [436, 227] width 492 height 322
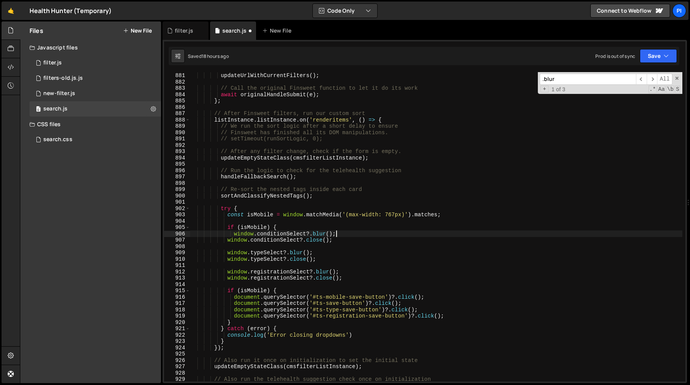
click at [236, 236] on div "// Update the URL in the address bar updateUrlWithCurrentFilters ( ) ; // Call …" at bounding box center [436, 227] width 492 height 322
click at [273, 227] on div "// Update the URL in the address bar updateUrlWithCurrentFilters ( ) ; // Call …" at bounding box center [436, 227] width 492 height 322
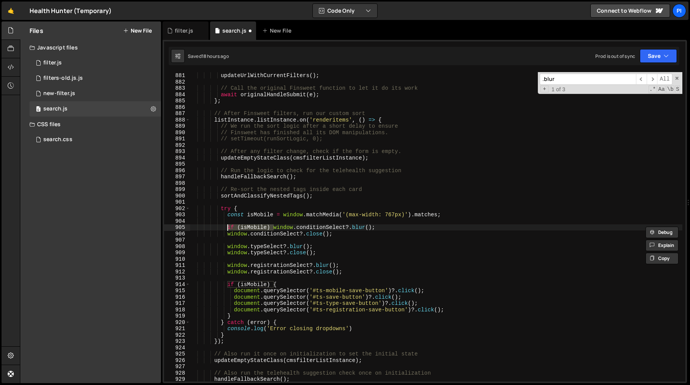
click at [228, 245] on div "// Update the URL in the address bar updateUrlWithCurrentFilters ( ) ; // Call …" at bounding box center [436, 227] width 492 height 322
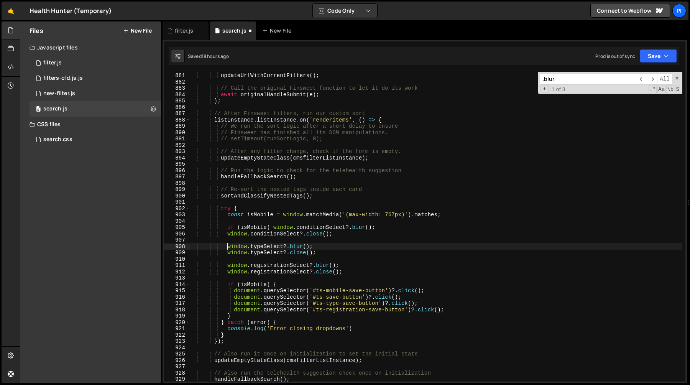
paste textarea "if (isMobile)"
click at [227, 266] on div "// Update the URL in the address bar updateUrlWithCurrentFilters ( ) ; // Call …" at bounding box center [436, 227] width 492 height 322
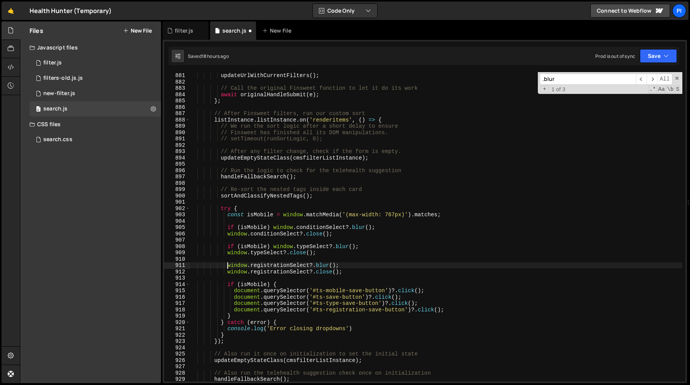
paste textarea "if (isMobile)"
click at [336, 284] on div "// Update the URL in the address bar updateUrlWithCurrentFilters ( ) ; // Call …" at bounding box center [436, 227] width 492 height 322
click at [318, 269] on div "// Update the URL in the address bar updateUrlWithCurrentFilters ( ) ; // Call …" at bounding box center [436, 227] width 492 height 322
type textarea "window.registrationSelect?.close();"
click at [357, 262] on div "// Update the URL in the address bar updateUrlWithCurrentFilters ( ) ; // Call …" at bounding box center [436, 227] width 492 height 322
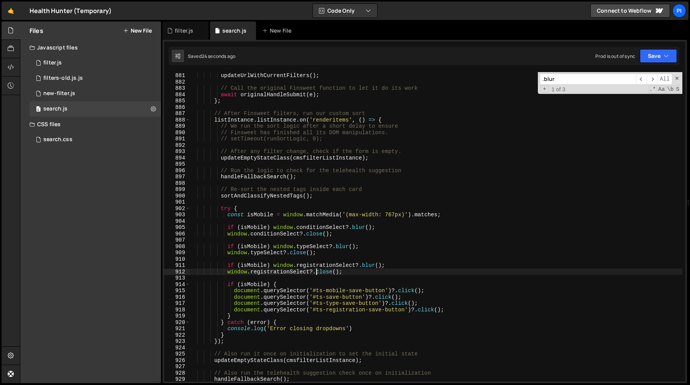
scroll to position [0, 0]
click at [274, 265] on div "// Update the URL in the address bar updateUrlWithCurrentFilters ( ) ; // Call …" at bounding box center [436, 227] width 492 height 322
click at [228, 266] on div "// Update the URL in the address bar updateUrlWithCurrentFilters ( ) ; // Call …" at bounding box center [436, 227] width 492 height 322
type textarea "window.registrationSelect?.blur();"
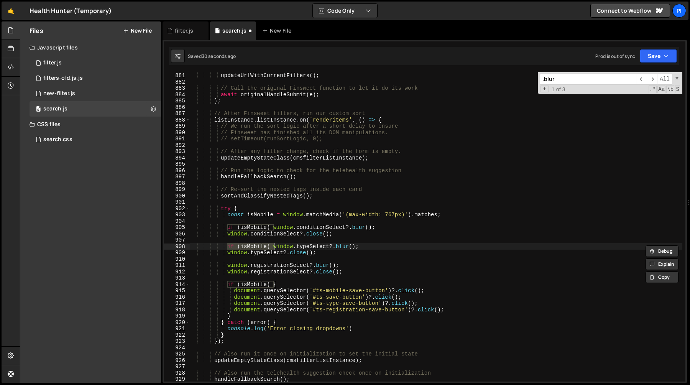
type textarea "window.typeSelect?.blur();"
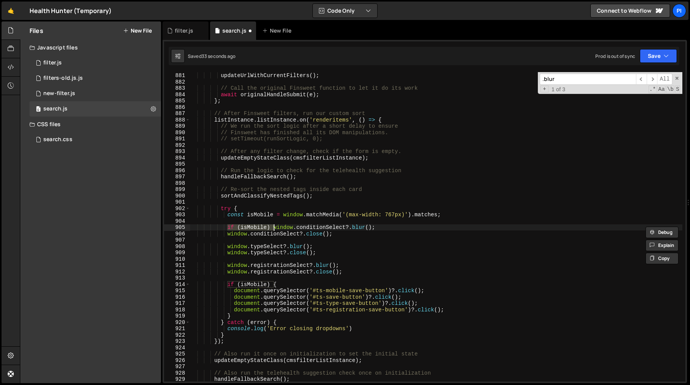
type textarea "window.conditionSelect?.blur();"
click at [353, 279] on div "// Update the URL in the address bar updateUrlWithCurrentFilters ( ) ; // Call …" at bounding box center [436, 227] width 492 height 322
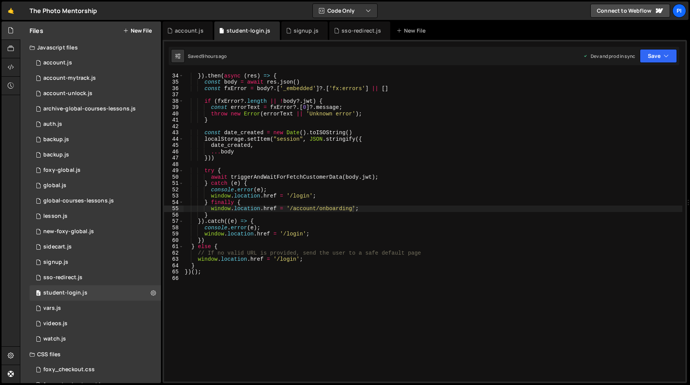
scroll to position [208, 0]
click at [173, 28] on div "account.js" at bounding box center [185, 31] width 36 height 8
